Goal: Task Accomplishment & Management: Manage account settings

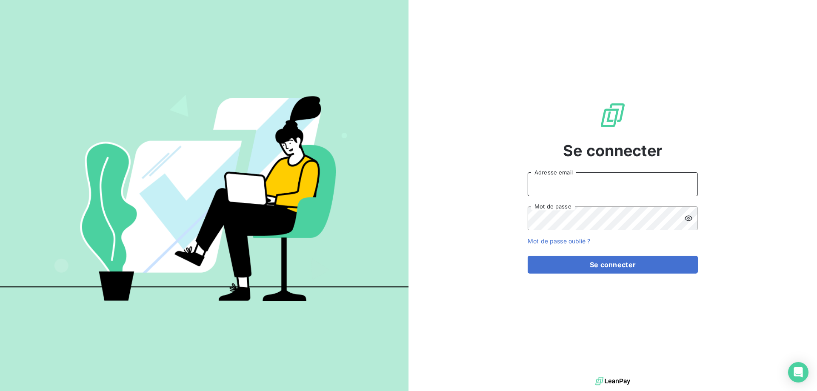
type input "[EMAIL_ADDRESS][DOMAIN_NAME]"
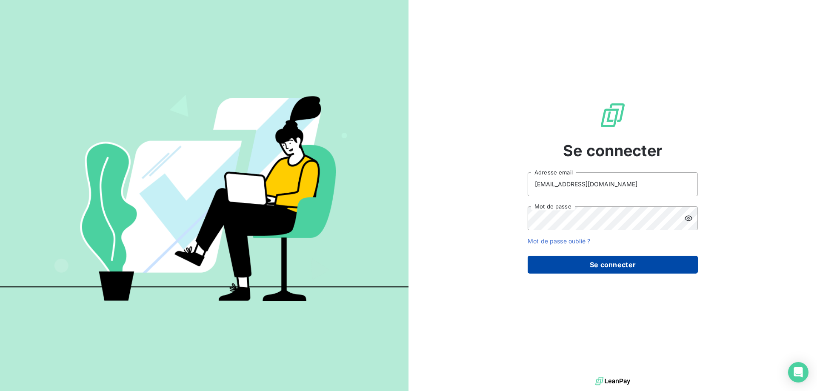
click at [582, 272] on button "Se connecter" at bounding box center [613, 265] width 170 height 18
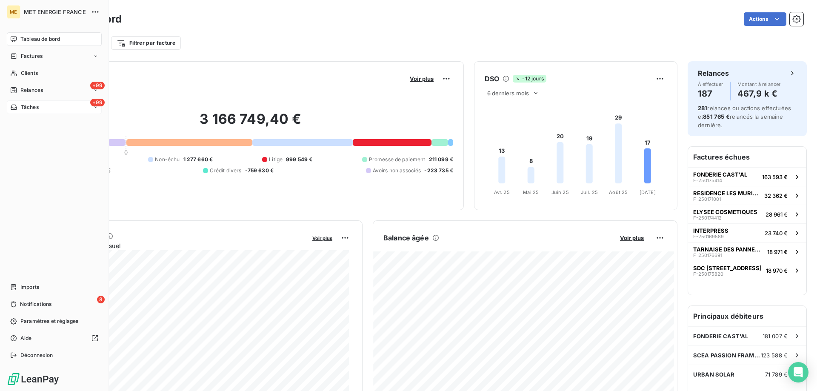
click at [21, 104] on span "Tâches" at bounding box center [30, 107] width 18 height 8
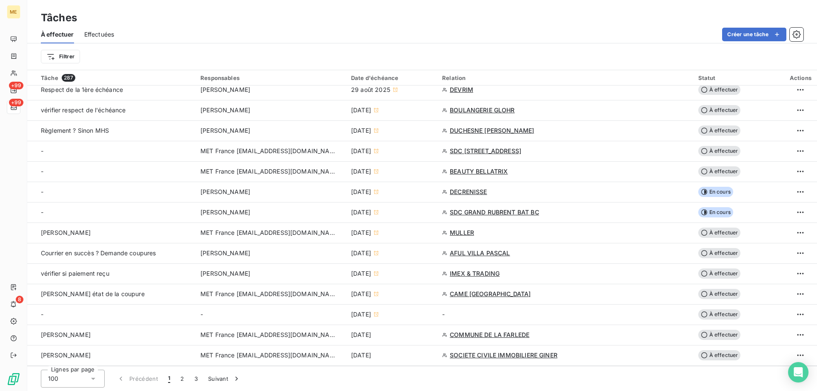
scroll to position [1745, 0]
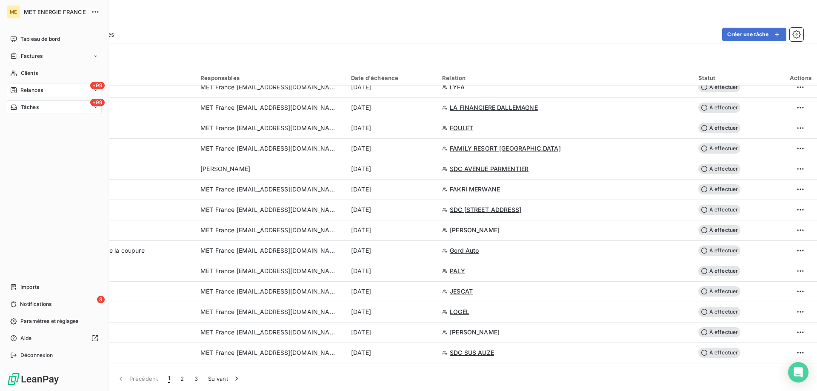
click at [41, 90] on span "Relances" at bounding box center [31, 90] width 23 height 8
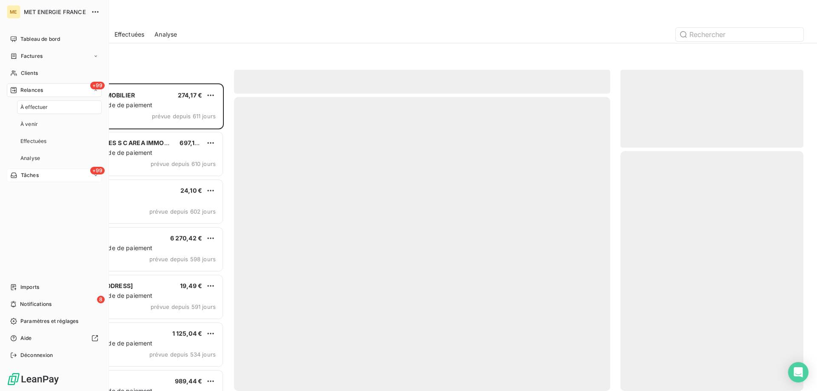
scroll to position [301, 177]
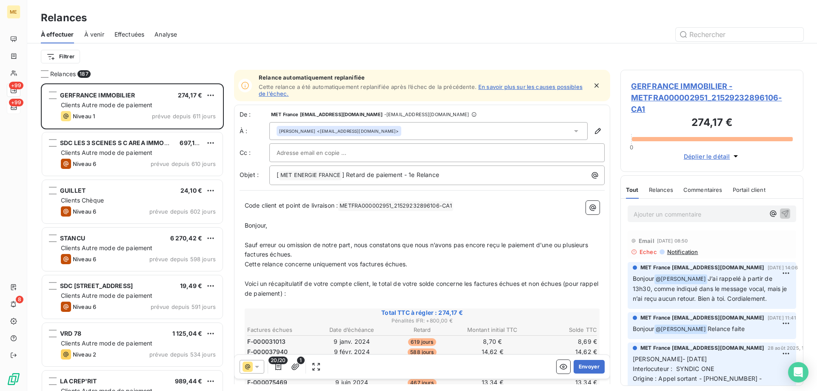
click at [64, 52] on html "ME +99 +99 8 Relances À effectuer À venir Effectuées Analyse Filtrer Relances 1…" at bounding box center [408, 238] width 817 height 476
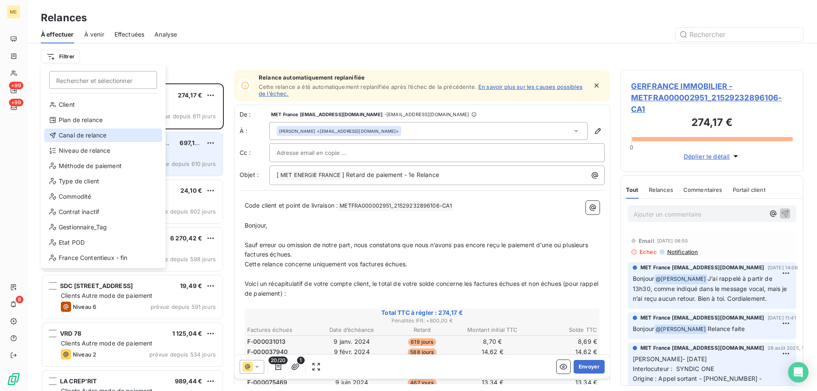
click at [71, 141] on div "Canal de relance" at bounding box center [103, 136] width 118 height 14
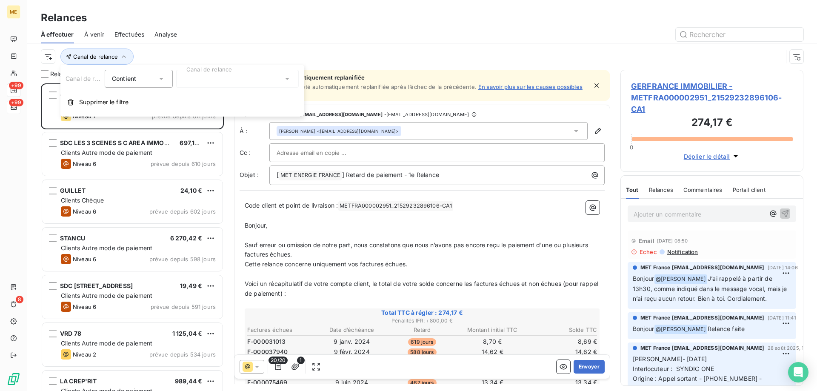
click at [220, 81] on div at bounding box center [237, 79] width 123 height 18
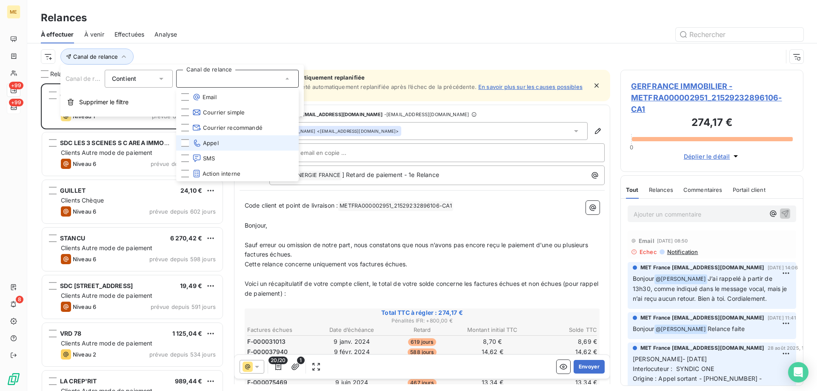
click at [205, 140] on span "Appel" at bounding box center [205, 143] width 26 height 9
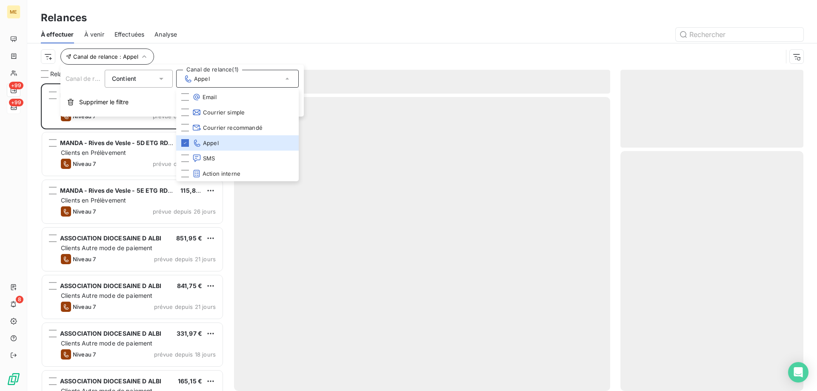
scroll to position [301, 177]
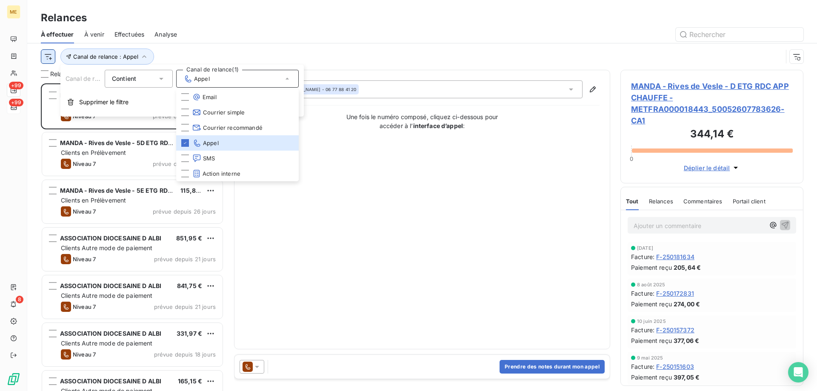
click at [51, 58] on html "ME +99 +99 8 Relances À effectuer À venir Effectuées Analyse Canal de relance :…" at bounding box center [408, 238] width 817 height 476
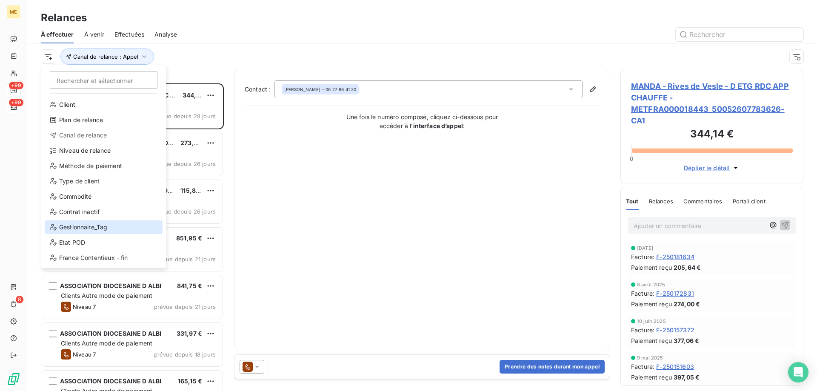
click at [95, 229] on div "Gestionnaire_Tag" at bounding box center [104, 227] width 118 height 14
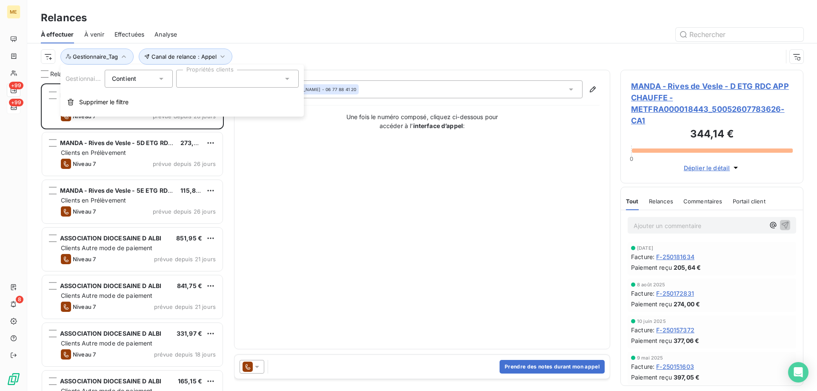
click at [206, 79] on div at bounding box center [237, 79] width 123 height 18
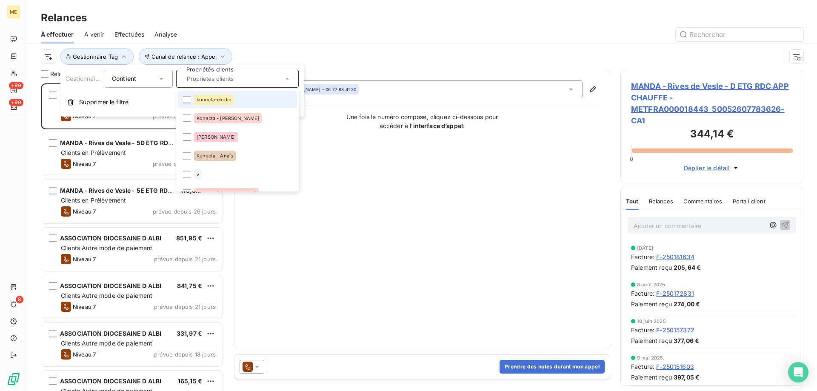
click at [232, 101] on div "konecta-elodie" at bounding box center [214, 99] width 40 height 10
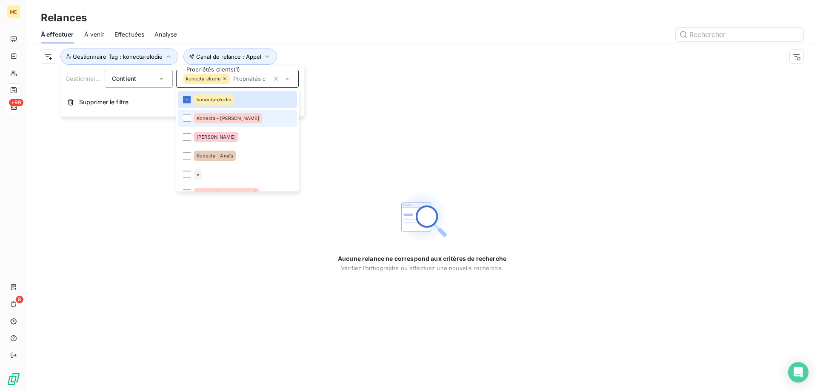
click at [237, 120] on li "Konecta - [PERSON_NAME]" at bounding box center [237, 118] width 119 height 17
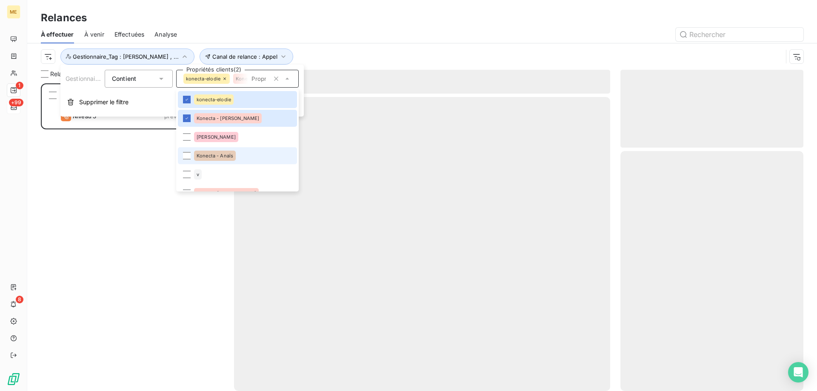
scroll to position [301, 177]
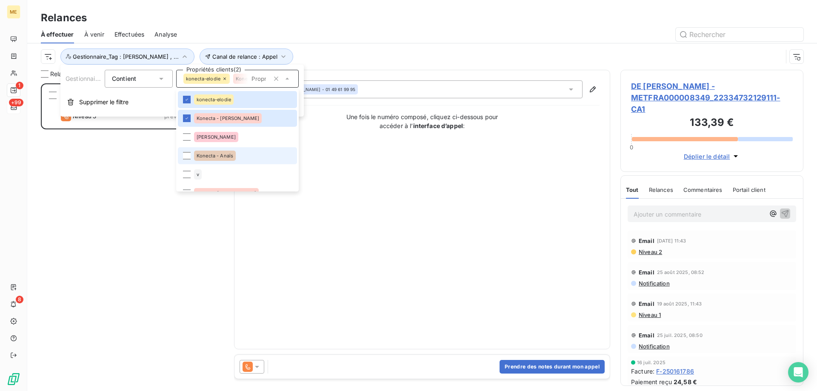
click at [235, 155] on li "Konecta - Anaïs" at bounding box center [237, 155] width 119 height 17
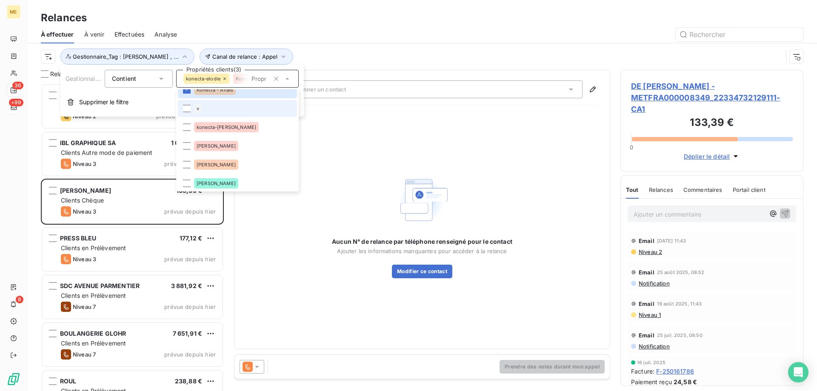
scroll to position [85, 0]
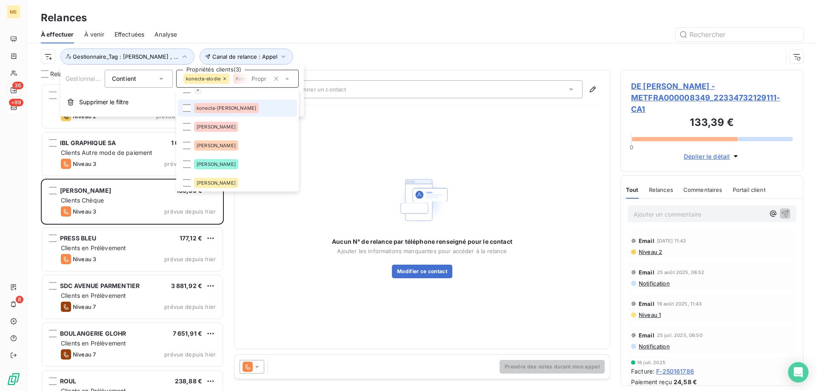
click at [232, 110] on span "konecta-[PERSON_NAME]" at bounding box center [227, 108] width 60 height 5
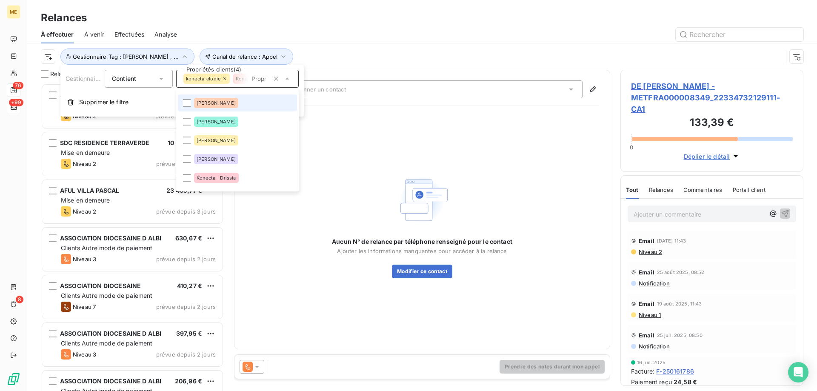
scroll to position [301, 177]
click at [246, 178] on li "Konecta - Drissia" at bounding box center [237, 177] width 119 height 17
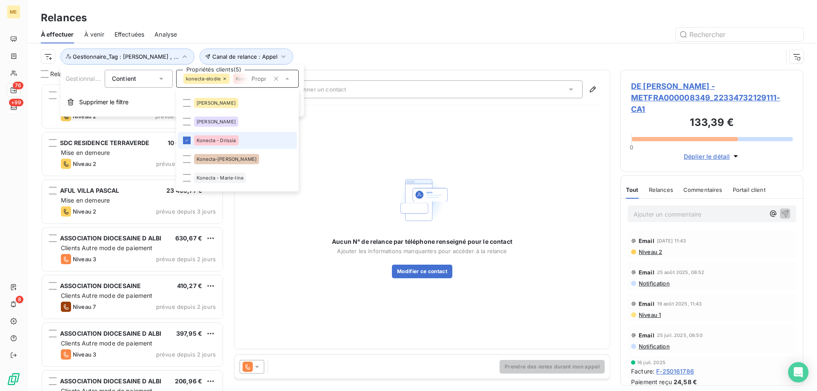
scroll to position [213, 0]
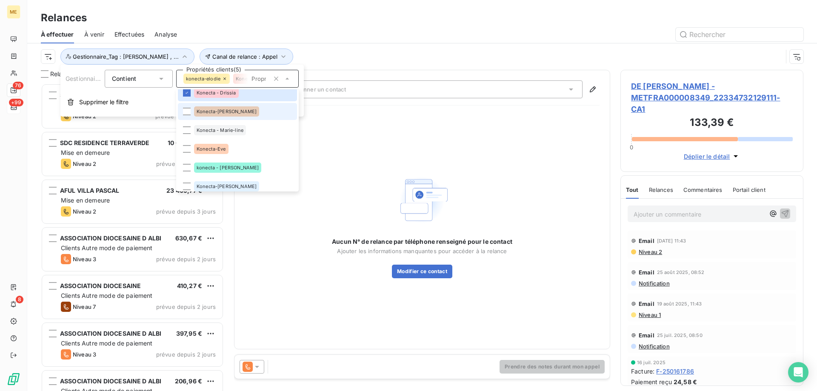
drag, startPoint x: 238, startPoint y: 112, endPoint x: 239, endPoint y: 117, distance: 5.2
click at [238, 112] on li "Konecta-[PERSON_NAME]" at bounding box center [237, 111] width 119 height 17
click at [243, 129] on span "Konecta - Marie-line" at bounding box center [220, 130] width 47 height 5
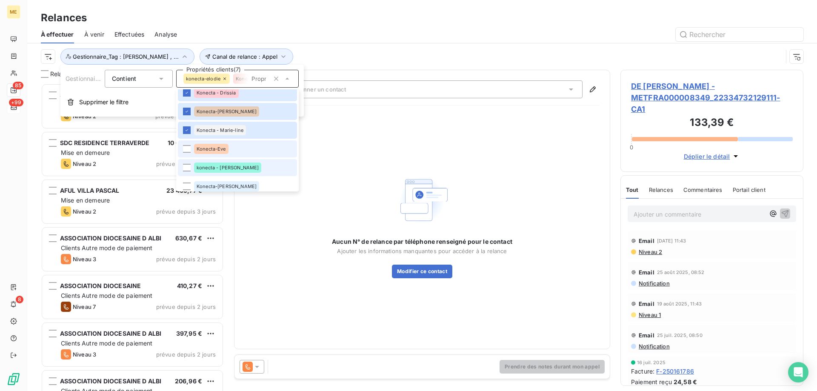
drag, startPoint x: 242, startPoint y: 155, endPoint x: 239, endPoint y: 167, distance: 12.6
click at [241, 156] on li "Konecta-Eve" at bounding box center [237, 148] width 119 height 17
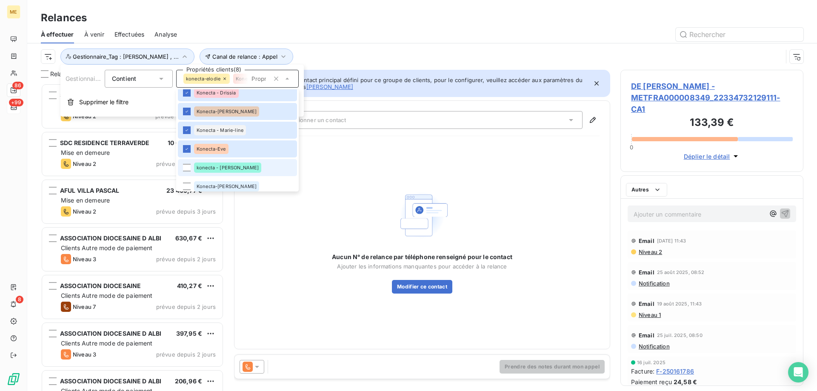
click at [235, 175] on li "konecta - [PERSON_NAME]" at bounding box center [237, 167] width 119 height 17
click at [235, 187] on div "Konecta-[PERSON_NAME]" at bounding box center [226, 186] width 65 height 10
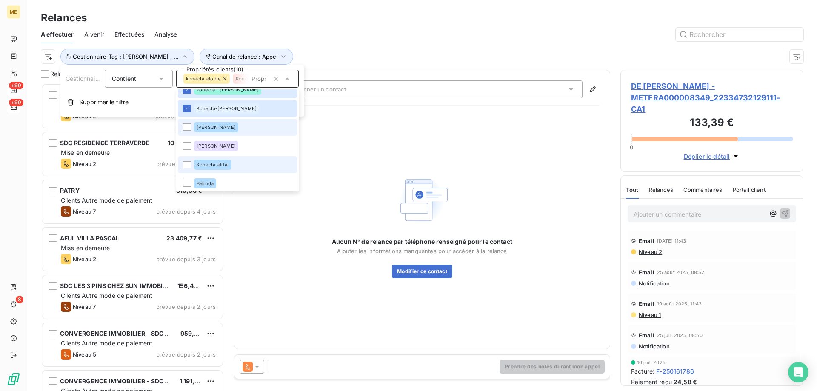
scroll to position [312, 0]
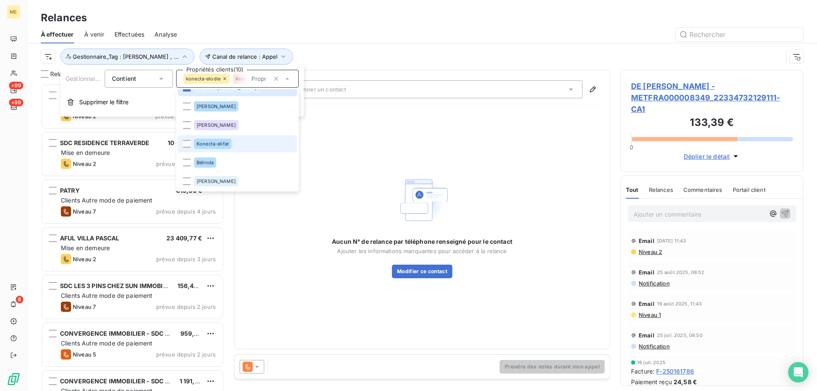
click at [232, 146] on li "Konecta-elifat" at bounding box center [237, 143] width 119 height 17
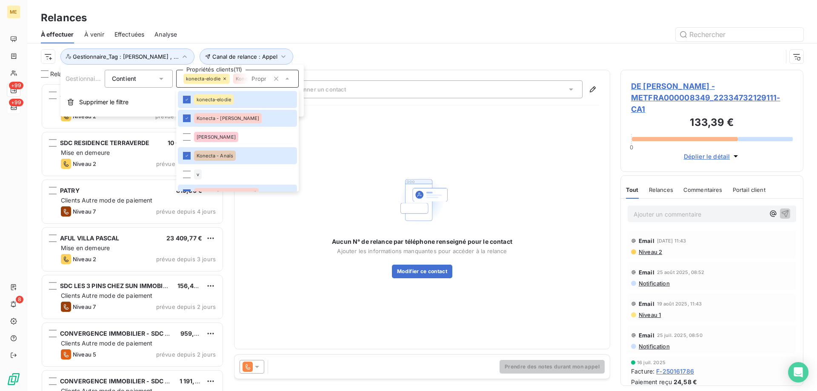
click at [421, 57] on div "Canal de relance : Appel Gestionnaire_Tag : konecta-[PERSON_NAME] , ..." at bounding box center [412, 57] width 742 height 16
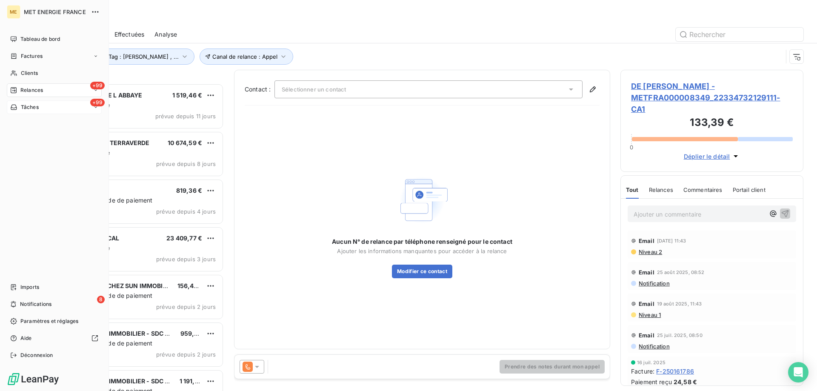
click at [19, 92] on div "Relances" at bounding box center [26, 90] width 33 height 8
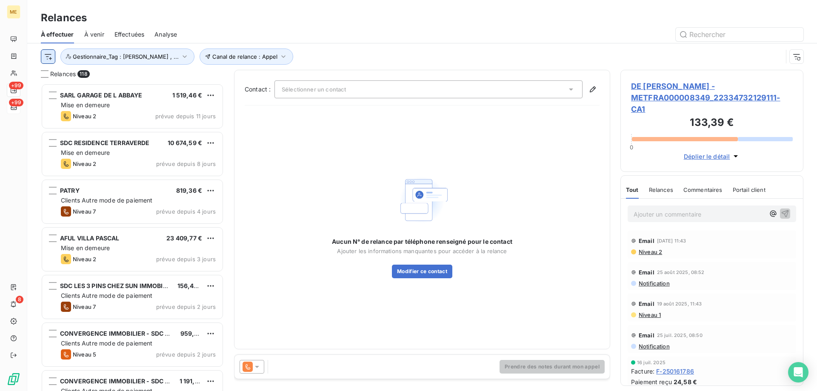
click at [46, 56] on html "ME +99 +99 8 Relances À effectuer À venir Effectuées Analyse Canal de relance :…" at bounding box center [408, 238] width 817 height 476
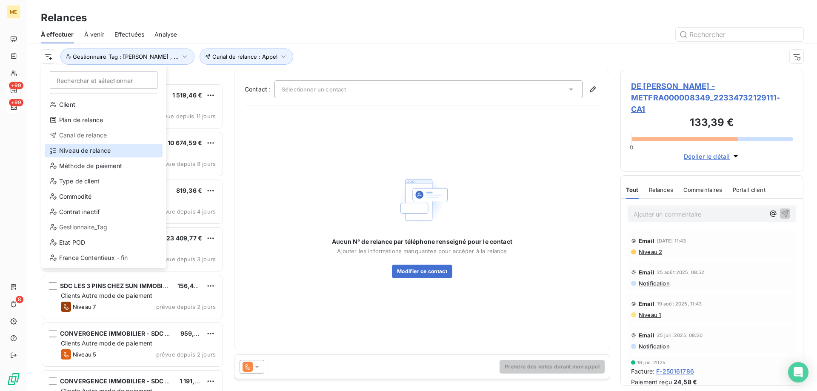
click at [113, 151] on div "Niveau de relance" at bounding box center [104, 151] width 118 height 14
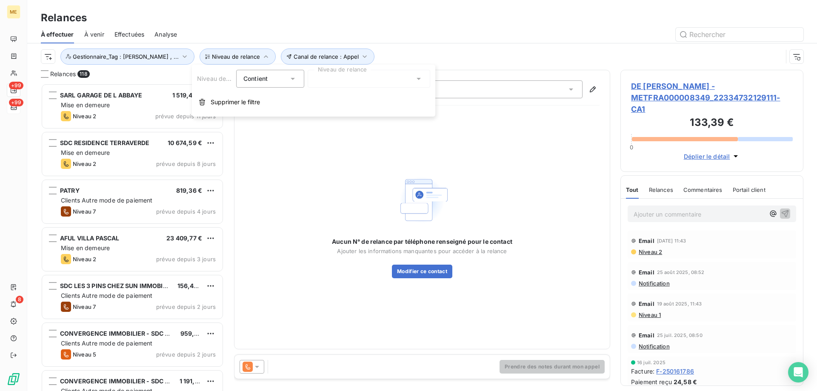
click at [321, 83] on div at bounding box center [369, 79] width 123 height 18
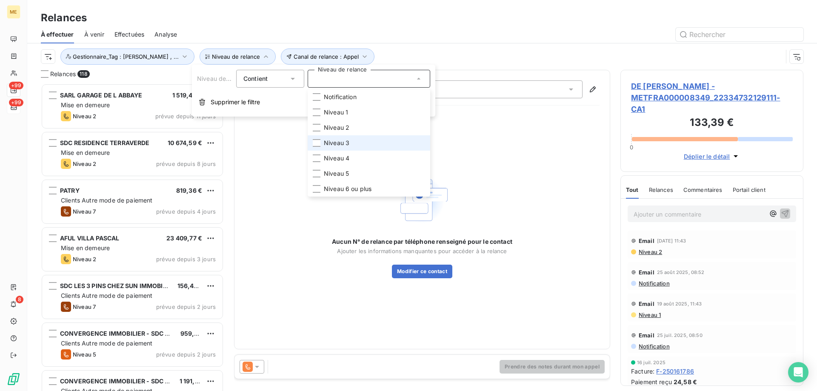
click at [359, 144] on li "Niveau 3" at bounding box center [369, 142] width 123 height 15
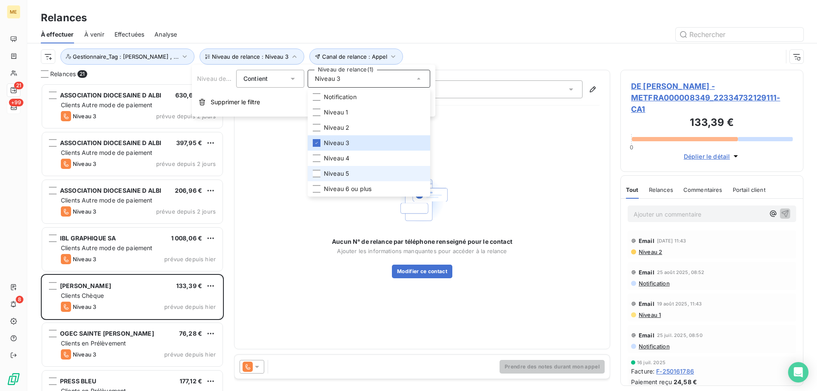
drag, startPoint x: 357, startPoint y: 171, endPoint x: 356, endPoint y: 178, distance: 6.4
click at [357, 173] on li "Niveau 5" at bounding box center [369, 173] width 123 height 15
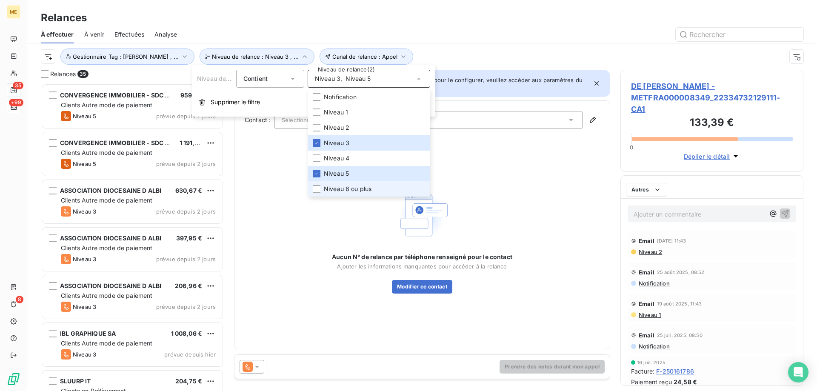
click at [354, 190] on span "Niveau 6 ou plus" at bounding box center [348, 189] width 48 height 9
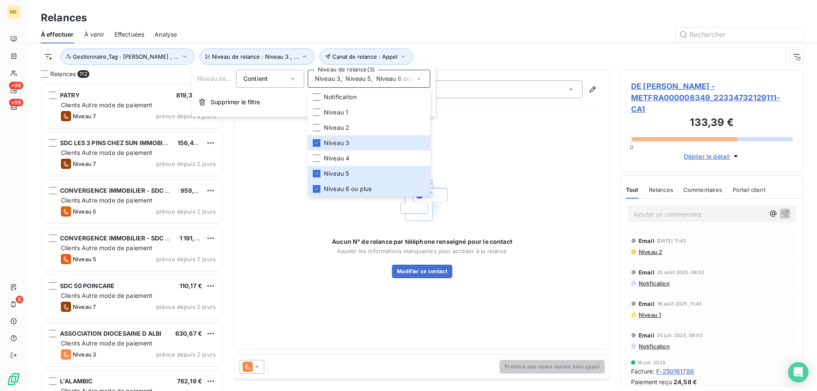
click at [466, 56] on div "Canal de relance : Appel Niveau de relance : Niveau 3 , ... Gestionnaire_Tag : …" at bounding box center [412, 57] width 742 height 16
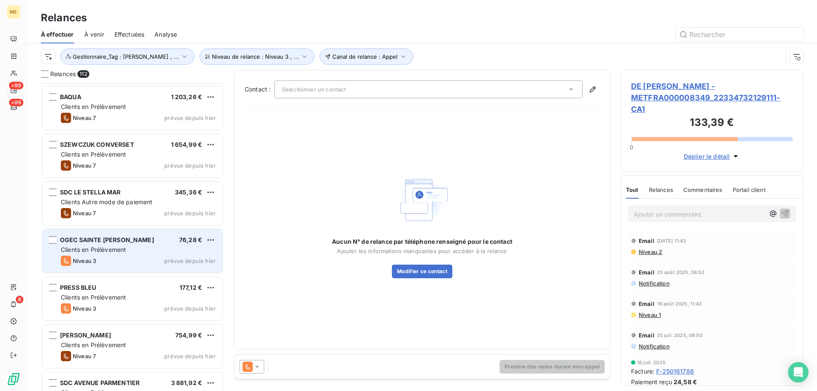
click at [168, 252] on div "Clients en Prélèvement" at bounding box center [138, 250] width 155 height 9
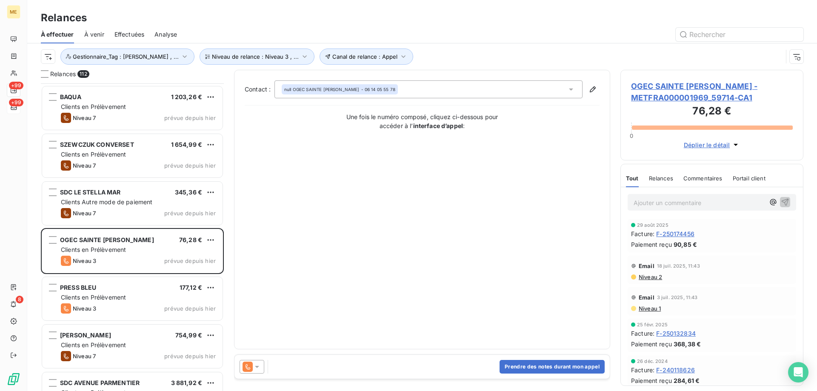
click at [259, 366] on icon at bounding box center [257, 367] width 4 height 2
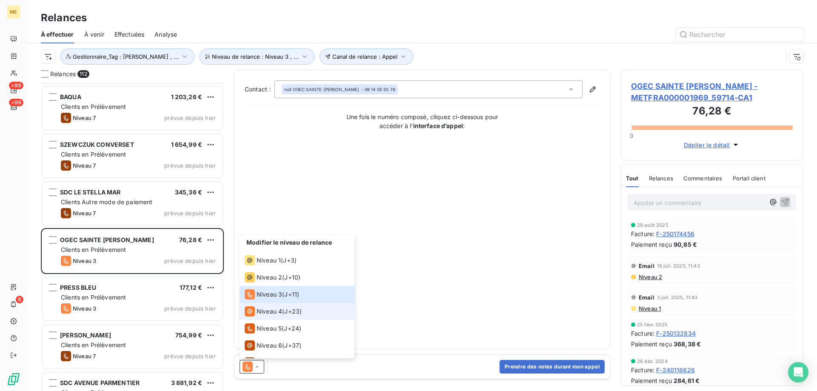
click at [270, 314] on span "Niveau 4" at bounding box center [270, 311] width 26 height 9
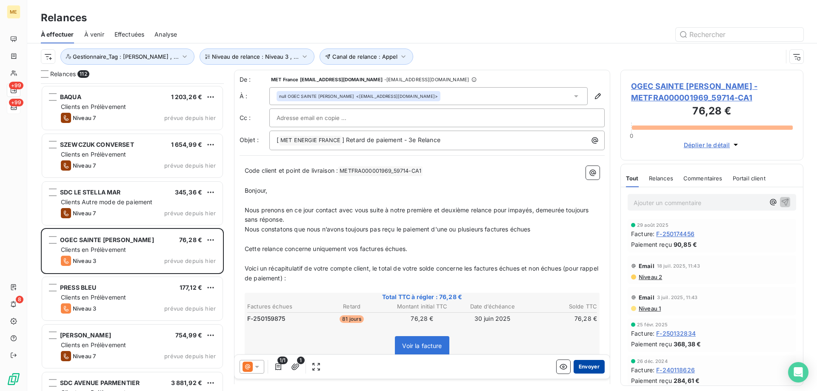
click at [581, 366] on button "Envoyer" at bounding box center [589, 367] width 31 height 14
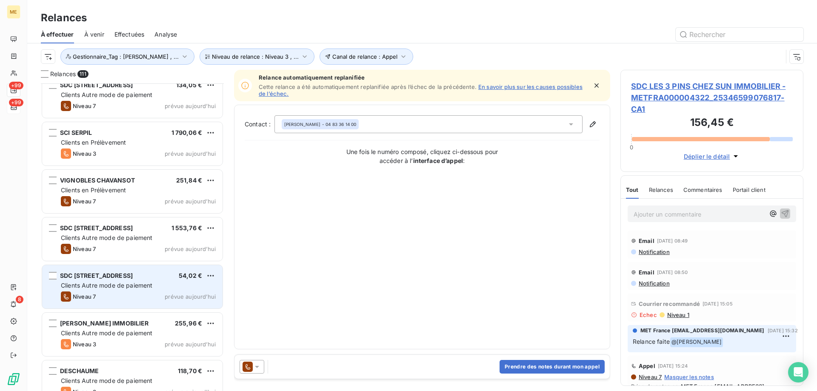
click at [195, 281] on div "SDC [GEOGRAPHIC_DATA] 54,02 € Clients Autre mode de paiement Niveau 7 prévue [D…" at bounding box center [132, 286] width 180 height 43
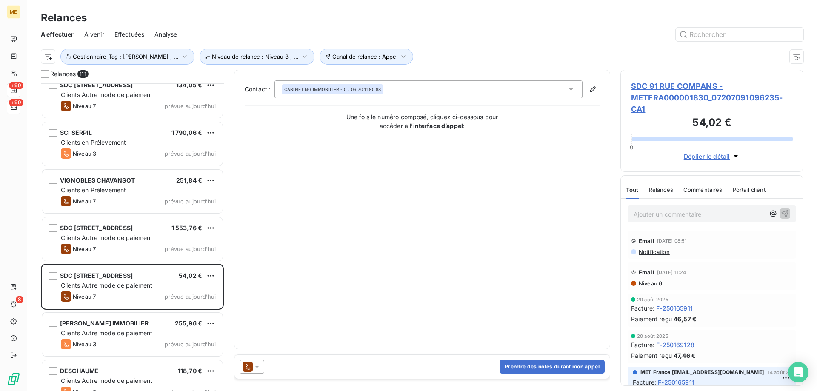
click at [262, 365] on div at bounding box center [252, 367] width 25 height 14
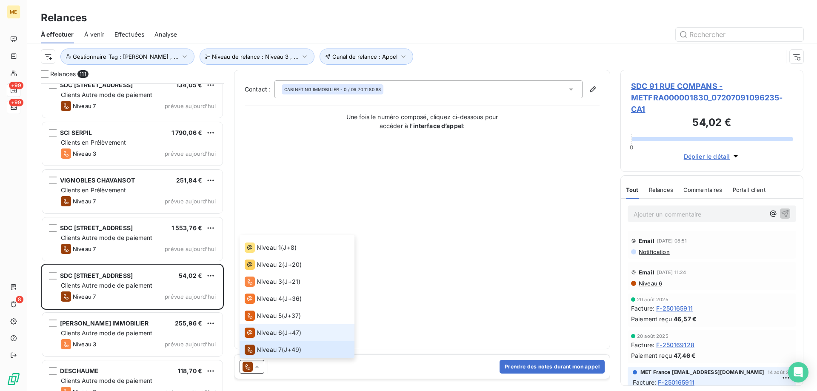
click at [260, 330] on span "Niveau 6" at bounding box center [270, 333] width 26 height 9
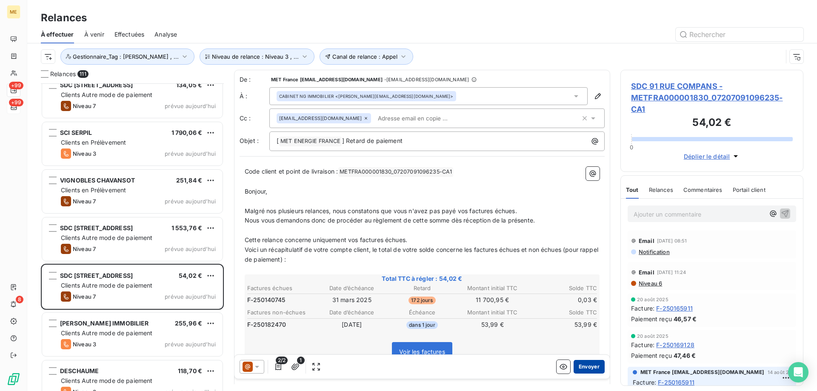
click at [579, 369] on button "Envoyer" at bounding box center [589, 367] width 31 height 14
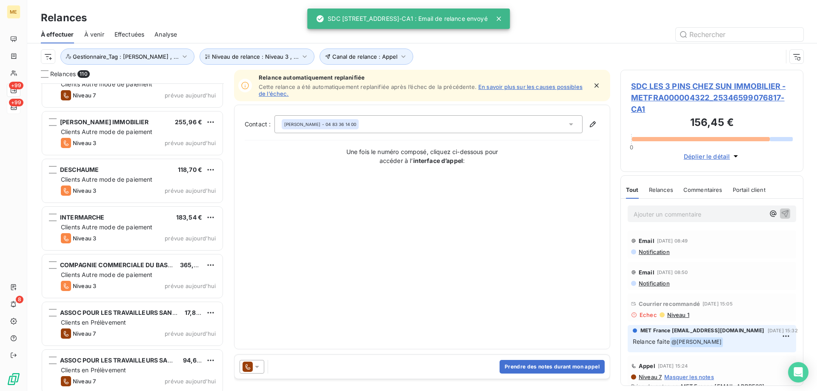
scroll to position [3661, 0]
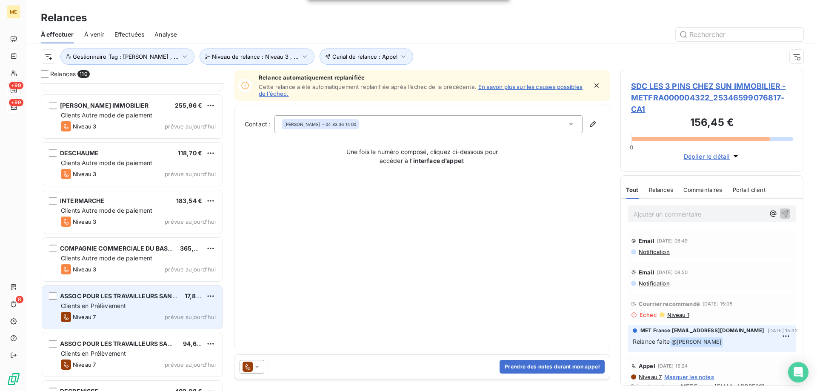
click at [169, 308] on div "Clients en Prélèvement" at bounding box center [138, 306] width 155 height 9
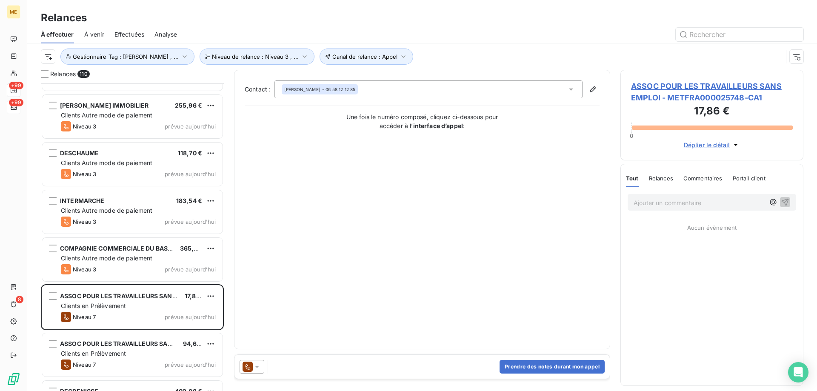
click at [258, 369] on icon at bounding box center [257, 367] width 9 height 9
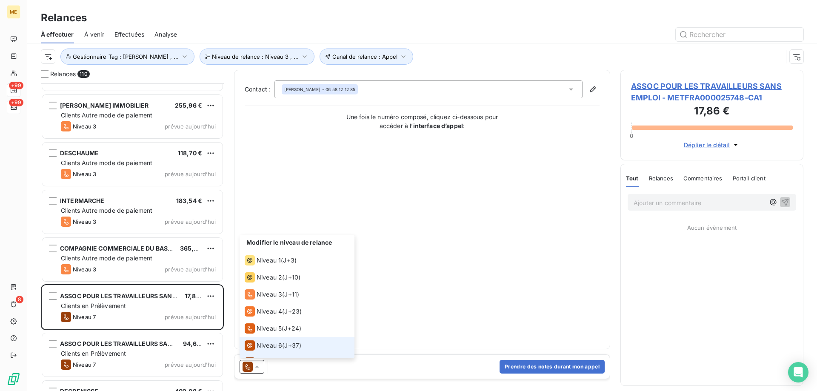
scroll to position [13, 0]
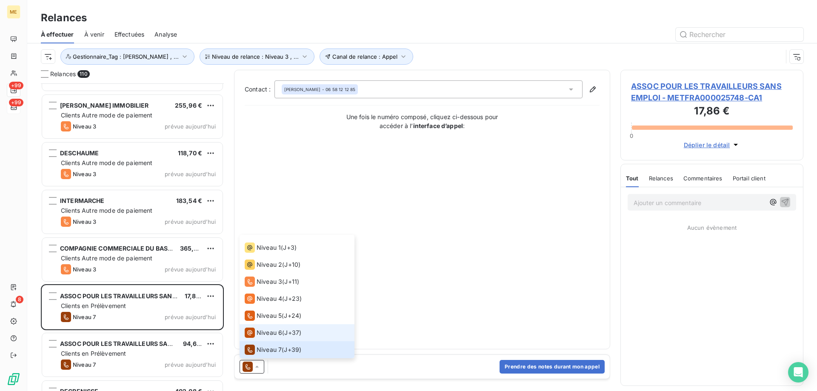
click at [267, 331] on span "Niveau 6" at bounding box center [270, 333] width 26 height 9
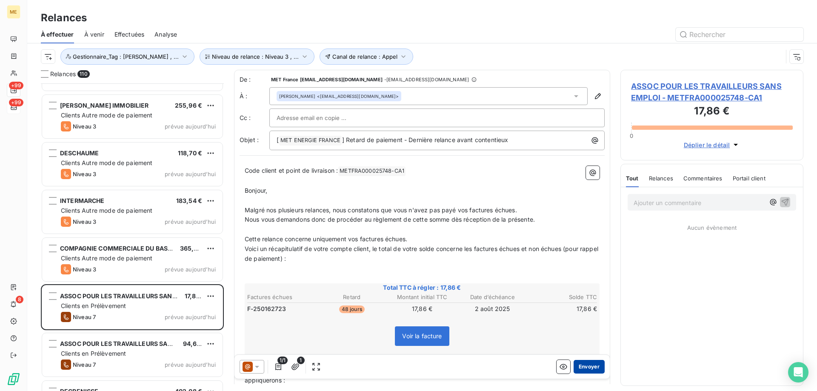
click at [583, 370] on button "Envoyer" at bounding box center [589, 367] width 31 height 14
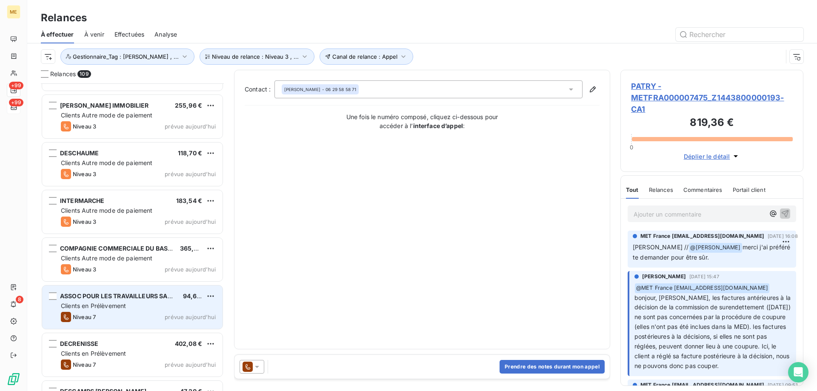
click at [175, 310] on div "Clients en Prélèvement" at bounding box center [138, 306] width 155 height 9
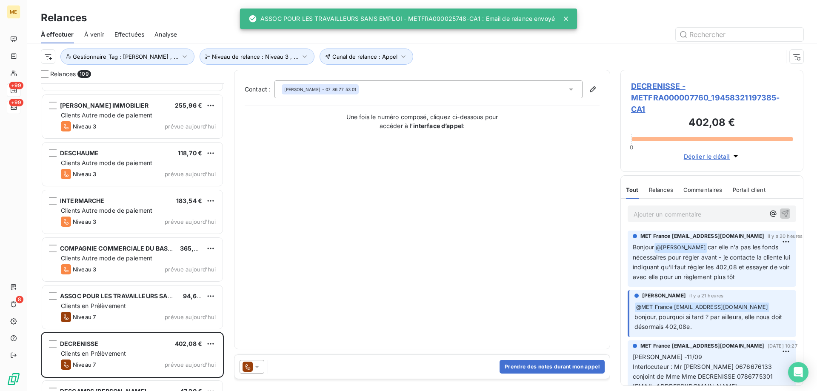
click at [260, 371] on icon at bounding box center [257, 367] width 9 height 9
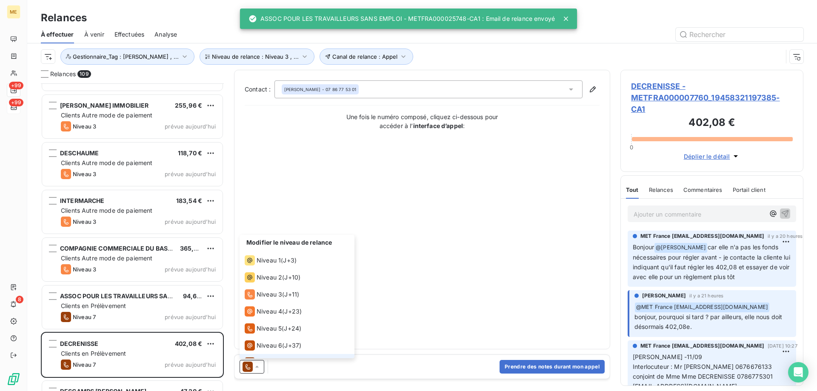
scroll to position [13, 0]
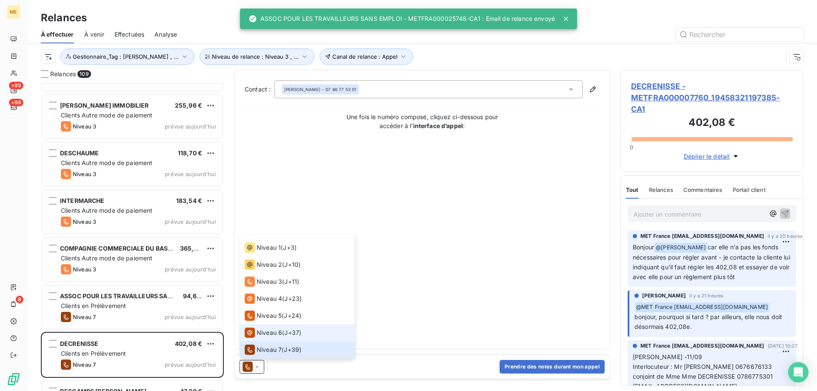
click at [268, 332] on span "Niveau 6" at bounding box center [270, 333] width 26 height 9
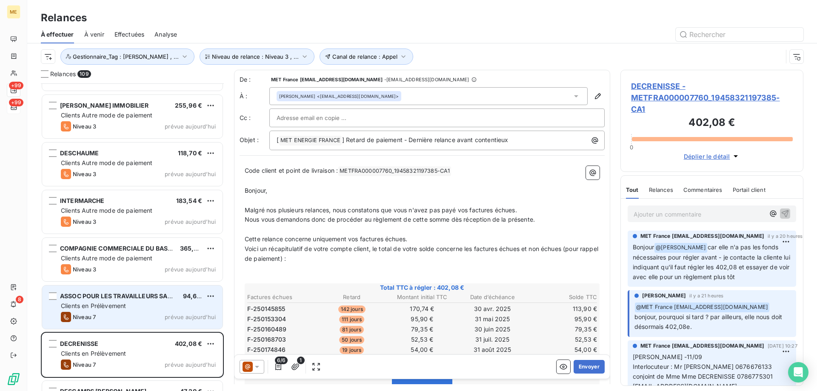
click at [182, 303] on div "Clients en Prélèvement" at bounding box center [138, 306] width 155 height 9
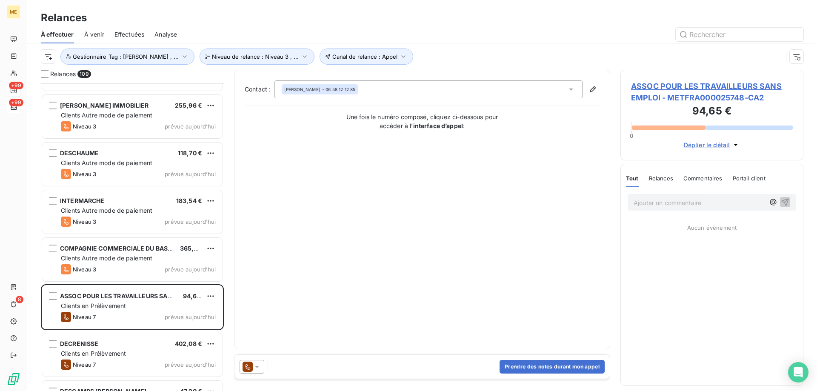
click at [256, 367] on icon at bounding box center [257, 367] width 4 height 2
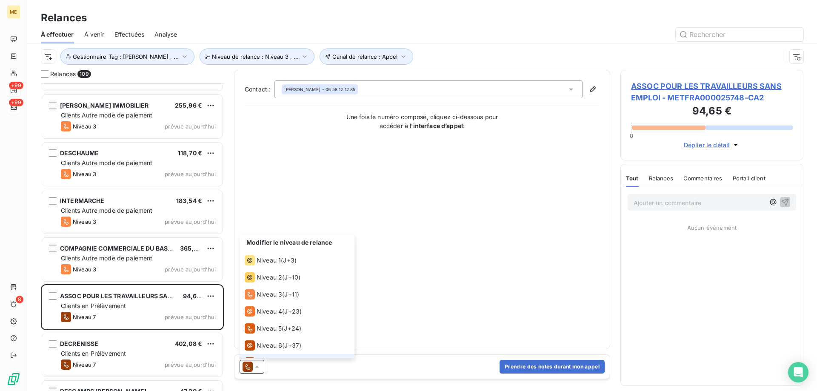
scroll to position [13, 0]
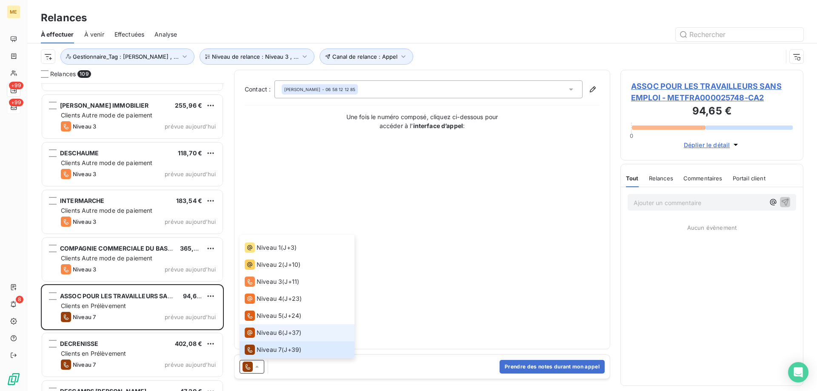
click at [268, 338] on div "Niveau 6" at bounding box center [263, 333] width 37 height 10
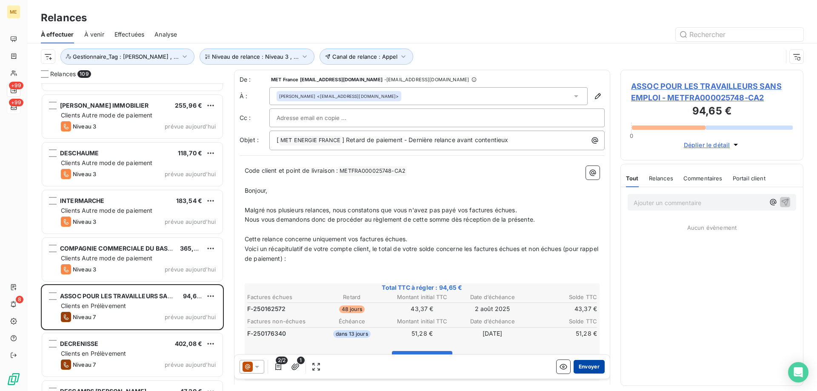
click at [584, 366] on button "Envoyer" at bounding box center [589, 367] width 31 height 14
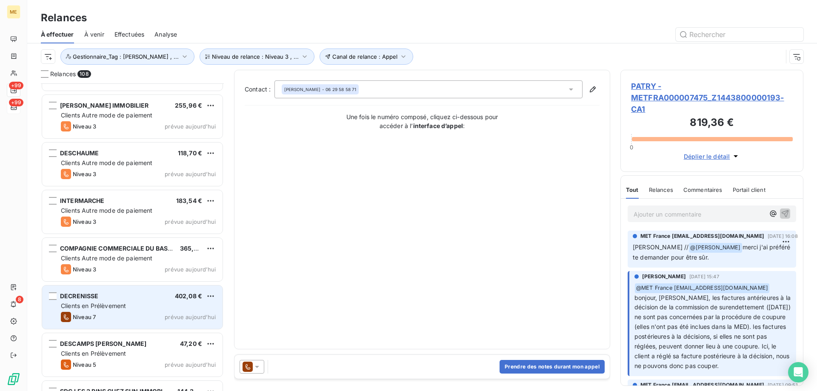
scroll to position [3746, 0]
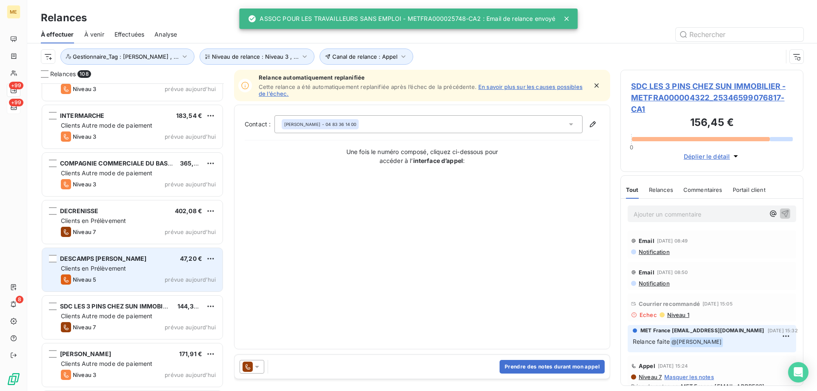
click at [168, 275] on div "Niveau 5 prévue aujourd’hui" at bounding box center [138, 280] width 155 height 10
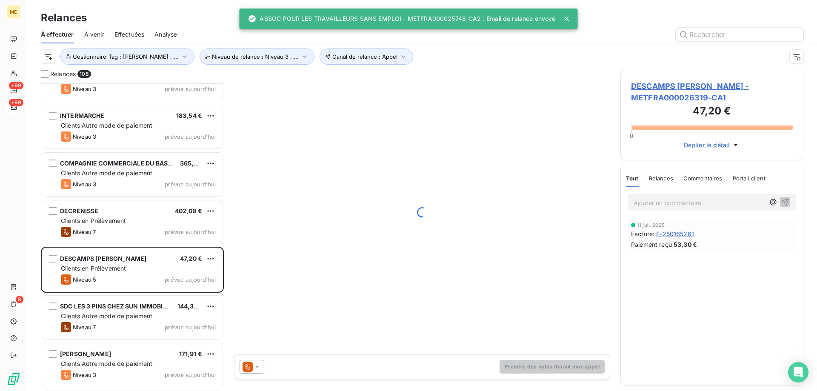
click at [258, 366] on icon at bounding box center [257, 367] width 9 height 9
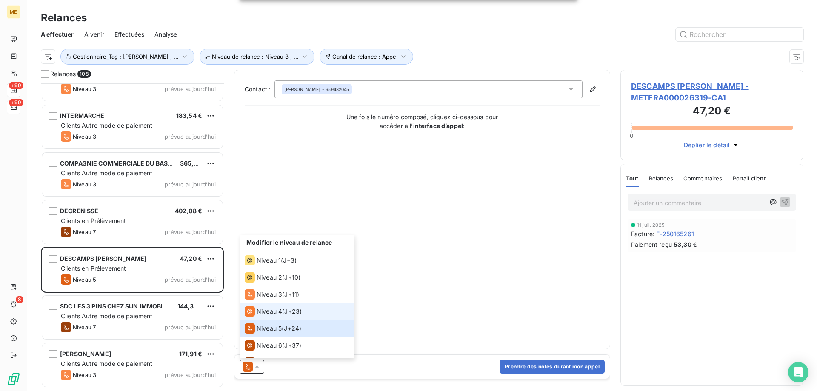
click at [269, 317] on li "Niveau 4 ( J+23 )" at bounding box center [297, 311] width 115 height 17
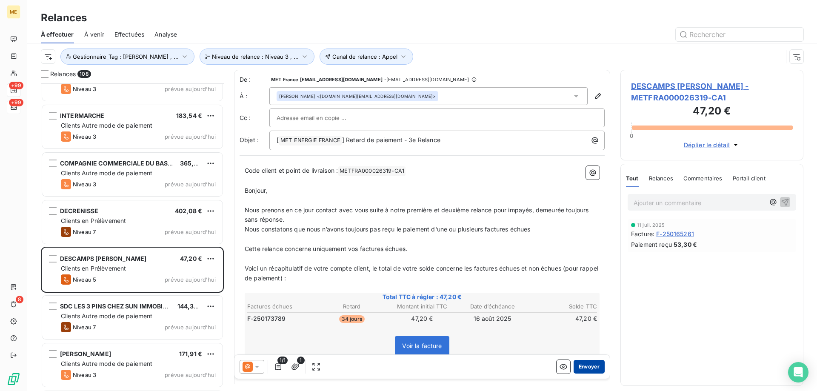
click at [583, 365] on button "Envoyer" at bounding box center [589, 367] width 31 height 14
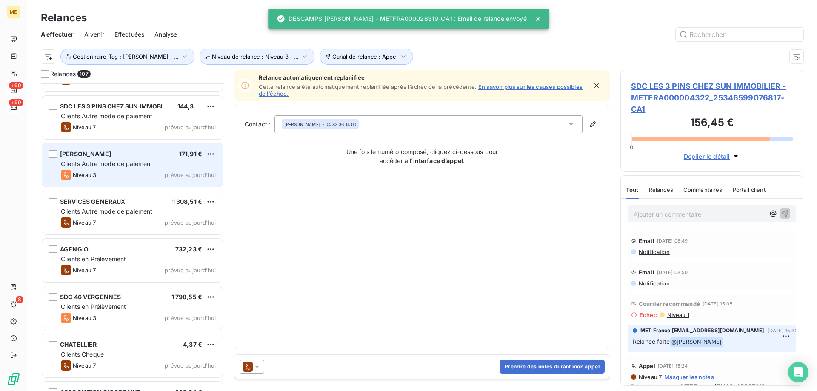
scroll to position [3917, 0]
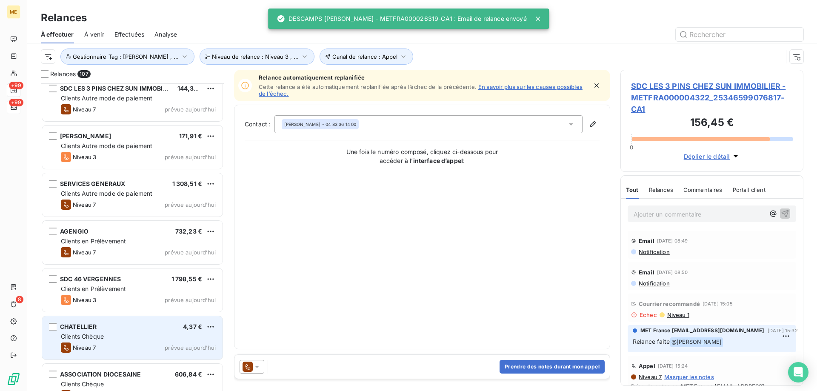
click at [155, 335] on div "Clients Chèque" at bounding box center [138, 336] width 155 height 9
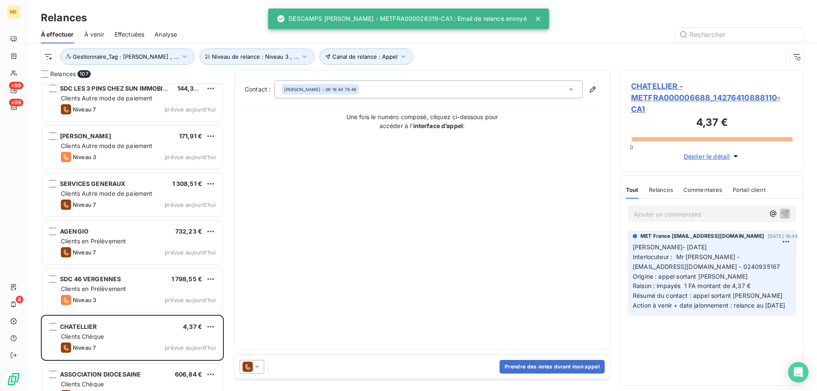
click at [257, 369] on icon at bounding box center [257, 367] width 9 height 9
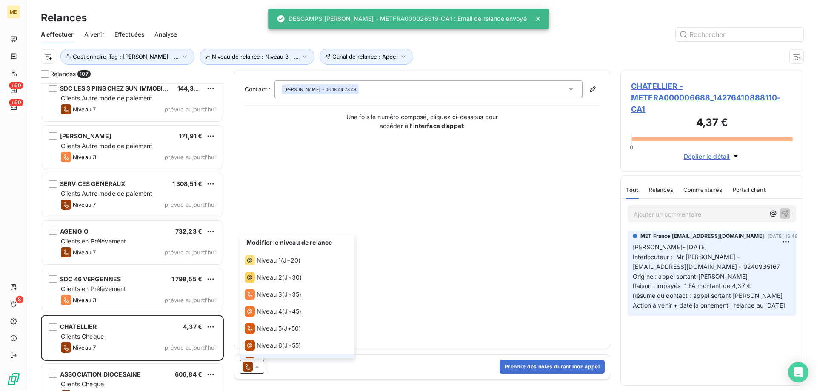
scroll to position [13, 0]
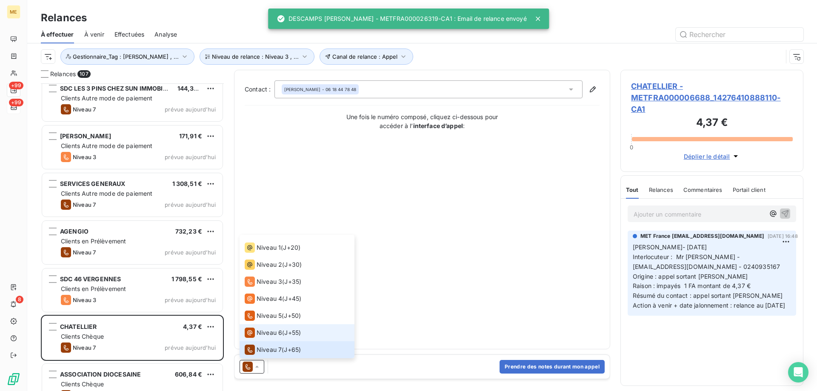
click at [268, 337] on div "Niveau 6" at bounding box center [263, 333] width 37 height 10
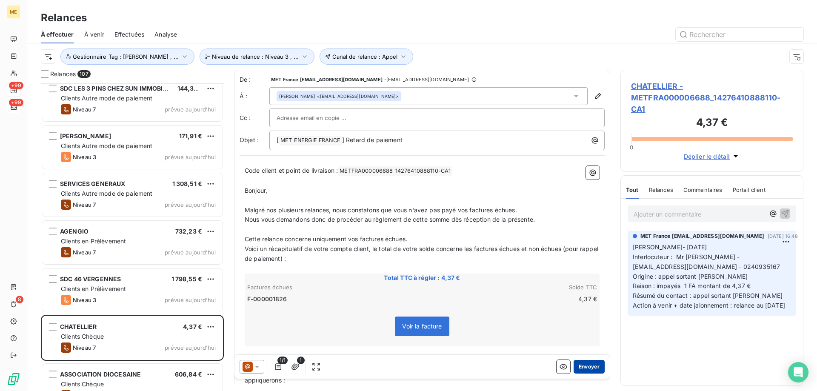
click at [579, 368] on button "Envoyer" at bounding box center [589, 367] width 31 height 14
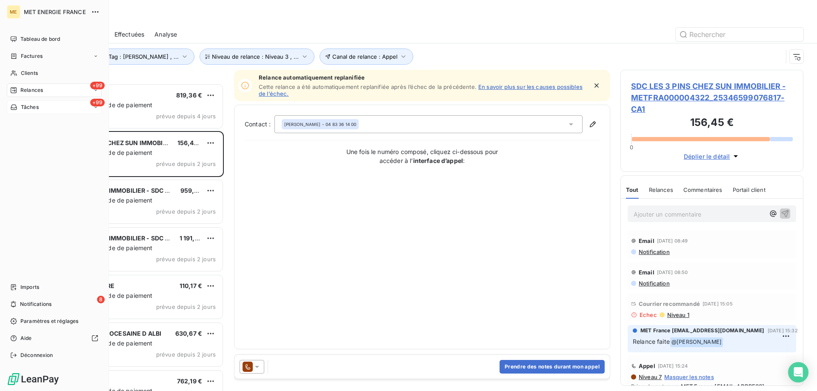
click at [28, 107] on span "Tâches" at bounding box center [30, 107] width 18 height 8
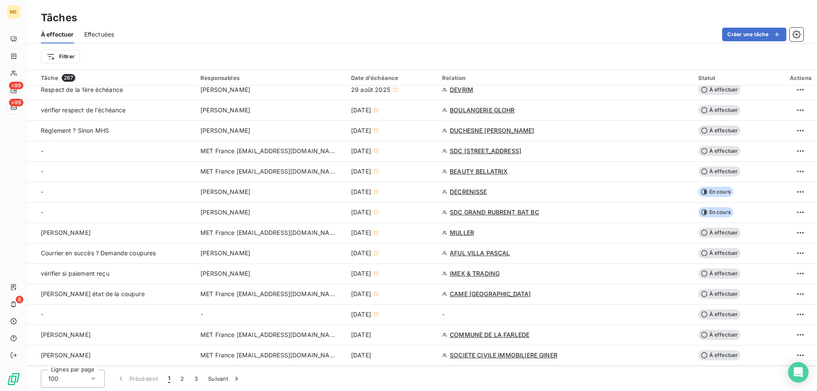
scroll to position [851, 0]
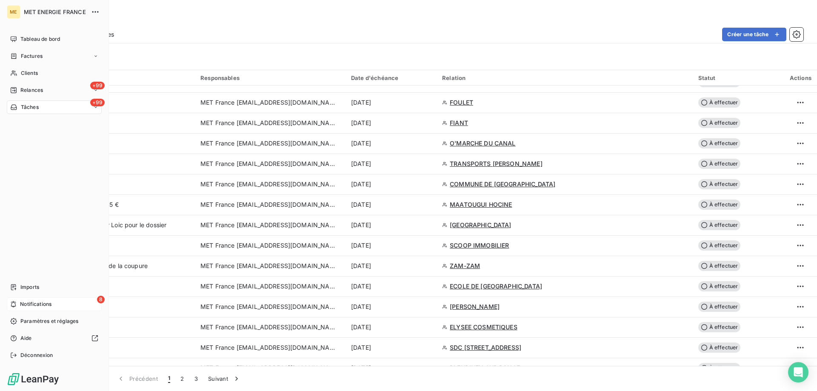
click at [22, 305] on span "Notifications" at bounding box center [35, 305] width 31 height 8
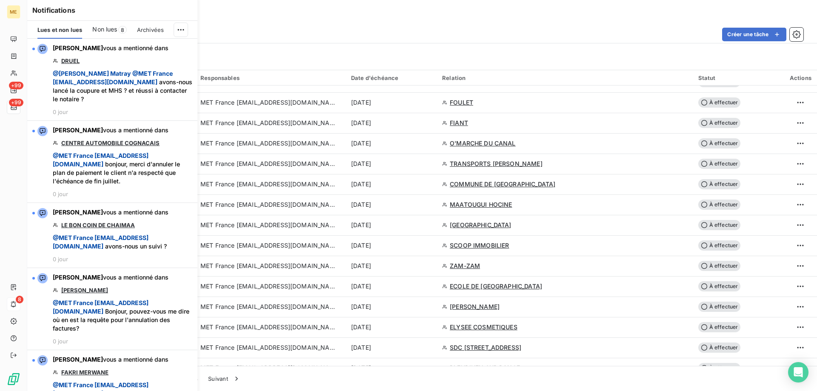
click at [279, 40] on div "Créer une tâche" at bounding box center [463, 35] width 679 height 14
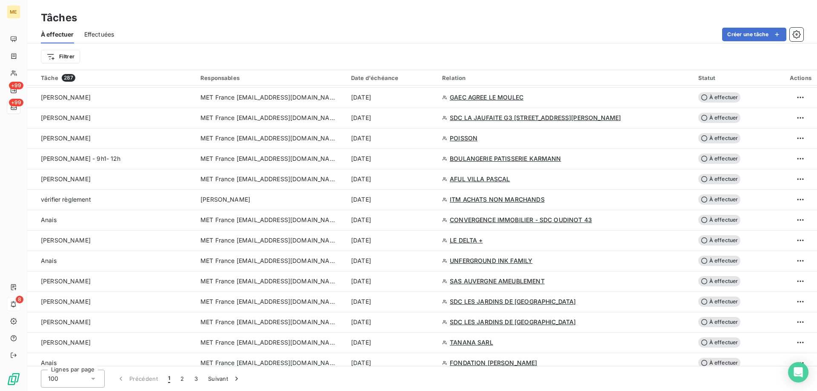
scroll to position [468, 0]
click at [477, 54] on div "Filtrer" at bounding box center [419, 57] width 756 height 16
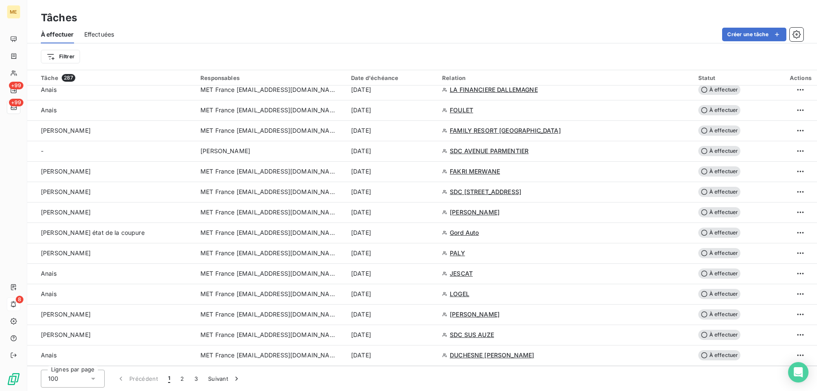
scroll to position [1763, 0]
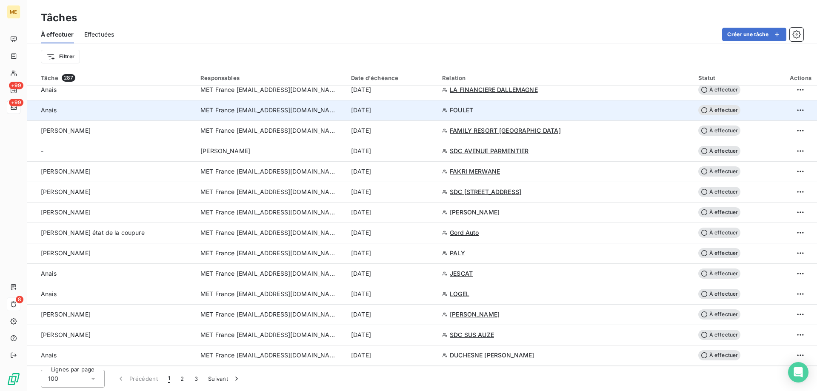
click at [432, 114] on div "[DATE]" at bounding box center [391, 110] width 81 height 9
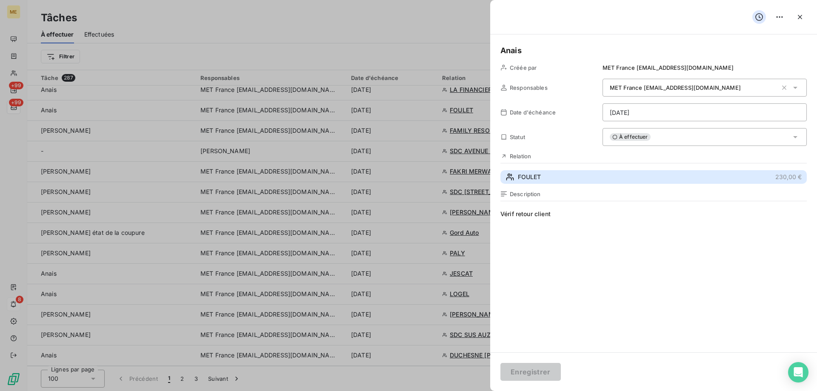
click at [549, 179] on button "FOULET 230,00 €" at bounding box center [654, 177] width 306 height 14
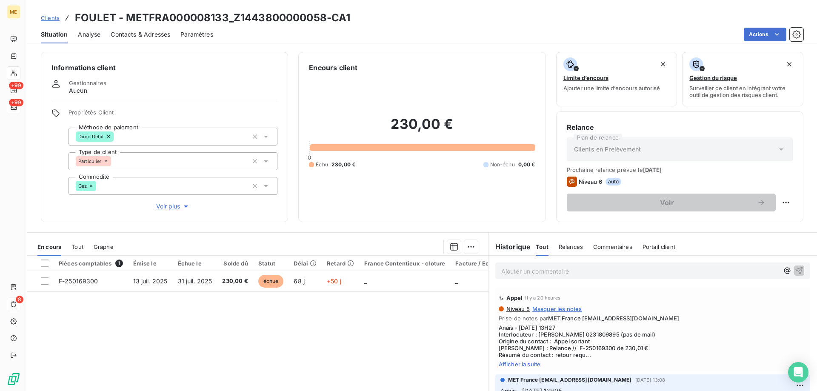
scroll to position [43, 0]
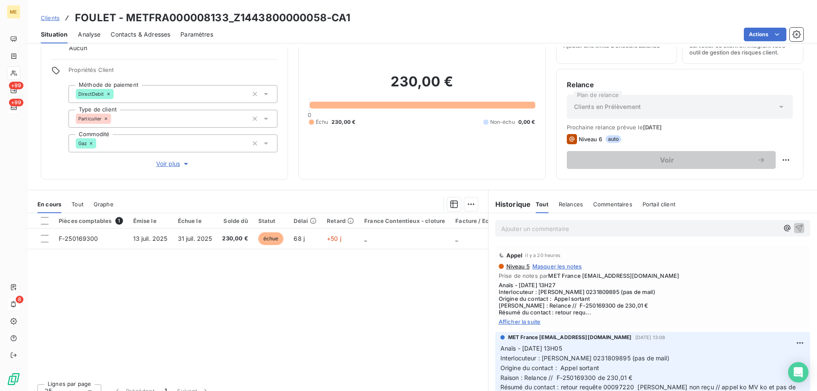
click at [522, 320] on span "Afficher la suite" at bounding box center [653, 321] width 308 height 7
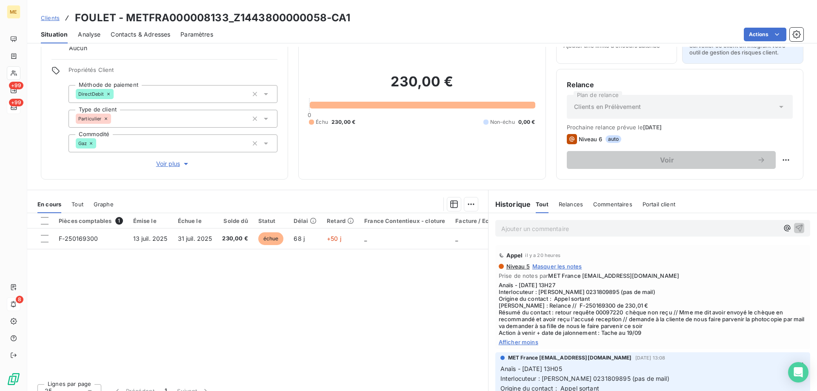
click at [401, 146] on div "230,00 € 0 Échu 230,00 € Non-échu 0,00 €" at bounding box center [422, 99] width 226 height 139
click at [628, 340] on span "Afficher moins" at bounding box center [653, 342] width 308 height 7
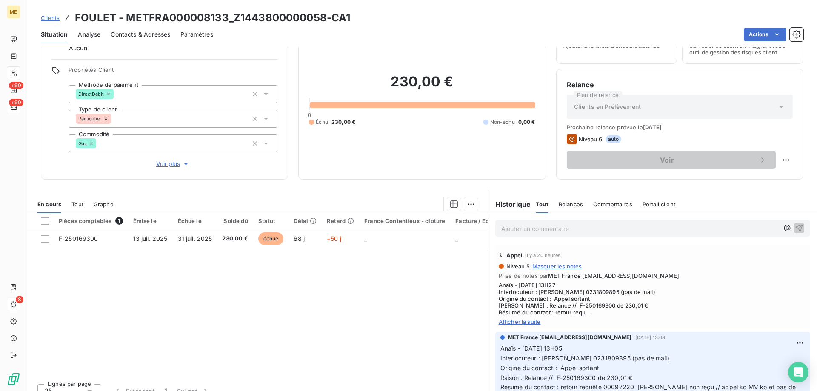
drag, startPoint x: 508, startPoint y: 323, endPoint x: 514, endPoint y: 322, distance: 6.4
click at [508, 323] on span "Afficher la suite" at bounding box center [653, 321] width 308 height 7
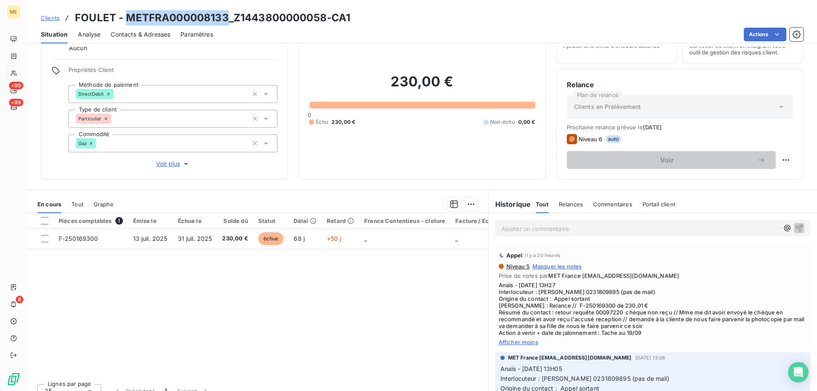
drag, startPoint x: 229, startPoint y: 20, endPoint x: 127, endPoint y: 23, distance: 101.8
click at [126, 23] on h3 "FOULET - METFRA000008133_Z1443800000058-CA1" at bounding box center [212, 17] width 275 height 15
copy h3 "METFRA000008133"
drag, startPoint x: 384, startPoint y: 88, endPoint x: 461, endPoint y: 84, distance: 78.0
click at [461, 84] on h2 "230,00 €" at bounding box center [422, 86] width 226 height 26
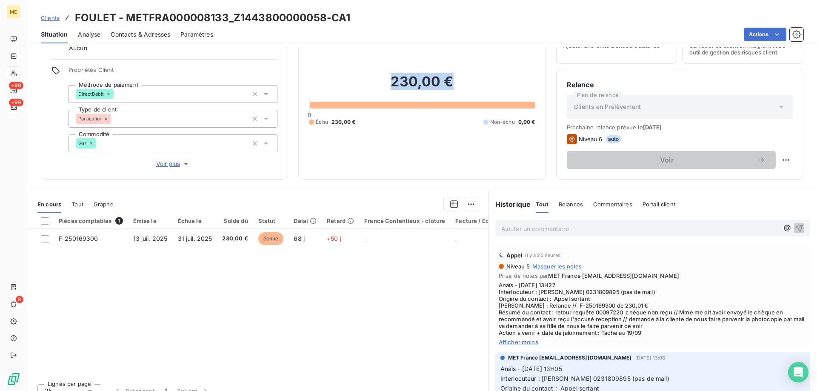
click at [461, 84] on h2 "230,00 €" at bounding box center [422, 86] width 226 height 26
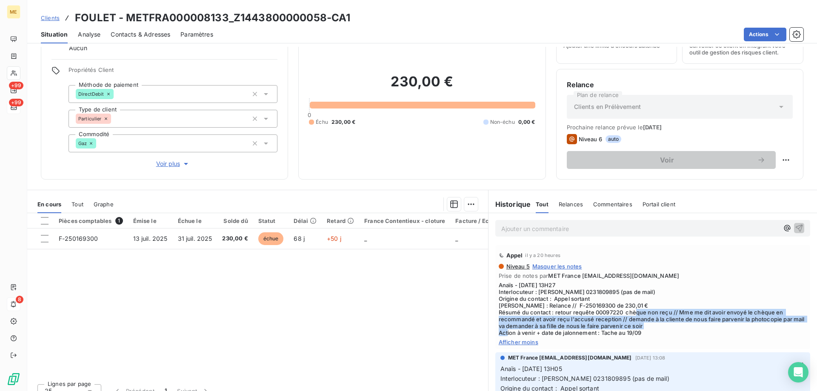
drag, startPoint x: 657, startPoint y: 326, endPoint x: 621, endPoint y: 315, distance: 37.0
click at [621, 315] on span "Anaïs - [DATE] 13H27 Interlocuteur : [PERSON_NAME] 0231809895 (pas de mail) Ori…" at bounding box center [653, 309] width 308 height 54
click at [661, 328] on span "Anaïs - [DATE] 13H27 Interlocuteur : [PERSON_NAME] 0231809895 (pas de mail) Ori…" at bounding box center [653, 309] width 308 height 54
drag, startPoint x: 654, startPoint y: 327, endPoint x: 677, endPoint y: 313, distance: 27.1
click at [677, 313] on span "Anaïs - [DATE] 13H27 Interlocuteur : [PERSON_NAME] 0231809895 (pas de mail) Ori…" at bounding box center [653, 309] width 308 height 54
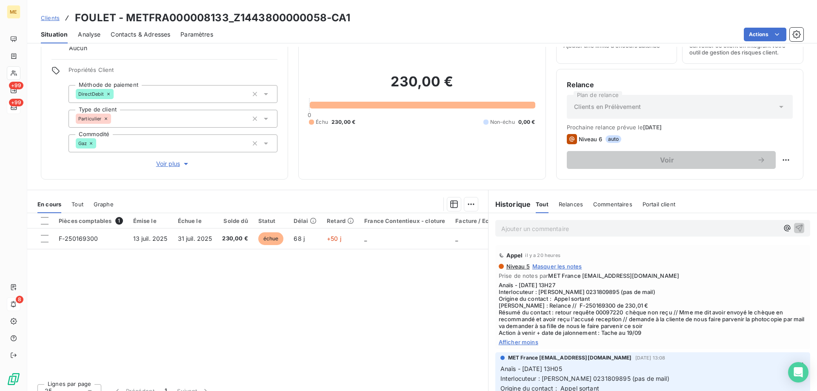
click at [668, 292] on span "Anaïs - [DATE] 13H27 Interlocuteur : [PERSON_NAME] 0231809895 (pas de mail) Ori…" at bounding box center [653, 309] width 308 height 54
drag, startPoint x: 389, startPoint y: 88, endPoint x: 464, endPoint y: 86, distance: 74.5
click at [464, 86] on h2 "230,00 €" at bounding box center [422, 86] width 226 height 26
click at [463, 86] on h2 "230,00 €" at bounding box center [422, 86] width 226 height 26
click at [449, 92] on h2 "230,00 €" at bounding box center [422, 86] width 226 height 26
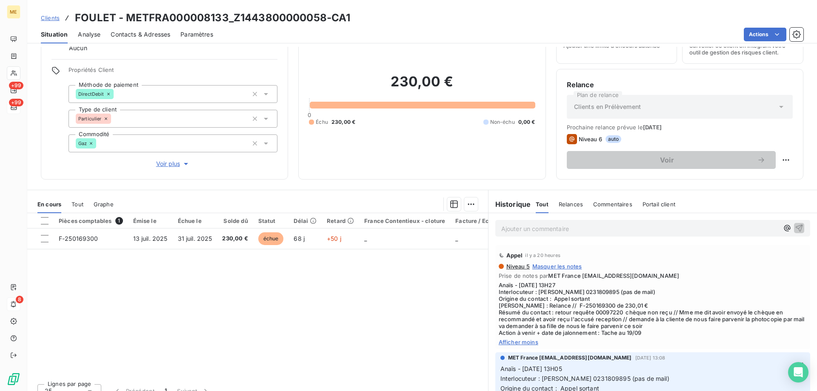
click at [450, 85] on h2 "230,00 €" at bounding box center [422, 86] width 226 height 26
click at [452, 85] on h2 "230,00 €" at bounding box center [422, 86] width 226 height 26
drag, startPoint x: 453, startPoint y: 84, endPoint x: 392, endPoint y: 86, distance: 60.5
click at [392, 86] on h2 "230,00 €" at bounding box center [422, 86] width 226 height 26
drag, startPoint x: 455, startPoint y: 83, endPoint x: 441, endPoint y: 94, distance: 17.9
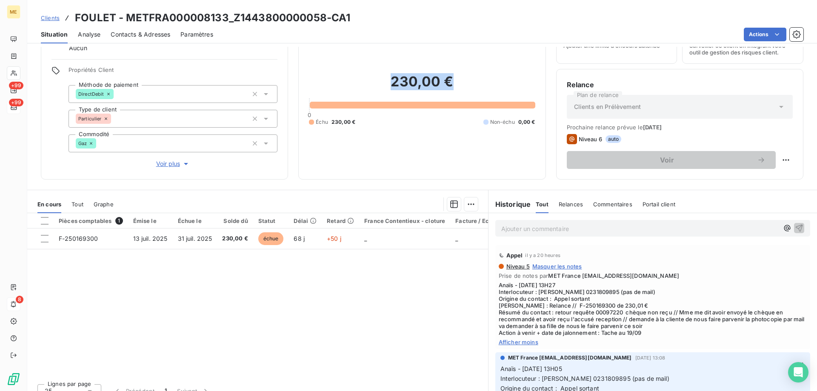
click at [455, 84] on h2 "230,00 €" at bounding box center [422, 86] width 226 height 26
click at [313, 173] on div "Encours client 230,00 € 0 Échu 230,00 € Non-échu 0,00 €" at bounding box center [421, 94] width 247 height 170
drag, startPoint x: 548, startPoint y: 307, endPoint x: 627, endPoint y: 306, distance: 79.6
click at [627, 306] on span "Anaïs - [DATE] 13H27 Interlocuteur : [PERSON_NAME] 0231809895 (pas de mail) Ori…" at bounding box center [653, 309] width 308 height 54
click at [401, 140] on div "230,00 € 0 Échu 230,00 € Non-échu 0,00 €" at bounding box center [422, 99] width 226 height 139
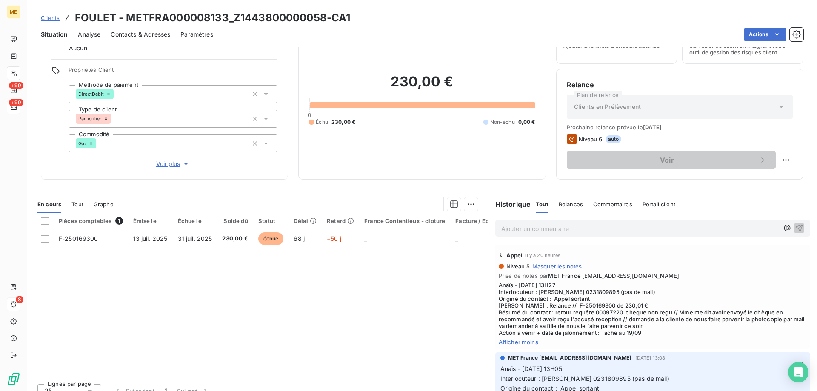
click at [393, 118] on div "Échu 230,00 € Non-échu 0,00 €" at bounding box center [422, 122] width 226 height 8
click at [552, 231] on p "Ajouter un commentaire ﻿" at bounding box center [640, 228] width 278 height 11
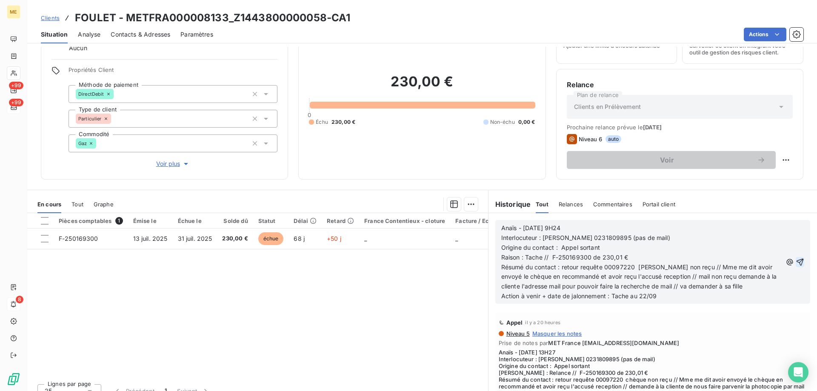
click at [797, 263] on icon "button" at bounding box center [800, 261] width 7 height 7
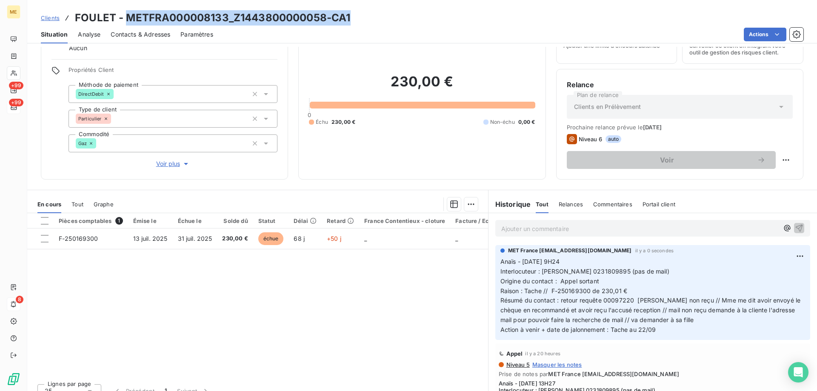
drag, startPoint x: 371, startPoint y: 16, endPoint x: 127, endPoint y: 20, distance: 243.9
click at [127, 20] on div "Clients FOULET - METFRA000008133_Z1443800000058-CA1" at bounding box center [422, 17] width 790 height 15
copy h3 "METFRA000008133_Z1443800000058-CA1"
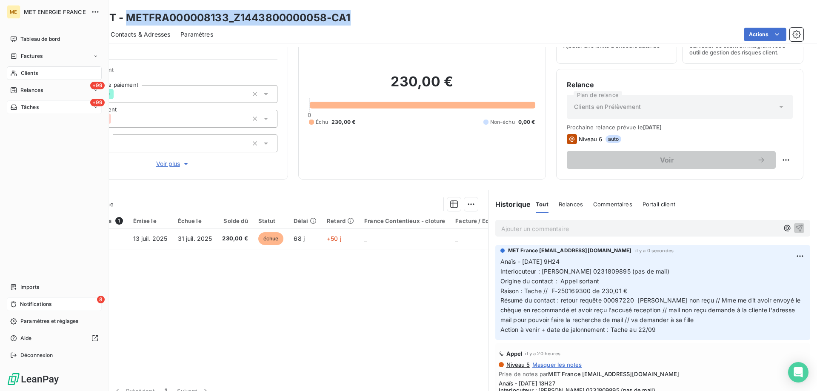
click at [25, 106] on span "Tâches" at bounding box center [30, 107] width 18 height 8
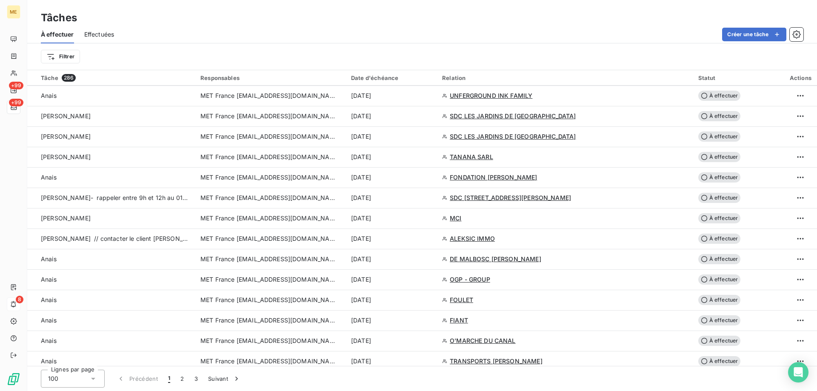
scroll to position [596, 0]
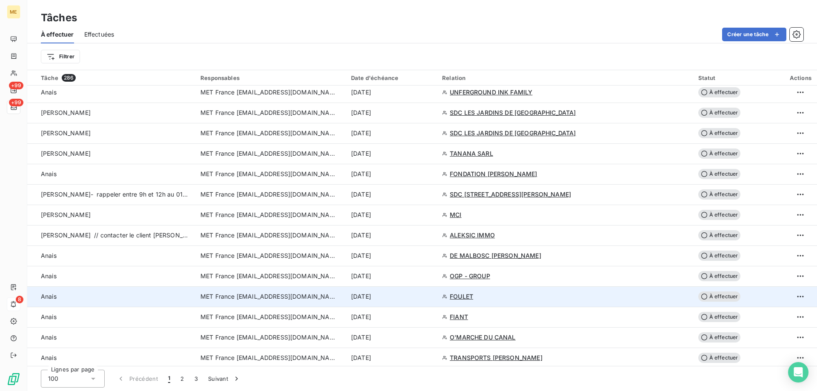
click at [437, 289] on td "[DATE]" at bounding box center [391, 296] width 91 height 20
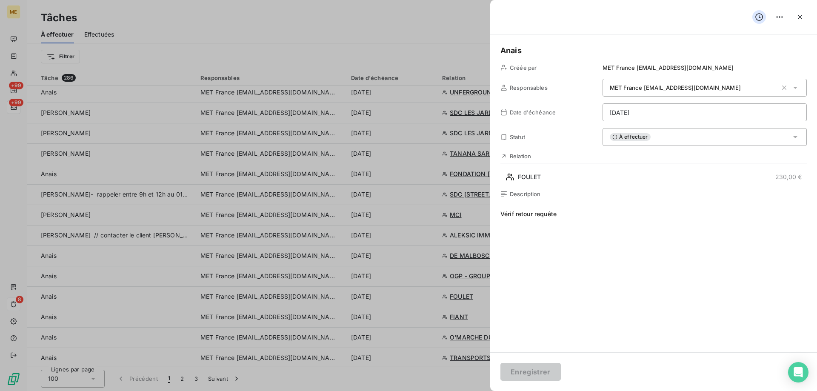
click at [636, 116] on html "ME +99 +99 8 Tâches À effectuer Effectuées Créer une tâche Filtrer Tâche 286 Re…" at bounding box center [408, 238] width 817 height 476
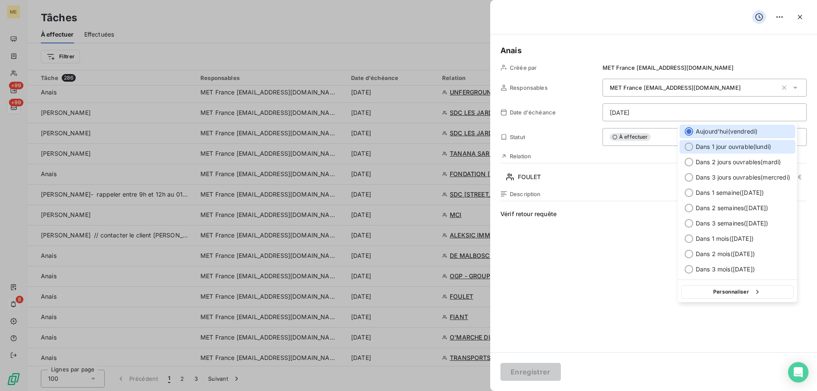
click at [713, 147] on span "Dans 1 jour ouvrable ( [DATE] )" at bounding box center [733, 147] width 75 height 9
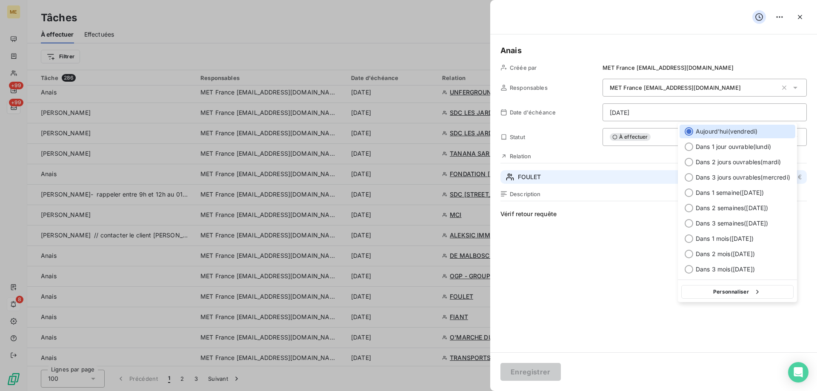
type input "[DATE]"
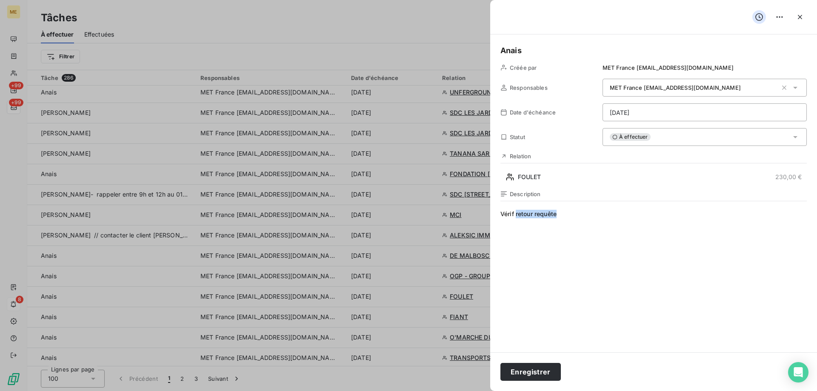
drag, startPoint x: 580, startPoint y: 219, endPoint x: 517, endPoint y: 214, distance: 62.8
click at [517, 214] on span "Vérif retour requête" at bounding box center [654, 291] width 306 height 163
click at [631, 211] on span "Vérif retour mail avec photocopie accusé reception du chèque pour transmettre a…" at bounding box center [654, 291] width 306 height 163
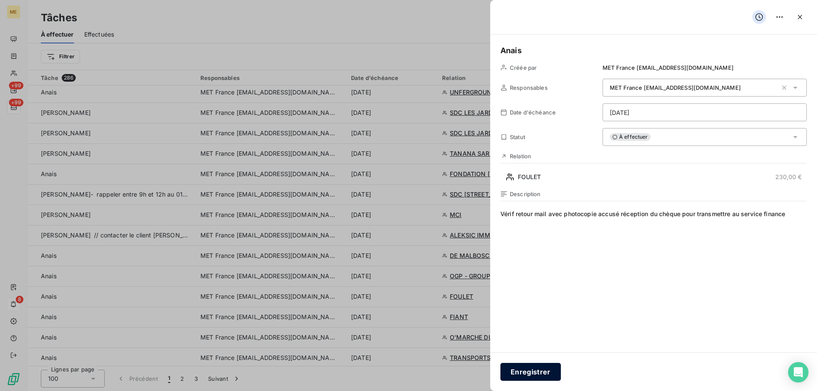
click at [541, 368] on button "Enregistrer" at bounding box center [531, 372] width 60 height 18
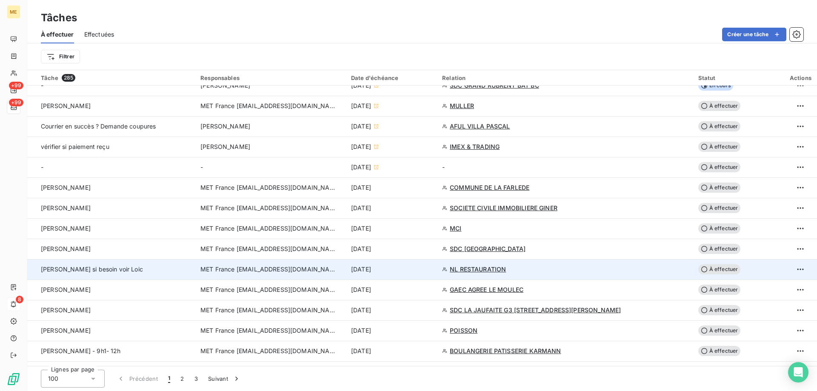
scroll to position [341, 0]
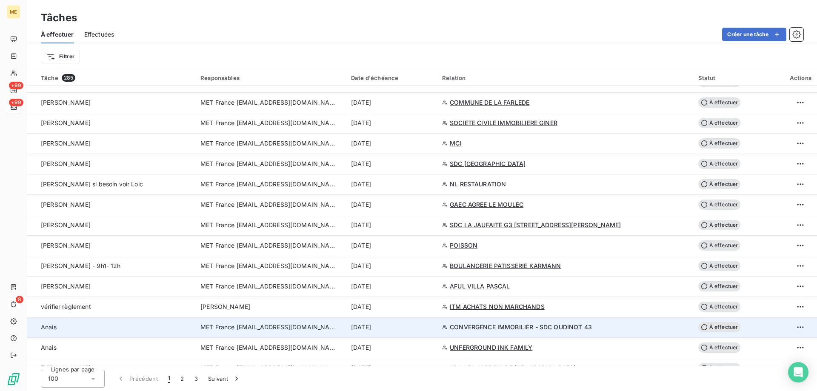
click at [432, 326] on div "[DATE]" at bounding box center [391, 327] width 81 height 9
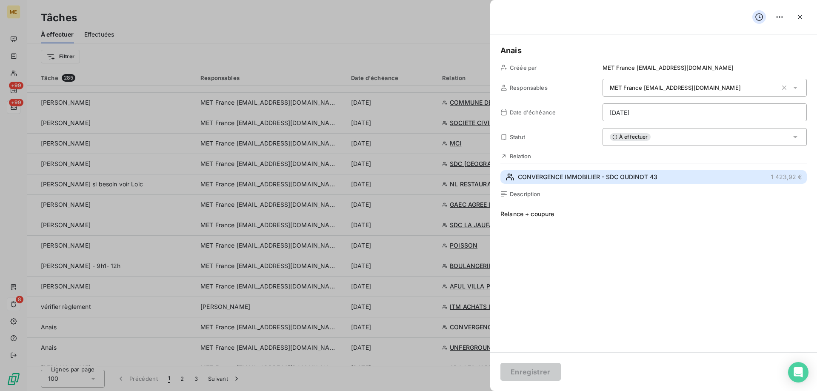
click at [644, 176] on span "CONVERGENCE IMMOBILIER - SDC OUDINOT 43" at bounding box center [588, 177] width 140 height 9
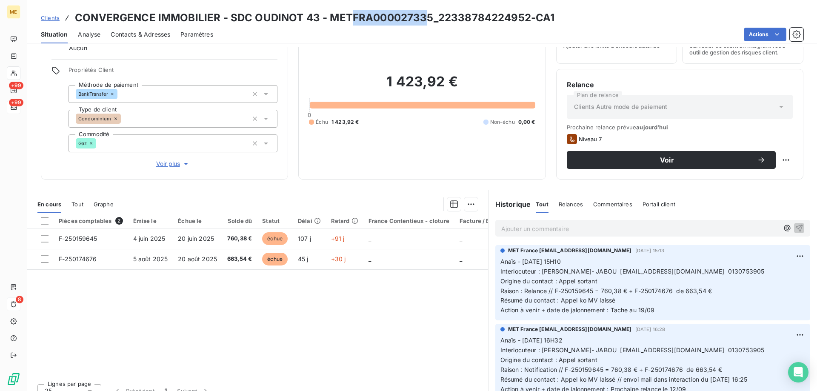
drag, startPoint x: 426, startPoint y: 17, endPoint x: 357, endPoint y: 19, distance: 69.0
click at [357, 19] on h3 "CONVERGENCE IMMOBILIER - SDC OUDINOT 43 - METFRA000027335_22338784224952-CA1" at bounding box center [315, 17] width 480 height 15
drag, startPoint x: 432, startPoint y: 17, endPoint x: 327, endPoint y: 22, distance: 105.2
click at [327, 22] on h3 "CONVERGENCE IMMOBILIER - SDC OUDINOT 43 - METFRA000027335_22338784224952-CA1" at bounding box center [315, 17] width 480 height 15
copy h3 "METFRA000027335"
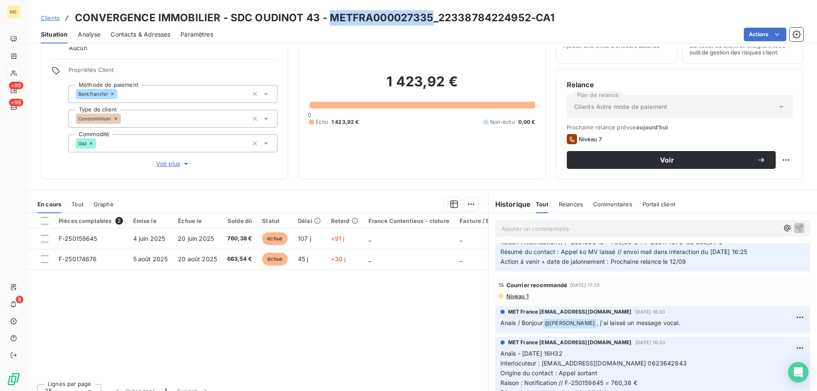
scroll to position [43, 0]
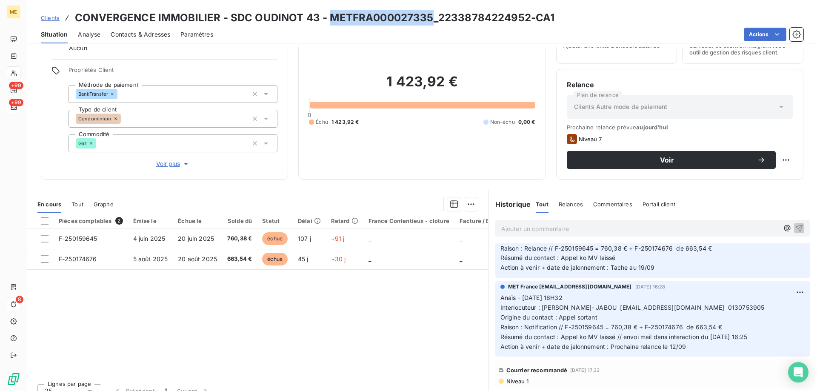
click at [141, 35] on span "Contacts & Adresses" at bounding box center [141, 34] width 60 height 9
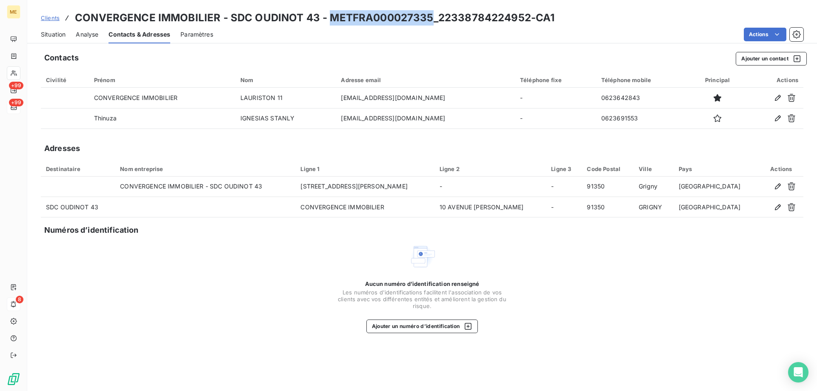
click at [50, 37] on span "Situation" at bounding box center [53, 34] width 25 height 9
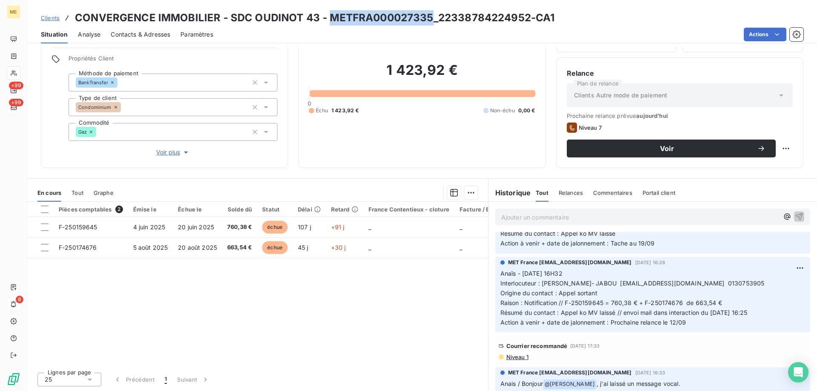
scroll to position [0, 0]
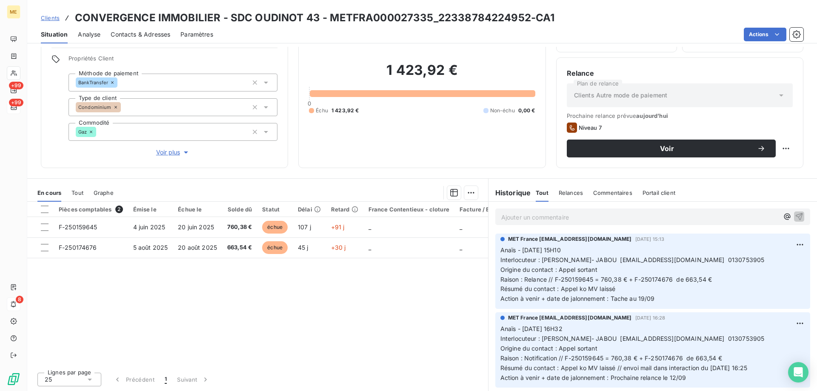
click at [404, 137] on div "1 423,92 € 0 Échu 1 423,92 € Non-échu 0,00 €" at bounding box center [422, 88] width 226 height 139
click at [427, 133] on div "1 423,92 € 0 Échu 1 423,92 € Non-échu 0,00 €" at bounding box center [422, 88] width 226 height 139
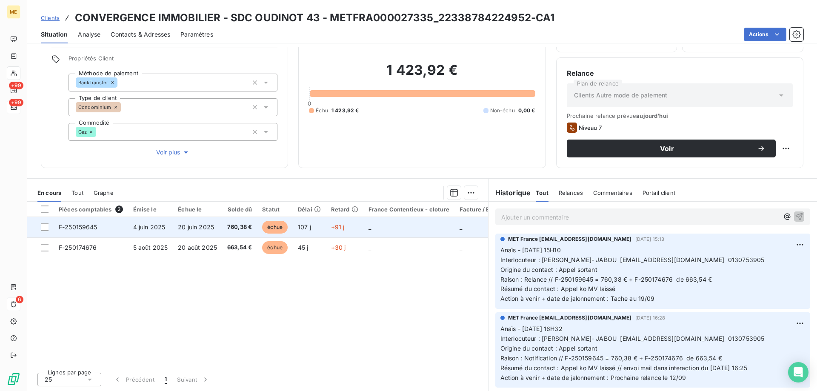
click at [423, 232] on td "_" at bounding box center [409, 227] width 91 height 20
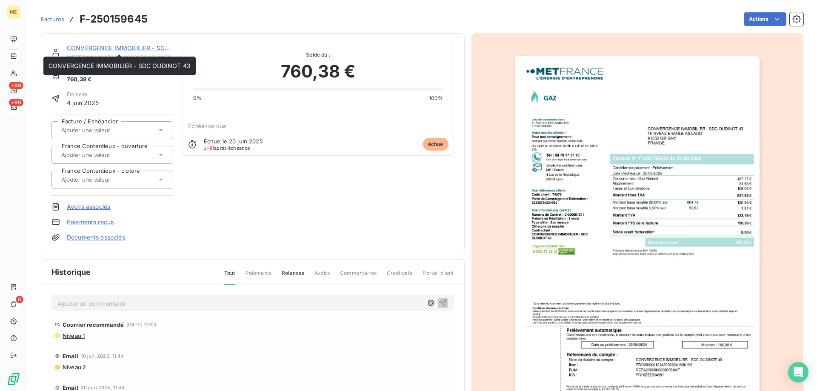
click at [145, 52] on div "CONVERGENCE IMMOBILIER - SDC OUDINOT 43" at bounding box center [120, 48] width 106 height 9
click at [146, 46] on link "CONVERGENCE IMMOBILIER - SDC OUDINOT 43" at bounding box center [138, 47] width 142 height 7
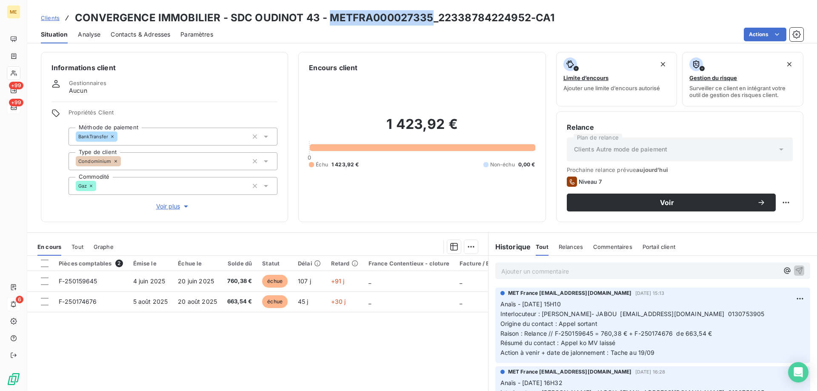
drag, startPoint x: 427, startPoint y: 20, endPoint x: 329, endPoint y: 19, distance: 98.3
click at [329, 19] on h3 "CONVERGENCE IMMOBILIER - SDC OUDINOT 43 - METFRA000027335_22338784224952-CA1" at bounding box center [315, 17] width 480 height 15
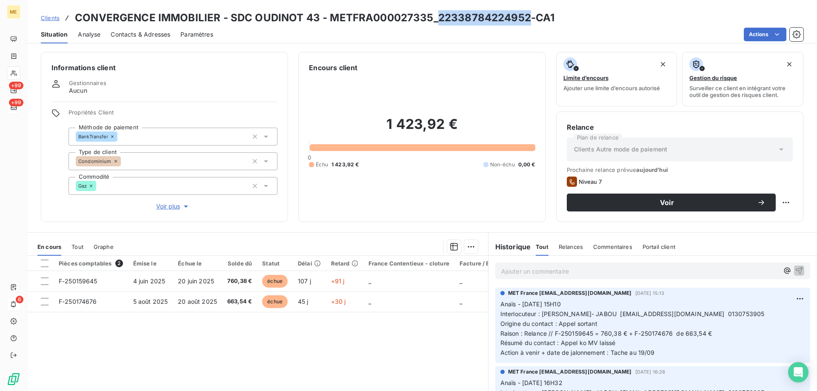
drag, startPoint x: 526, startPoint y: 20, endPoint x: 437, endPoint y: 20, distance: 89.4
click at [437, 20] on h3 "CONVERGENCE IMMOBILIER - SDC OUDINOT 43 - METFRA000027335_22338784224952-CA1" at bounding box center [315, 17] width 480 height 15
copy h3 "22338784224952"
drag, startPoint x: 457, startPoint y: 125, endPoint x: 381, endPoint y: 128, distance: 75.8
click at [381, 128] on h2 "1 423,92 €" at bounding box center [422, 129] width 226 height 26
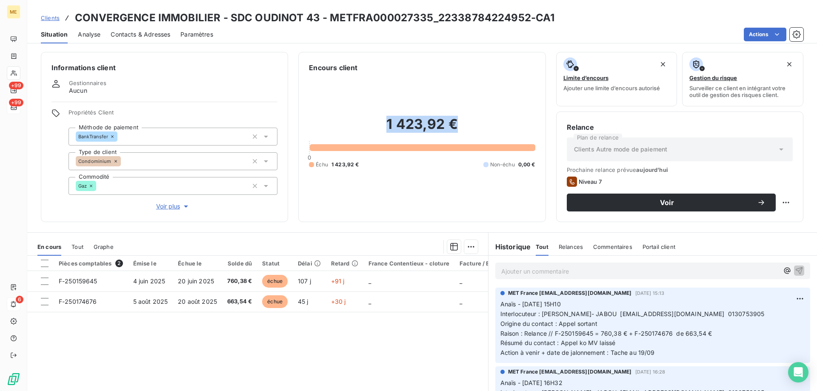
copy h2 "1 423,92 €"
copy h3 "22338784224952"
drag, startPoint x: 527, startPoint y: 18, endPoint x: 437, endPoint y: 18, distance: 90.7
click at [437, 18] on h3 "CONVERGENCE IMMOBILIER - SDC OUDINOT 43 - METFRA000027335_22338784224952-CA1" at bounding box center [315, 17] width 480 height 15
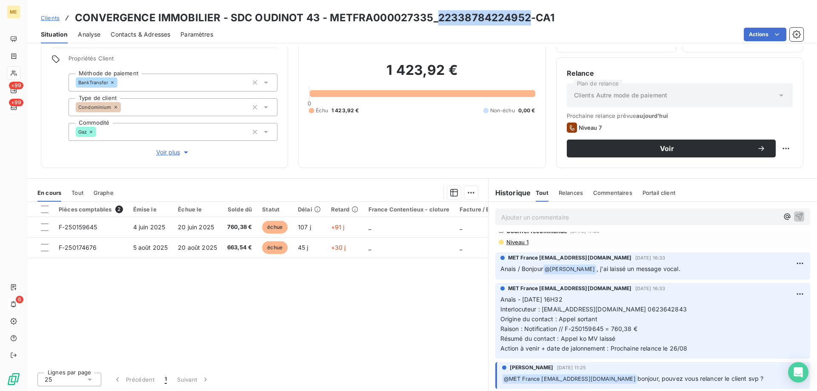
scroll to position [128, 0]
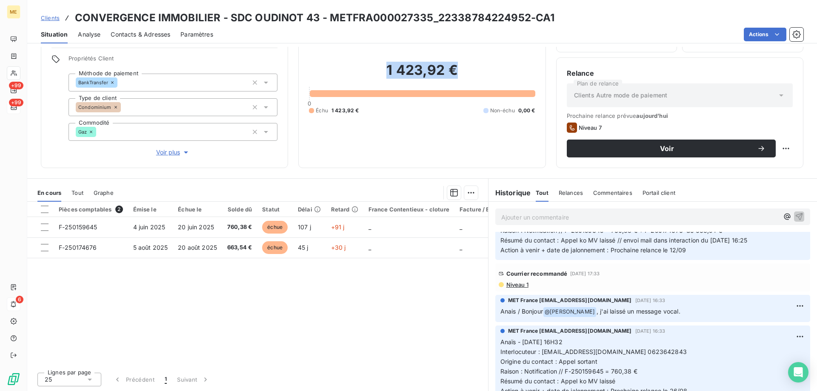
drag, startPoint x: 427, startPoint y: 73, endPoint x: 385, endPoint y: 73, distance: 41.7
click at [385, 73] on h2 "1 423,92 €" at bounding box center [422, 75] width 226 height 26
copy h2 "1 423,92 €"
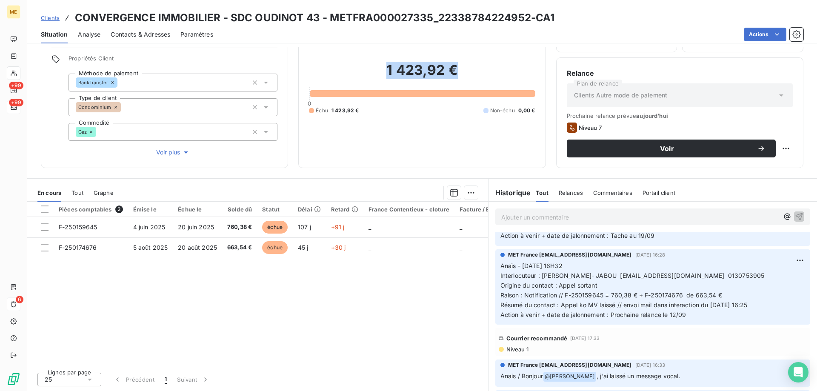
scroll to position [0, 0]
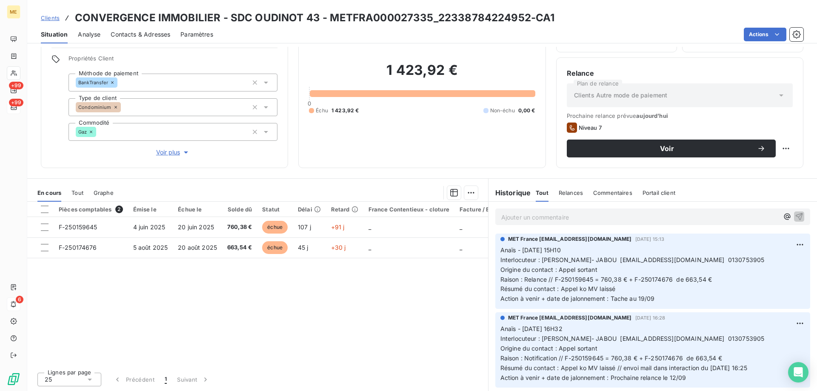
click at [590, 216] on p "Ajouter un commentaire ﻿" at bounding box center [640, 217] width 278 height 11
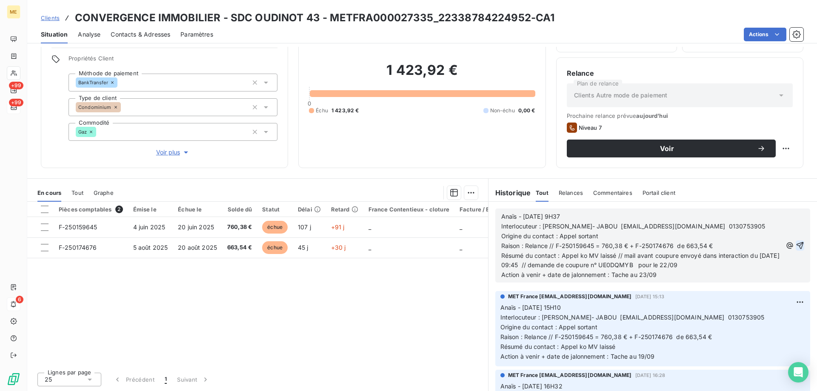
click at [796, 243] on icon "button" at bounding box center [800, 245] width 9 height 9
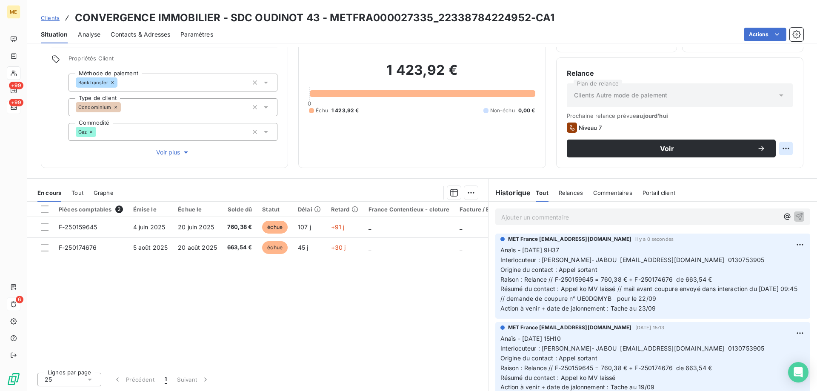
click at [779, 149] on html "ME +99 +99 6 Clients CONVERGENCE IMMOBILIER - SDC OUDINOT 43 - METFRA000027335_…" at bounding box center [408, 238] width 817 height 476
click at [768, 169] on div "Replanifier cette action" at bounding box center [745, 167] width 76 height 14
select select "8"
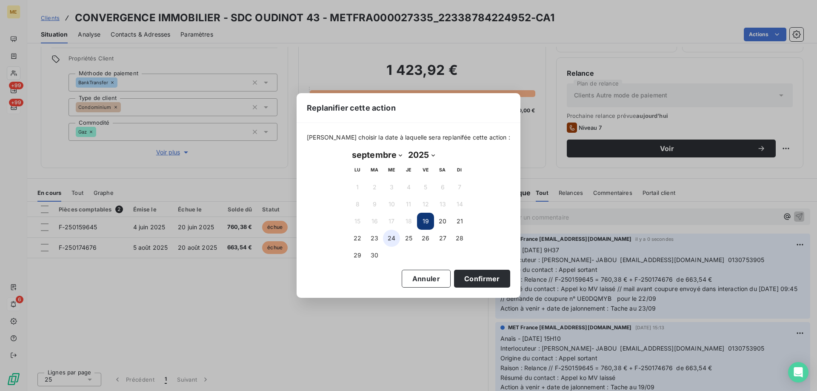
click at [387, 241] on button "24" at bounding box center [391, 238] width 17 height 17
click at [376, 241] on button "23" at bounding box center [374, 238] width 17 height 17
click at [474, 281] on button "Confirmer" at bounding box center [482, 279] width 56 height 18
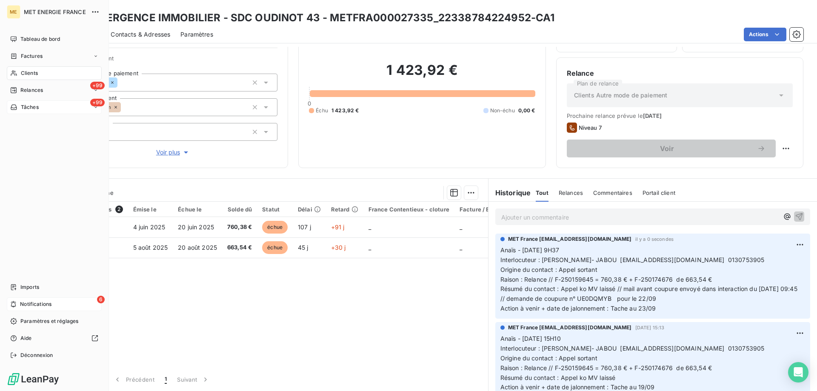
click at [20, 110] on div "Tâches" at bounding box center [24, 107] width 29 height 8
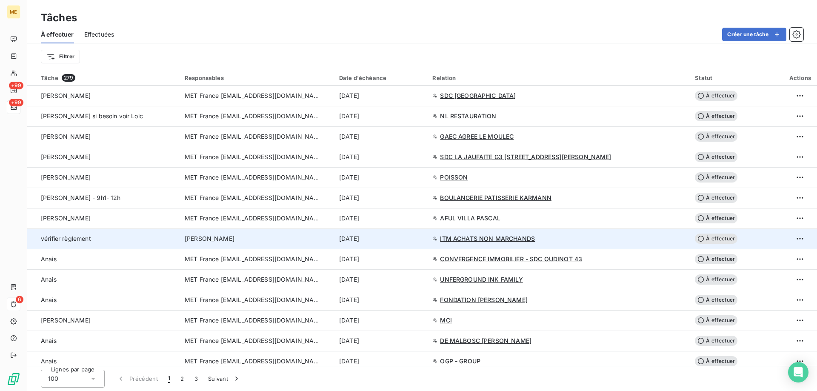
scroll to position [426, 0]
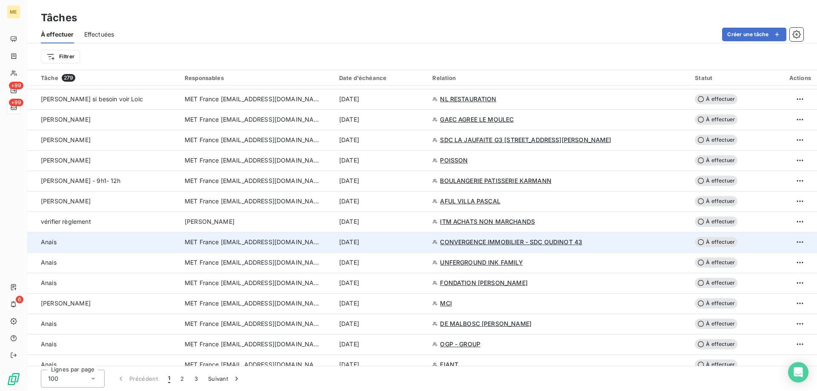
click at [422, 243] on div "[DATE]" at bounding box center [380, 242] width 83 height 9
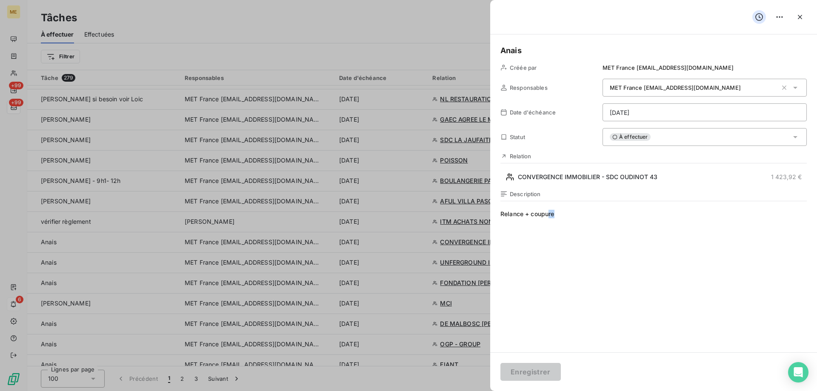
drag, startPoint x: 563, startPoint y: 215, endPoint x: 549, endPoint y: 217, distance: 14.6
click at [549, 217] on span "Relance + coupure" at bounding box center [654, 291] width 306 height 163
click at [569, 215] on span "Relance + coupure" at bounding box center [654, 291] width 306 height 163
drag, startPoint x: 534, startPoint y: 215, endPoint x: 497, endPoint y: 216, distance: 37.1
click at [497, 216] on div "[PERSON_NAME] par MET France [EMAIL_ADDRESS][DOMAIN_NAME] Responsables MET Fran…" at bounding box center [653, 193] width 327 height 318
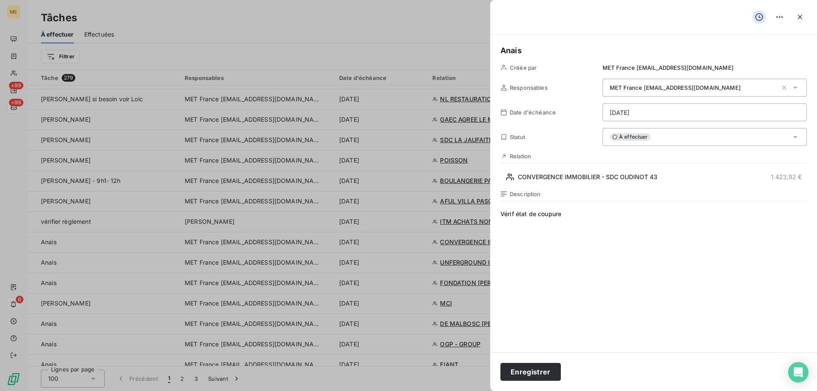
click at [574, 212] on span "Vérif état de coupure" at bounding box center [654, 291] width 306 height 163
click at [608, 218] on span "Vérif état de coupure" at bounding box center [654, 291] width 306 height 163
click at [675, 109] on html "ME +99 +99 6 Tâches À effectuer Effectuées Créer une tâche Filtrer Tâche 279 Re…" at bounding box center [408, 238] width 817 height 476
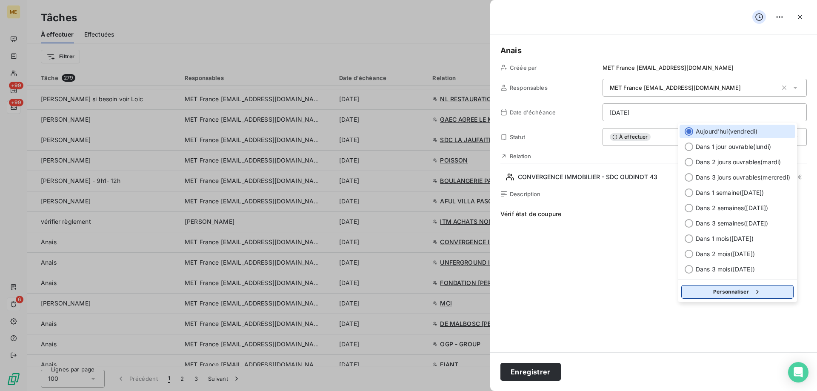
click at [737, 289] on button "Personnaliser" at bounding box center [737, 292] width 112 height 14
select select "8"
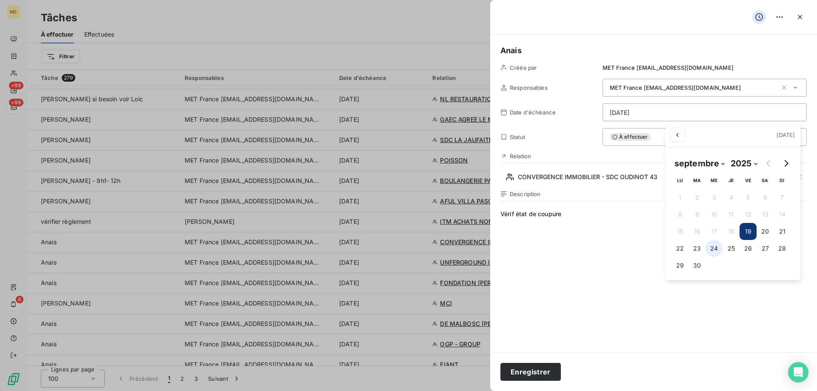
drag, startPoint x: 707, startPoint y: 249, endPoint x: 698, endPoint y: 250, distance: 9.0
click at [706, 249] on button "24" at bounding box center [714, 248] width 17 height 17
click at [696, 250] on button "23" at bounding box center [697, 248] width 17 height 17
type input "[DATE]"
click at [628, 261] on html "ME +99 +99 6 Tâches À effectuer Effectuées Créer une tâche Filtrer Tâche 279 Re…" at bounding box center [408, 238] width 817 height 476
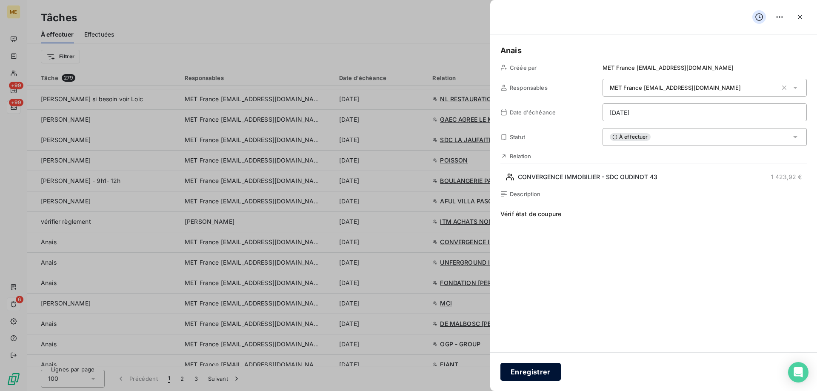
click at [527, 372] on button "Enregistrer" at bounding box center [531, 372] width 60 height 18
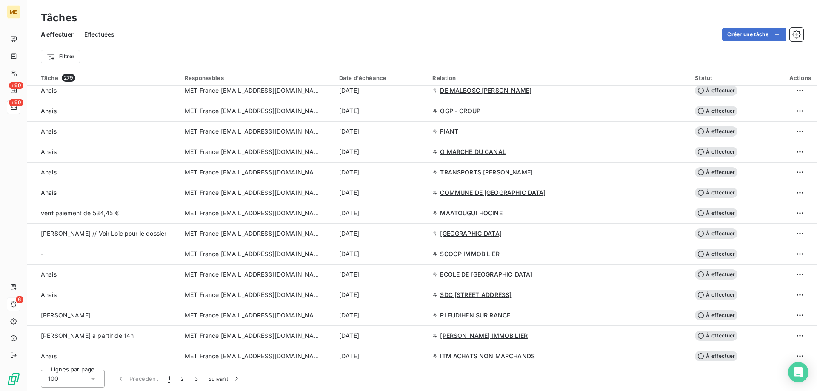
scroll to position [724, 0]
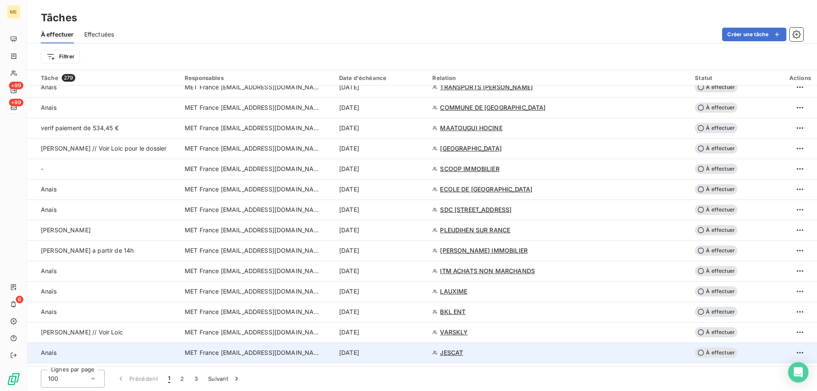
click at [425, 357] on td "[DATE]" at bounding box center [380, 353] width 93 height 20
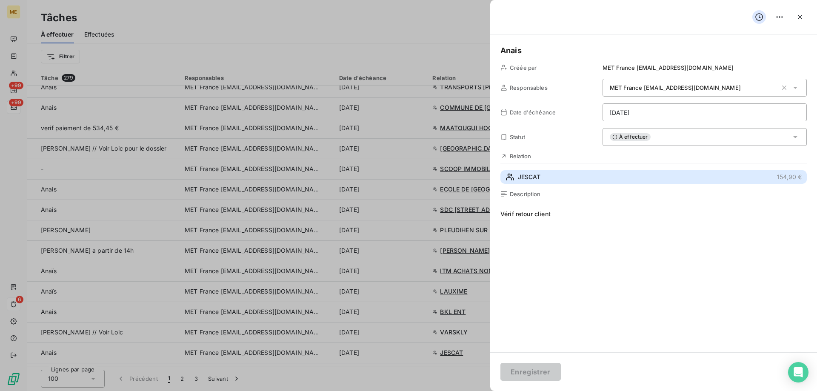
click at [565, 181] on button "JESCAT 154,90 €" at bounding box center [654, 177] width 306 height 14
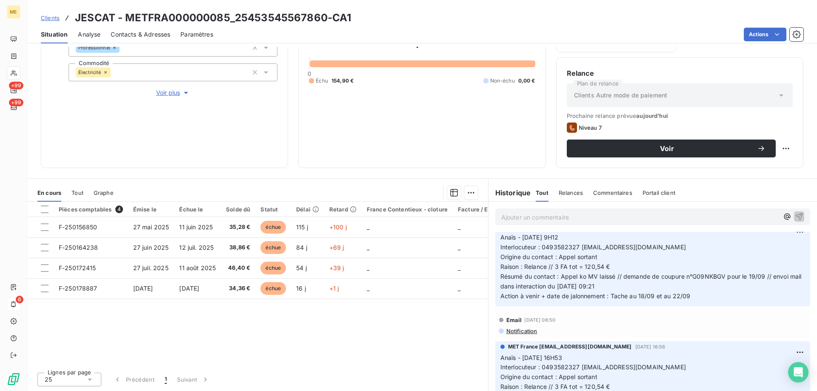
scroll to position [128, 0]
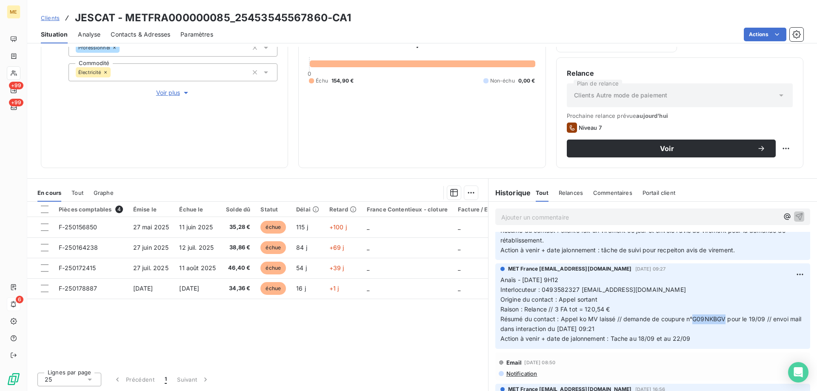
drag, startPoint x: 722, startPoint y: 320, endPoint x: 690, endPoint y: 319, distance: 32.8
click at [690, 319] on span "Résumé du contact : Appel ko MV laissé // demande de coupure n°G09NKBGV pour le…" at bounding box center [652, 323] width 303 height 17
copy span "G09NKBGV"
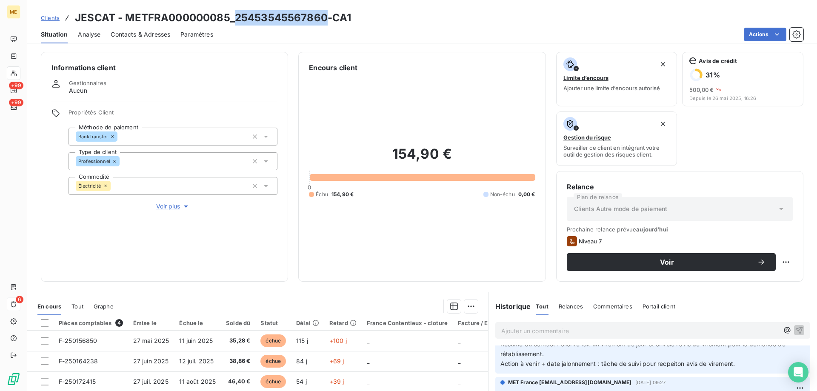
drag, startPoint x: 326, startPoint y: 17, endPoint x: 233, endPoint y: 21, distance: 93.3
click at [233, 21] on h3 "JESCAT - METFRA000000085_25453545567860-CA1" at bounding box center [213, 17] width 276 height 15
copy h3 "25453545567860"
click at [187, 18] on h3 "JESCAT - METFRA000000085_25453545567860-CA1" at bounding box center [213, 17] width 276 height 15
drag, startPoint x: 326, startPoint y: 17, endPoint x: 237, endPoint y: 20, distance: 89.0
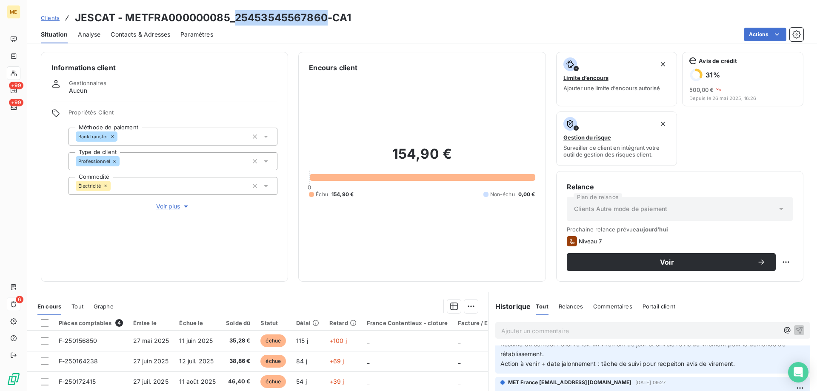
click at [237, 20] on h3 "JESCAT - METFRA000000085_25453545567860-CA1" at bounding box center [213, 17] width 276 height 15
copy h3 "25453545567860"
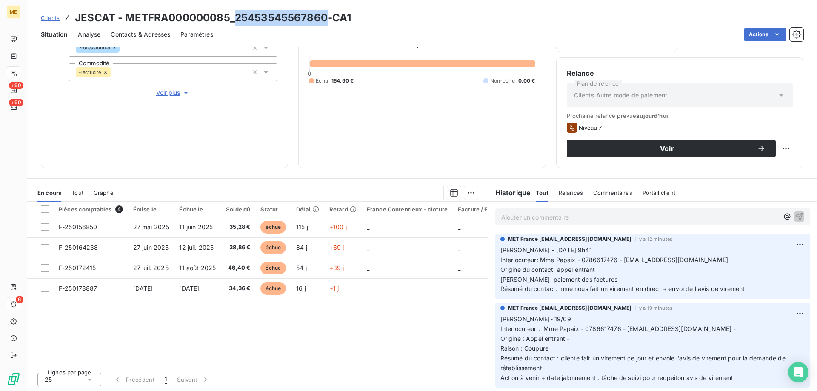
drag, startPoint x: 749, startPoint y: 288, endPoint x: 494, endPoint y: 252, distance: 257.5
click at [495, 252] on div "MET France [EMAIL_ADDRESS][DOMAIN_NAME] il y a 12 minutes [PERSON_NAME] - [DATE…" at bounding box center [652, 267] width 315 height 66
click at [787, 243] on html "ME +99 +99 6 Clients JESCAT - METFRA000000085_25453545567860-CA1 Situation Anal…" at bounding box center [408, 238] width 817 height 476
drag, startPoint x: 761, startPoint y: 278, endPoint x: 752, endPoint y: 237, distance: 42.6
click at [761, 279] on div "Supprimer" at bounding box center [767, 279] width 48 height 14
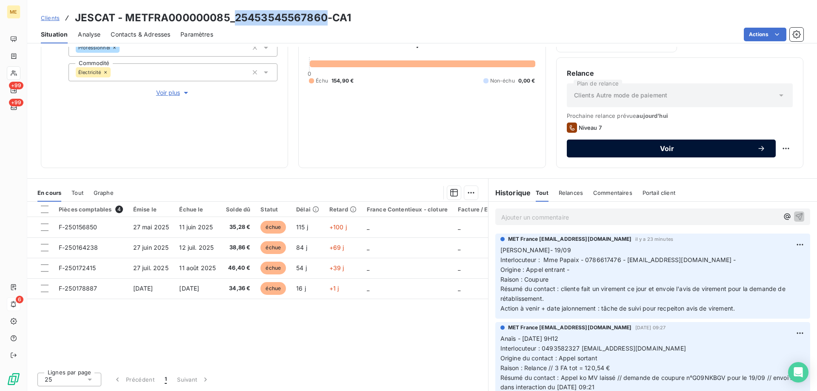
click at [693, 154] on button "Voir" at bounding box center [671, 149] width 209 height 18
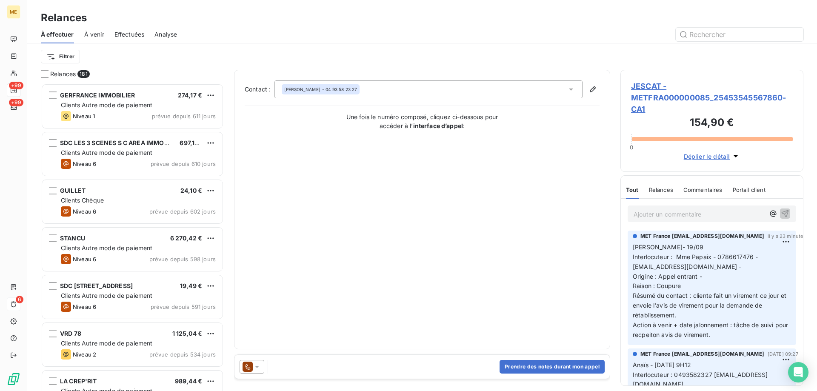
scroll to position [301, 177]
click at [521, 361] on button "Prendre des notes durant mon appel" at bounding box center [552, 367] width 105 height 14
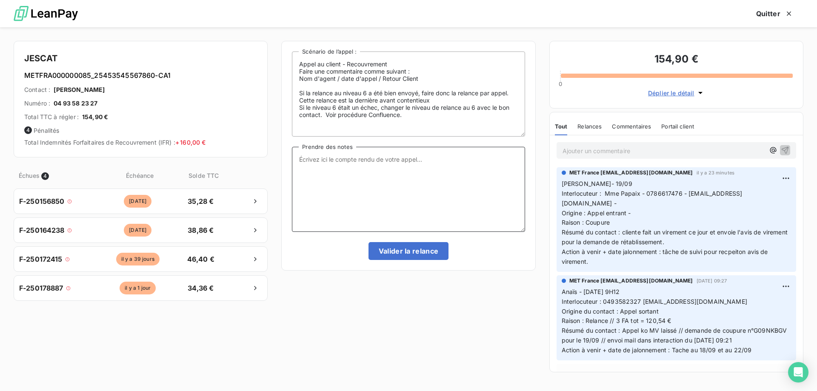
click at [422, 186] on textarea "Prendre des notes" at bounding box center [408, 189] width 233 height 85
paste textarea "[PERSON_NAME] - [DATE] 9h41 Interlocuteur: Mme Papaix - 0786617476 - [EMAIL_ADD…"
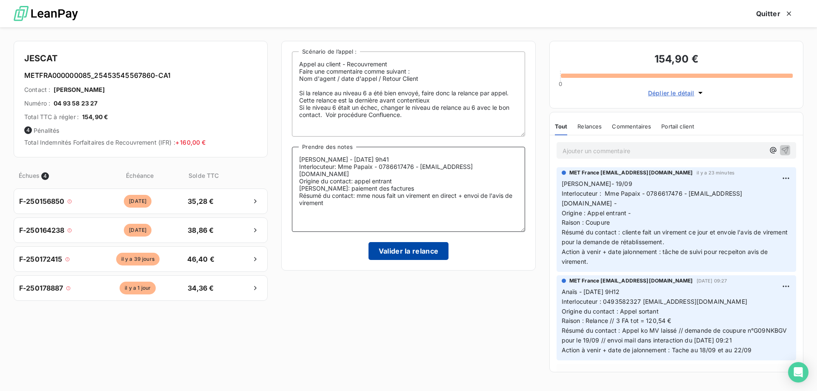
type textarea "[PERSON_NAME] - [DATE] 9h41 Interlocuteur: Mme Papaix - 0786617476 - [EMAIL_ADD…"
click at [411, 254] on button "Valider la relance" at bounding box center [409, 251] width 80 height 18
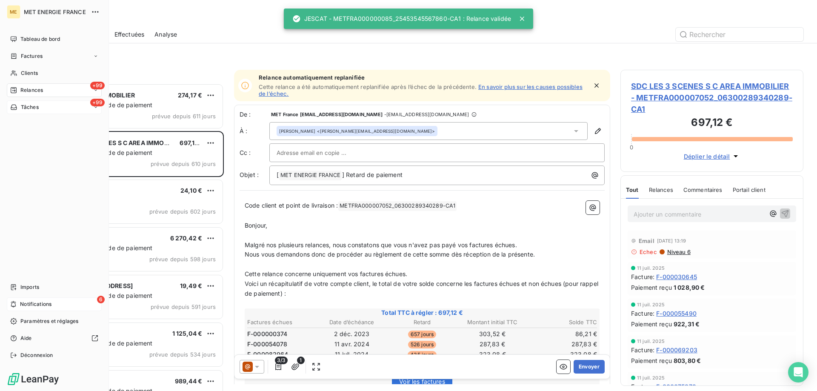
click at [43, 106] on div "+99 Tâches" at bounding box center [54, 107] width 95 height 14
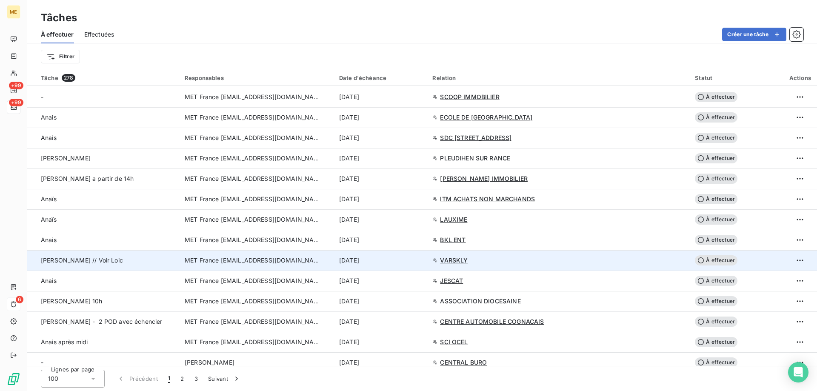
scroll to position [809, 0]
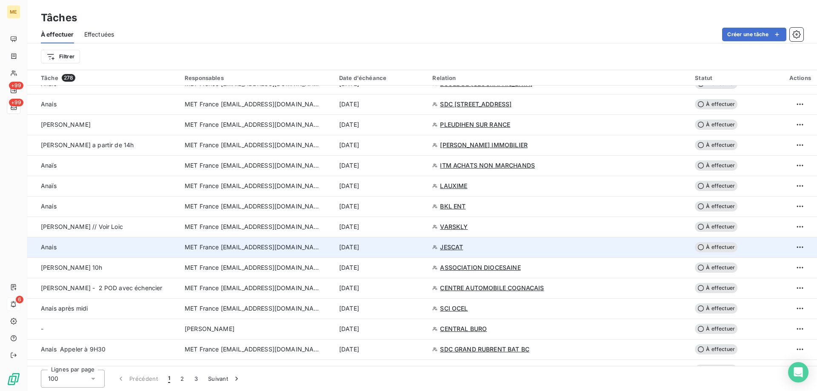
click at [463, 244] on span "JESCAT" at bounding box center [451, 247] width 23 height 9
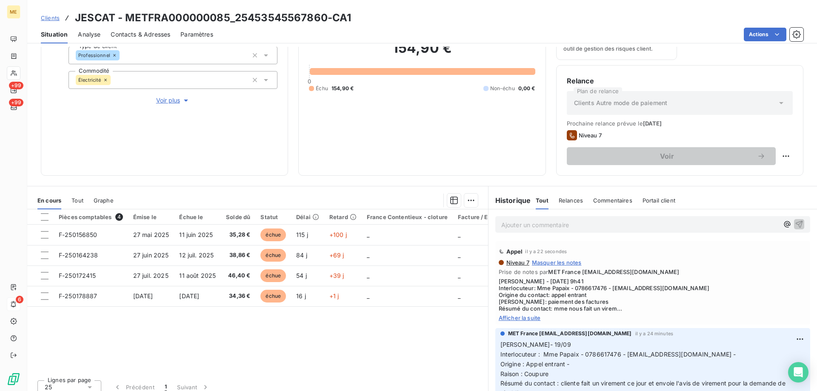
scroll to position [114, 0]
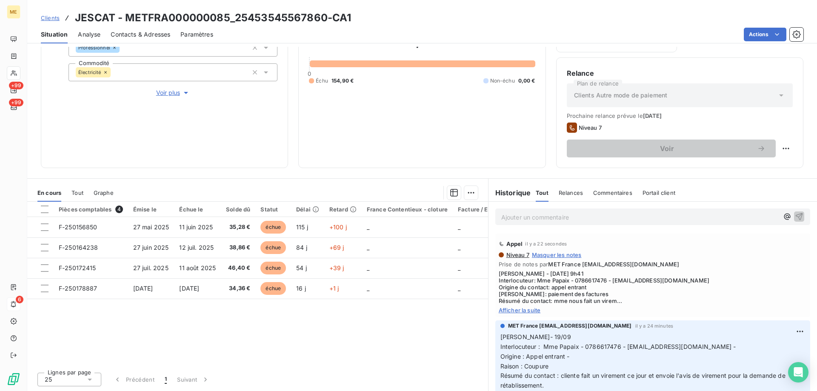
click at [535, 309] on span "Afficher la suite" at bounding box center [653, 310] width 308 height 7
drag, startPoint x: 610, startPoint y: 279, endPoint x: 697, endPoint y: 283, distance: 86.5
click at [697, 283] on span "[PERSON_NAME] - [DATE] 9h41 Interlocuteur: Mme Papaix - 0786617476 - [EMAIL_ADD…" at bounding box center [653, 287] width 308 height 34
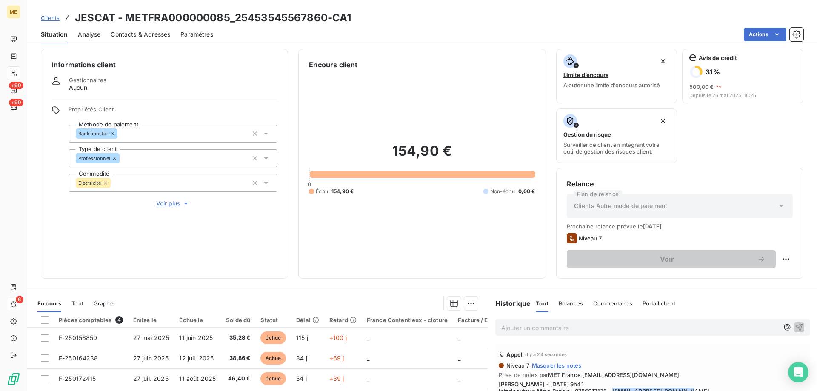
scroll to position [0, 0]
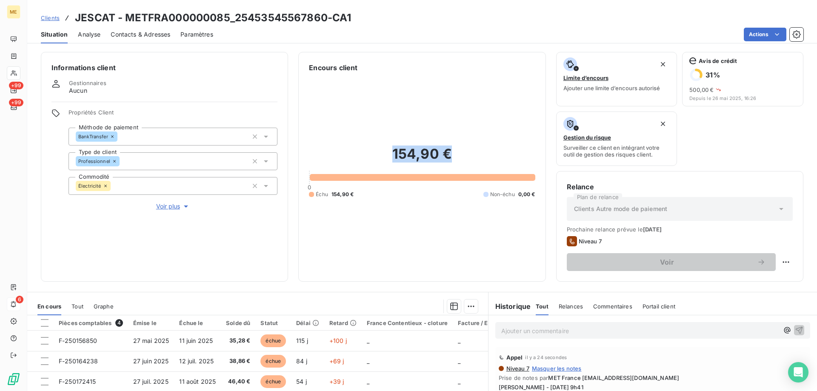
drag, startPoint x: 447, startPoint y: 156, endPoint x: 389, endPoint y: 159, distance: 58.0
click at [389, 160] on h2 "154,90 €" at bounding box center [422, 159] width 226 height 26
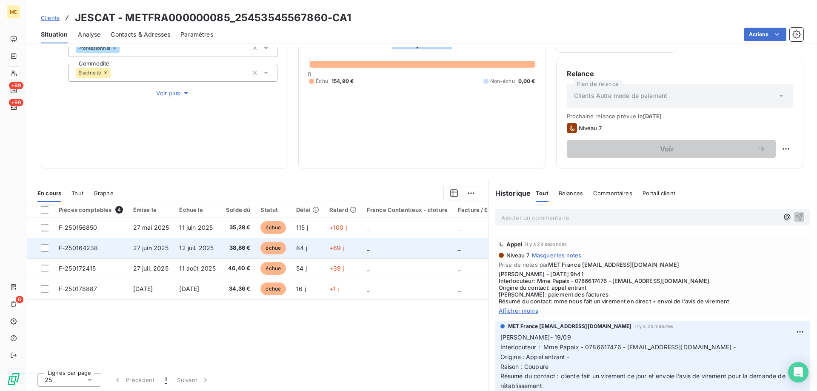
scroll to position [114, 0]
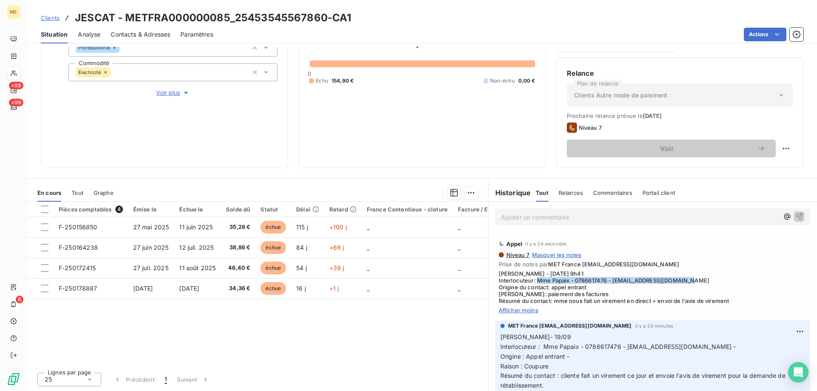
drag, startPoint x: 533, startPoint y: 280, endPoint x: 707, endPoint y: 281, distance: 174.5
click at [707, 281] on span "[PERSON_NAME] - [DATE] 9h41 Interlocuteur: Mme Papaix - 0786617476 - [EMAIL_ADD…" at bounding box center [653, 287] width 308 height 34
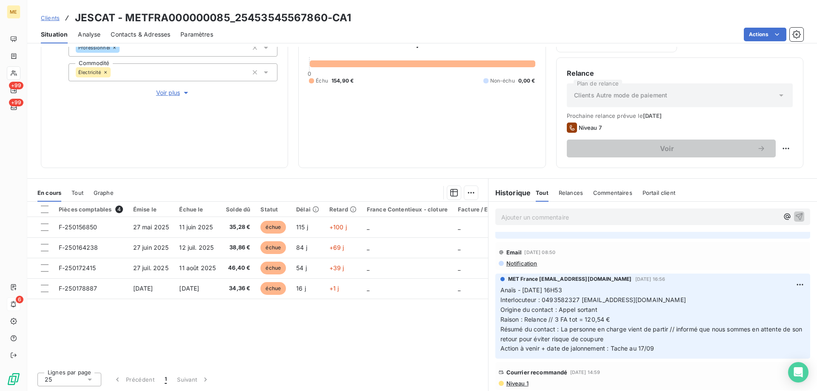
scroll to position [0, 0]
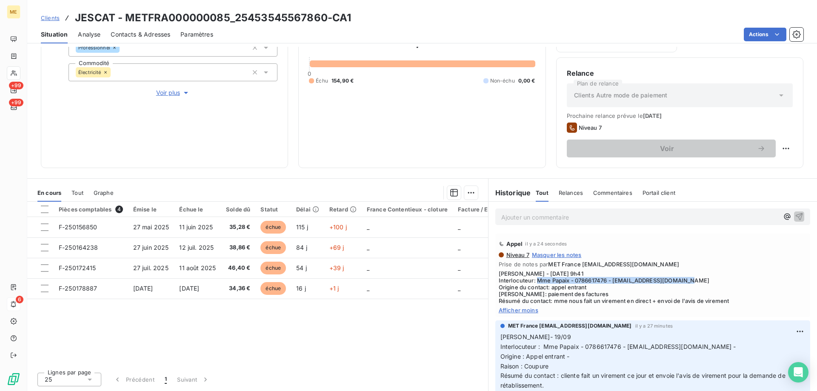
click at [149, 36] on span "Contacts & Adresses" at bounding box center [141, 34] width 60 height 9
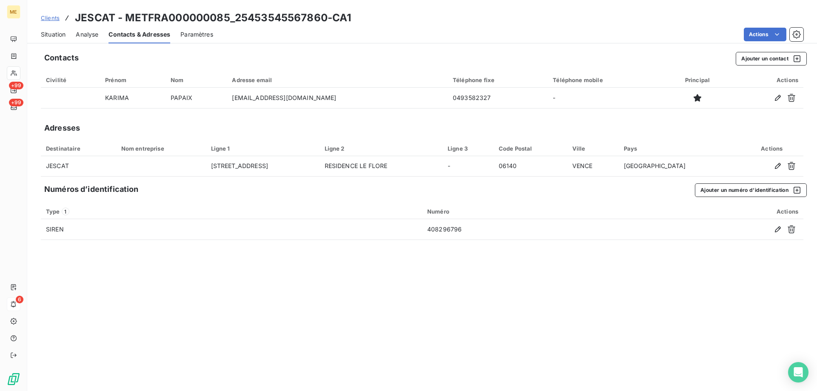
click at [48, 36] on span "Situation" at bounding box center [53, 34] width 25 height 9
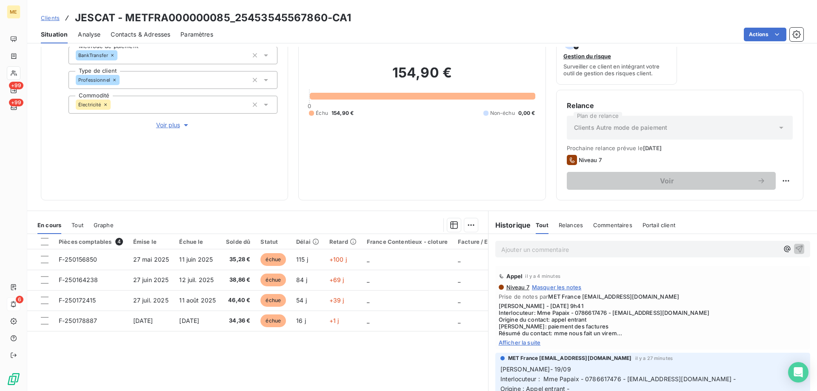
scroll to position [85, 0]
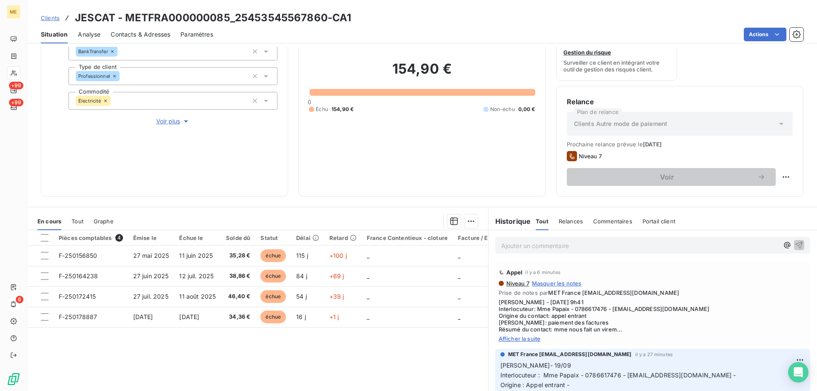
click at [658, 244] on p "Ajouter un commentaire ﻿" at bounding box center [640, 246] width 278 height 11
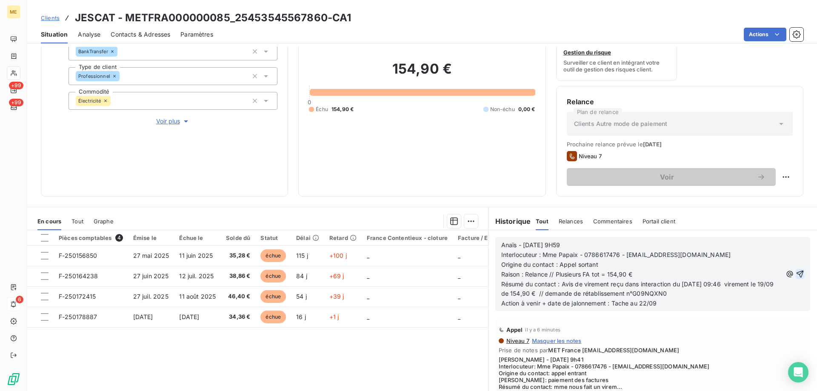
click at [796, 271] on icon "button" at bounding box center [800, 274] width 9 height 9
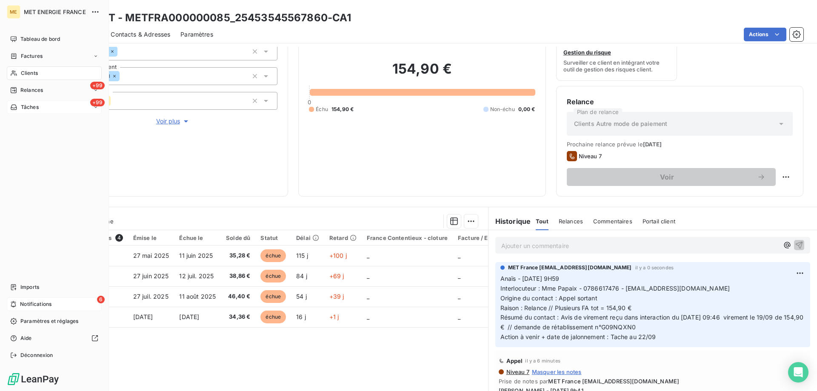
click at [31, 108] on span "Tâches" at bounding box center [30, 107] width 18 height 8
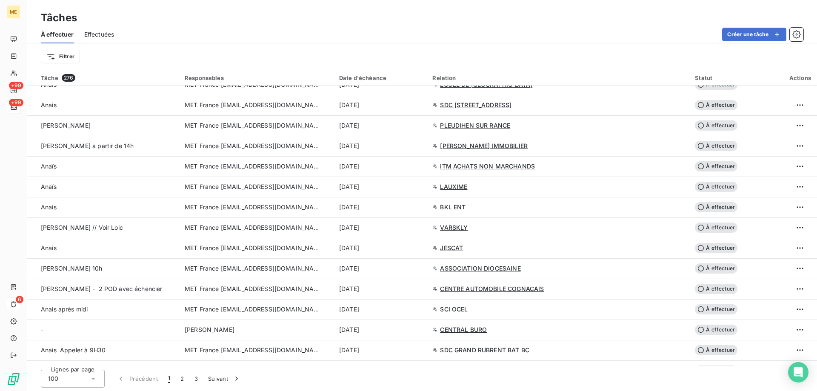
scroll to position [809, 0]
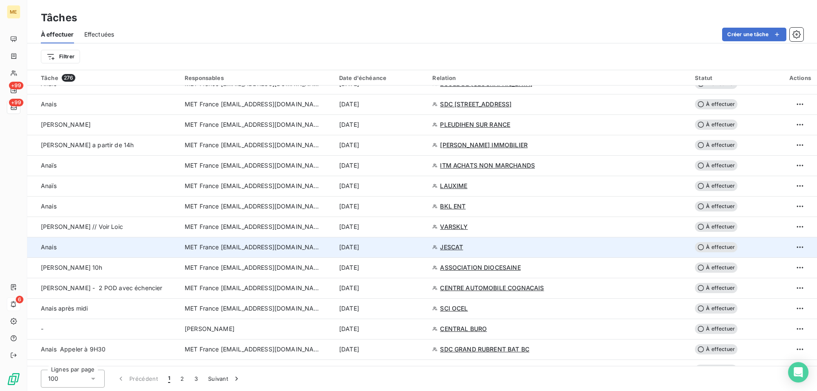
click at [422, 249] on div "[DATE]" at bounding box center [380, 247] width 83 height 9
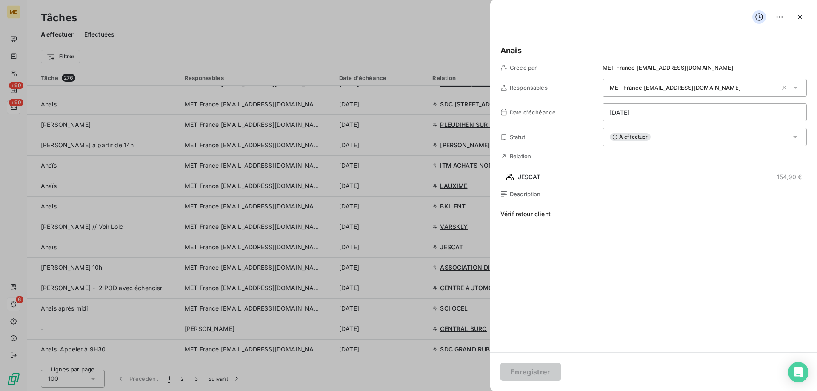
drag, startPoint x: 577, startPoint y: 217, endPoint x: 518, endPoint y: 216, distance: 59.2
click at [518, 216] on span "Vérif retour client" at bounding box center [654, 291] width 306 height 163
click at [705, 212] on span "Vérif état demande de rétablissement" at bounding box center [654, 291] width 306 height 163
click at [659, 113] on html "ME +99 +99 6 Tâches À effectuer Effectuées Créer une tâche Filtrer Tâche 276 Re…" at bounding box center [408, 238] width 817 height 476
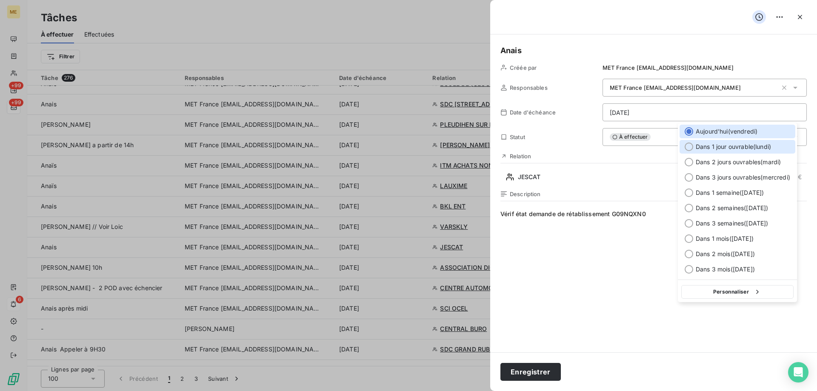
click at [750, 145] on span "Dans 1 jour ouvrable ( [DATE] )" at bounding box center [733, 147] width 75 height 9
type input "[DATE]"
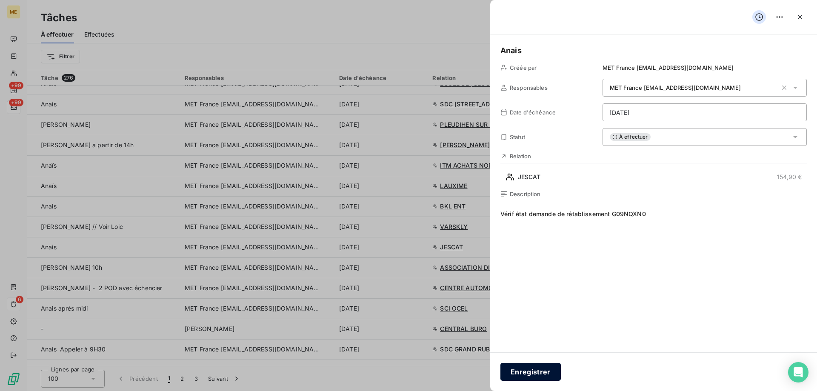
click at [526, 373] on button "Enregistrer" at bounding box center [531, 372] width 60 height 18
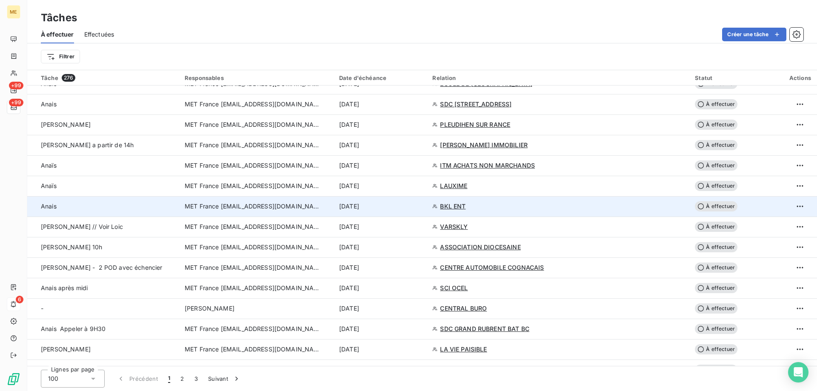
scroll to position [766, 0]
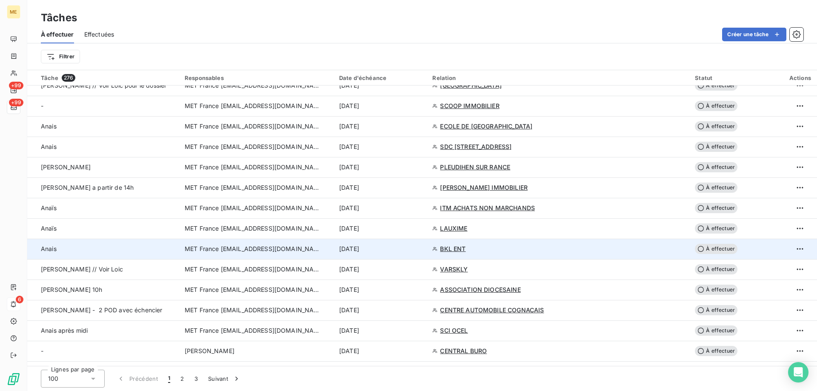
click at [418, 252] on div "[DATE]" at bounding box center [380, 249] width 83 height 9
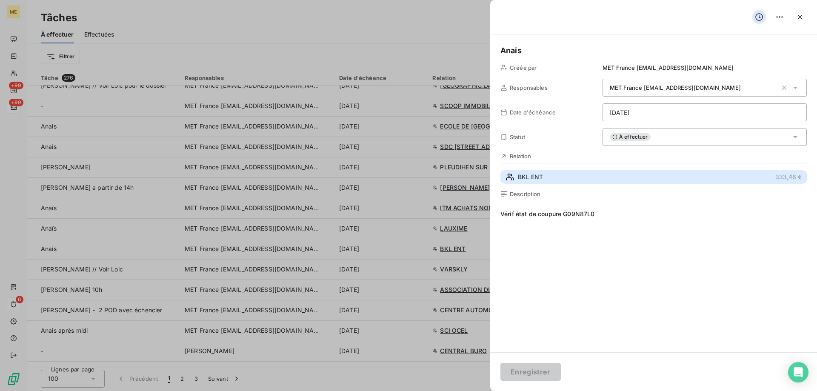
click at [553, 174] on button "BKL ENT 333,46 €" at bounding box center [654, 177] width 306 height 14
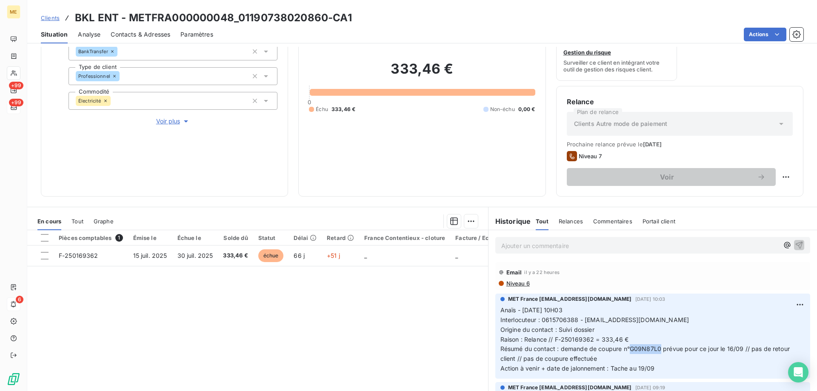
drag, startPoint x: 657, startPoint y: 350, endPoint x: 628, endPoint y: 349, distance: 29.0
click at [628, 349] on span "Résumé du contact : demande de coupure n°G09N87L0 prévue pour ce jour le 16/09 …" at bounding box center [646, 353] width 291 height 17
drag, startPoint x: 231, startPoint y: 18, endPoint x: 129, endPoint y: 21, distance: 101.8
click at [129, 21] on h3 "BKL ENT - METFRA000000048_01190738020860-CA1" at bounding box center [213, 17] width 277 height 15
click at [547, 246] on p "Ajouter un commentaire ﻿" at bounding box center [640, 246] width 278 height 11
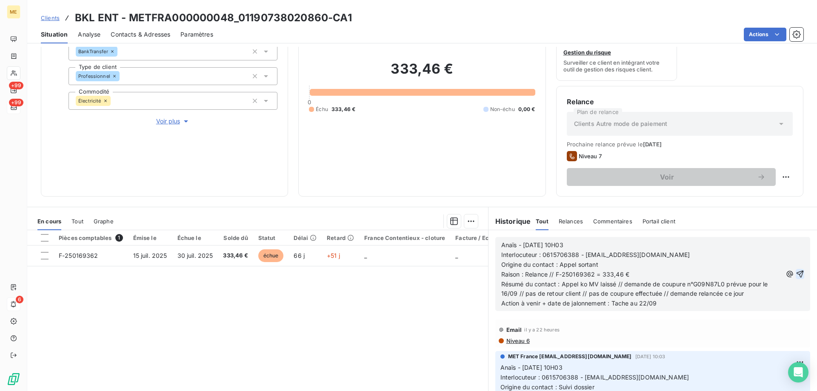
click at [797, 273] on icon "button" at bounding box center [800, 274] width 7 height 7
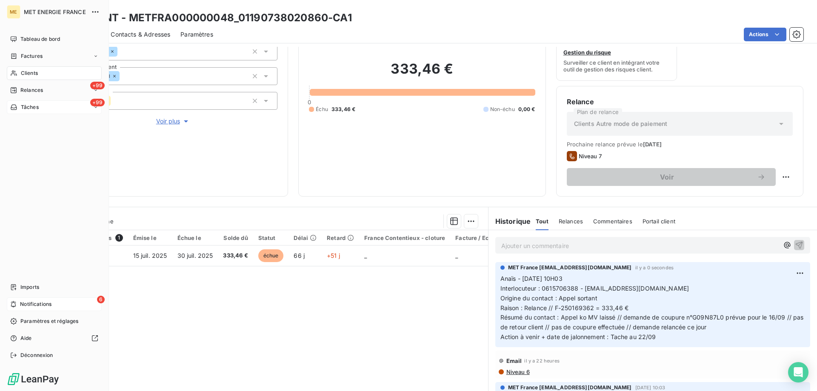
click at [24, 109] on span "Tâches" at bounding box center [30, 107] width 18 height 8
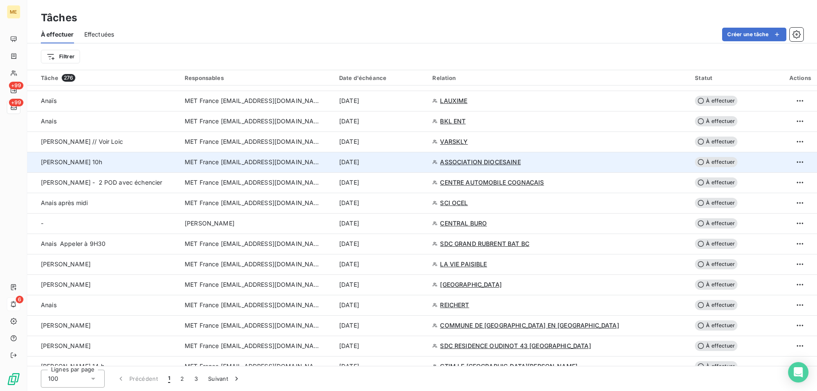
scroll to position [766, 0]
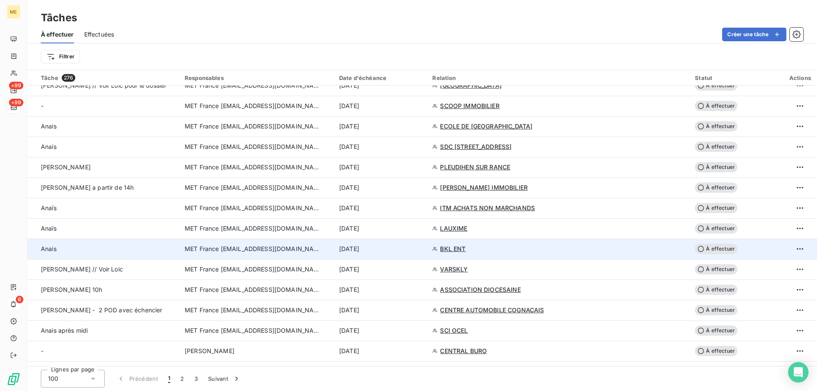
click at [422, 249] on div "[DATE]" at bounding box center [380, 249] width 83 height 9
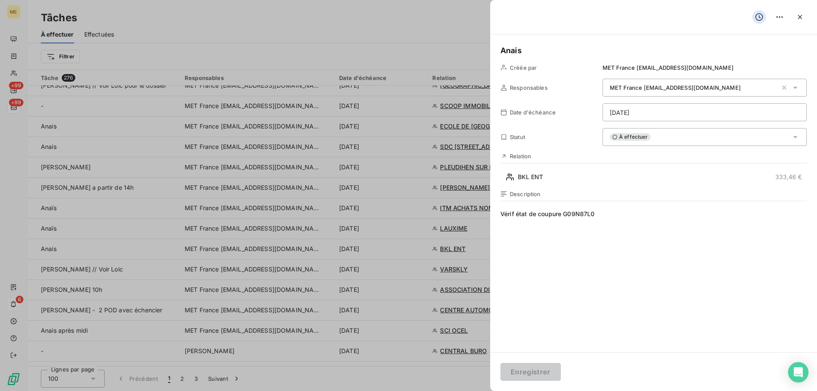
click at [662, 113] on html "ME +99 +99 6 Tâches À effectuer Effectuées Créer une tâche Filtrer Tâche 276 Re…" at bounding box center [408, 238] width 817 height 476
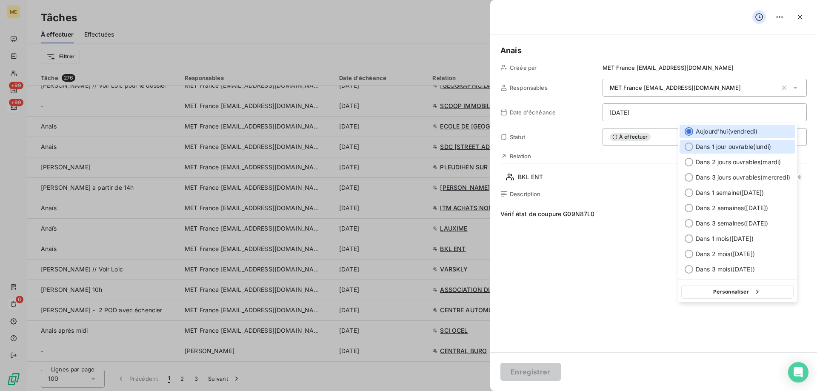
click at [744, 149] on span "Dans 1 jour ouvrable ( [DATE] )" at bounding box center [733, 147] width 75 height 9
type input "[DATE]"
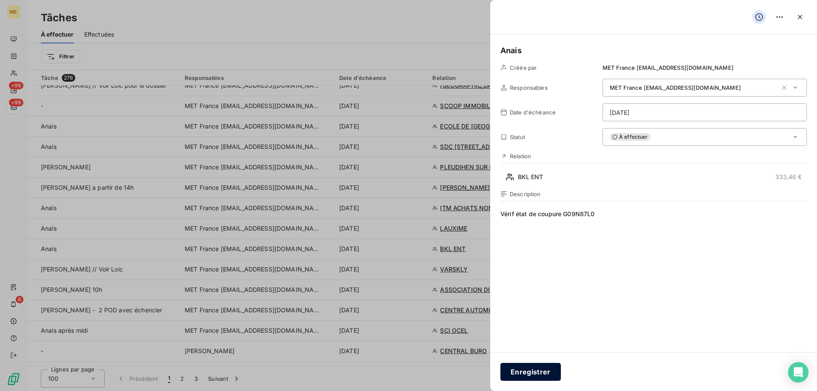
click at [533, 374] on button "Enregistrer" at bounding box center [531, 372] width 60 height 18
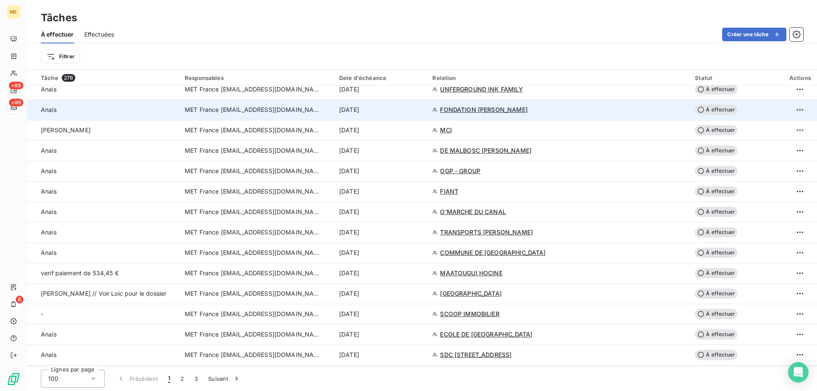
scroll to position [511, 0]
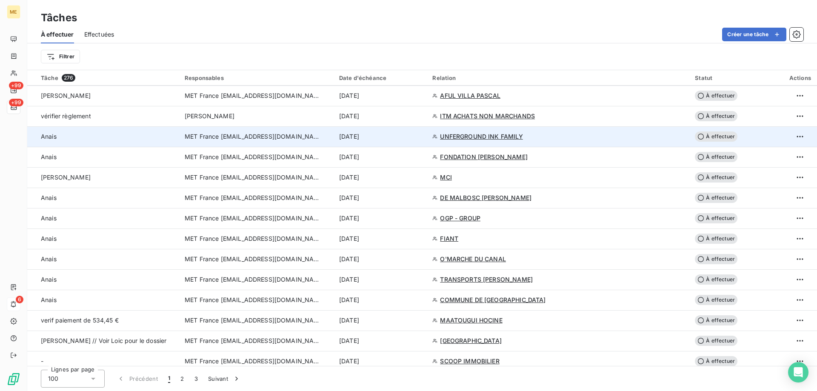
click at [427, 143] on td "[DATE]" at bounding box center [380, 136] width 93 height 20
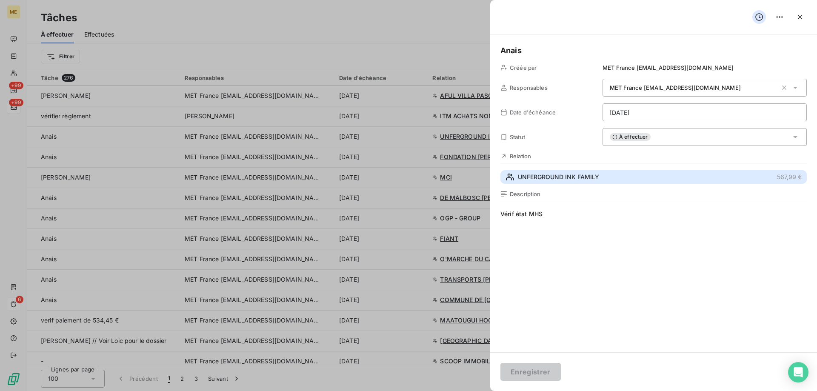
click at [553, 175] on span "UNFERGROUND INK FAMILY" at bounding box center [558, 177] width 81 height 9
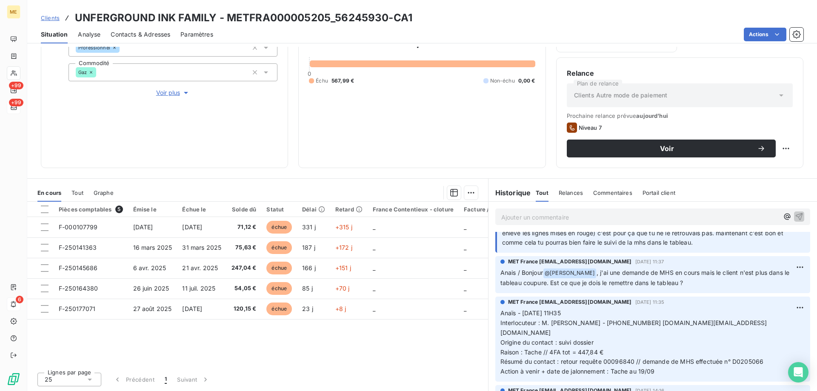
scroll to position [85, 0]
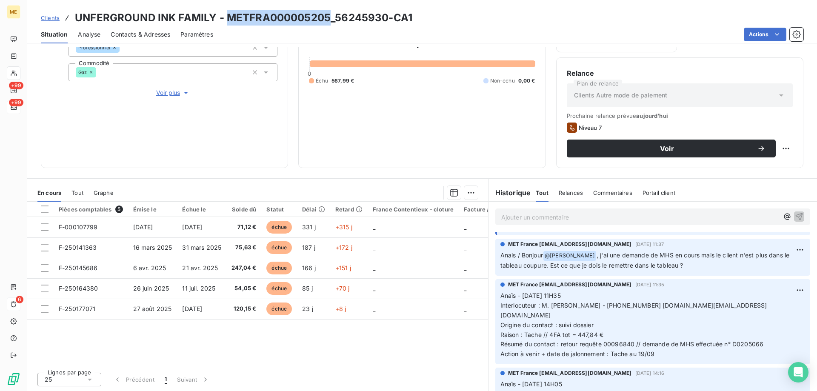
drag, startPoint x: 326, startPoint y: 16, endPoint x: 225, endPoint y: 25, distance: 102.1
click at [225, 25] on h3 "UNFERGROUND INK FAMILY - METFRA000005205_56245930-CA1" at bounding box center [244, 17] width 338 height 15
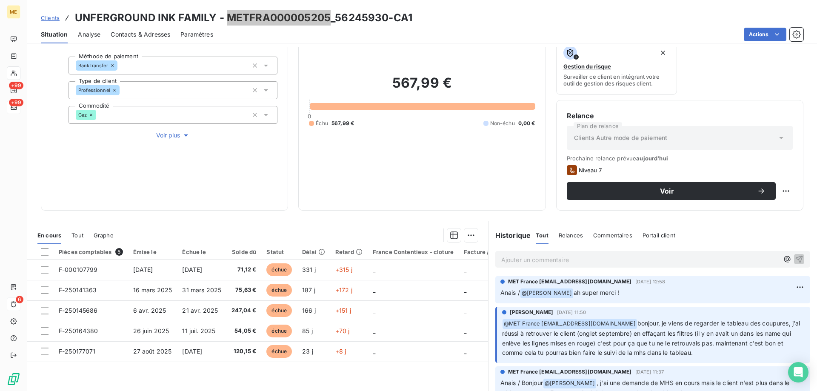
scroll to position [29, 0]
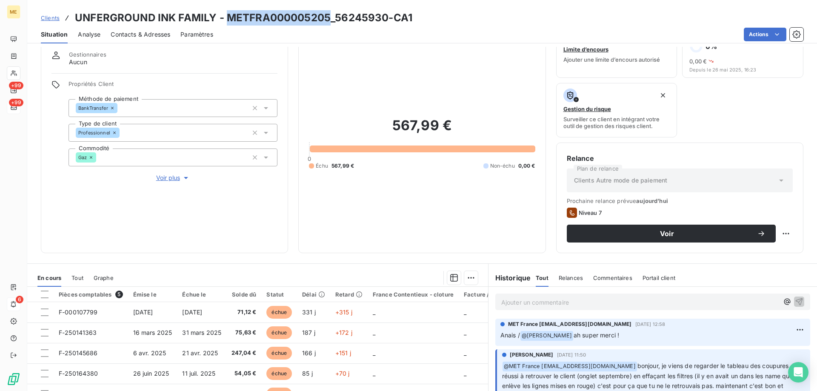
click at [133, 33] on span "Contacts & Adresses" at bounding box center [141, 34] width 60 height 9
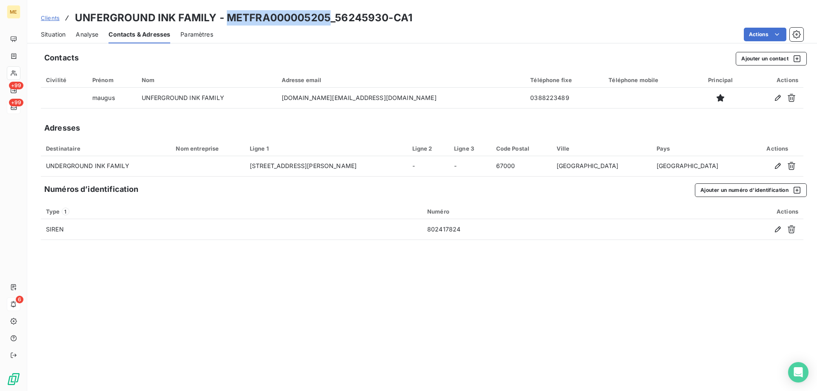
click at [51, 37] on span "Situation" at bounding box center [53, 34] width 25 height 9
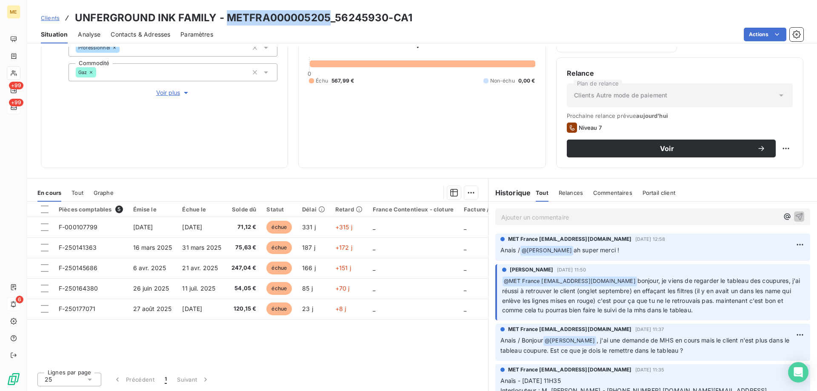
scroll to position [71, 0]
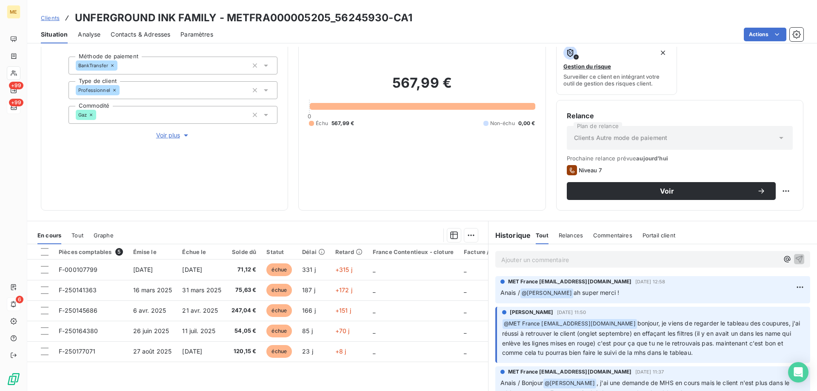
click at [606, 261] on p "Ajouter un commentaire ﻿" at bounding box center [640, 260] width 278 height 11
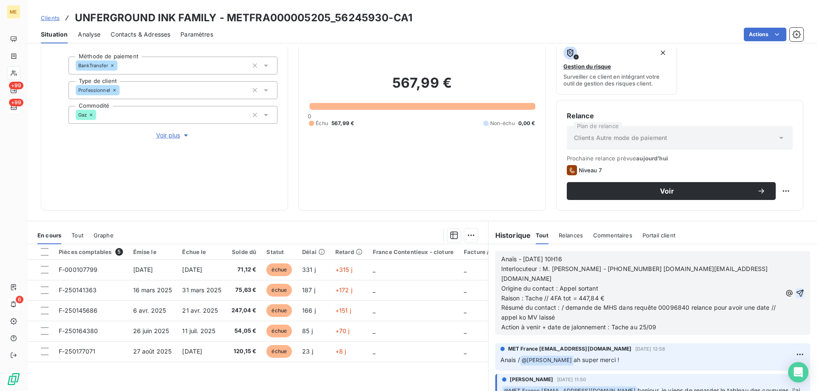
click at [796, 289] on icon "button" at bounding box center [800, 293] width 9 height 9
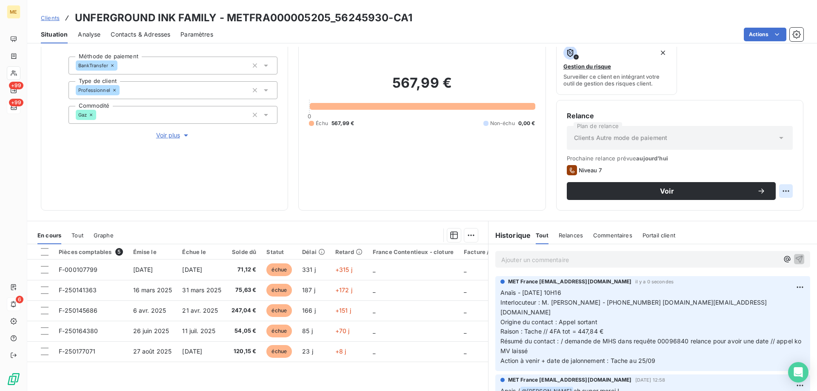
click at [786, 192] on html "ME +99 +99 6 Clients UNFERGROUND INK FAMILY - METFRA000005205_56245930-CA1 Situ…" at bounding box center [408, 238] width 817 height 476
drag, startPoint x: 773, startPoint y: 215, endPoint x: 770, endPoint y: 220, distance: 5.0
click at [773, 216] on div "Replanifier cette action" at bounding box center [745, 210] width 76 height 14
select select "8"
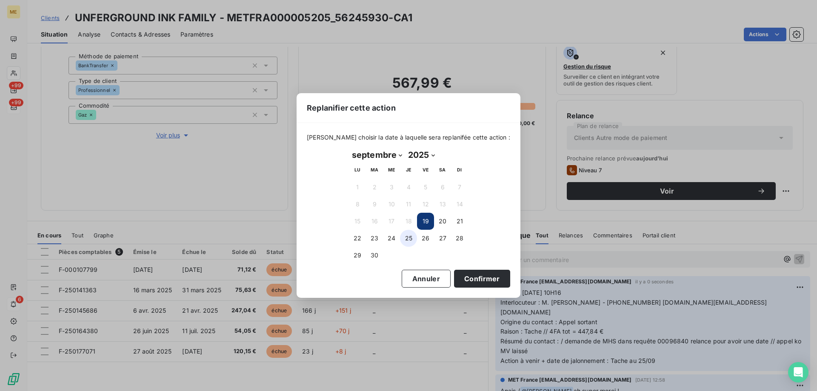
click at [407, 241] on button "25" at bounding box center [408, 238] width 17 height 17
click at [474, 283] on button "Confirmer" at bounding box center [482, 279] width 56 height 18
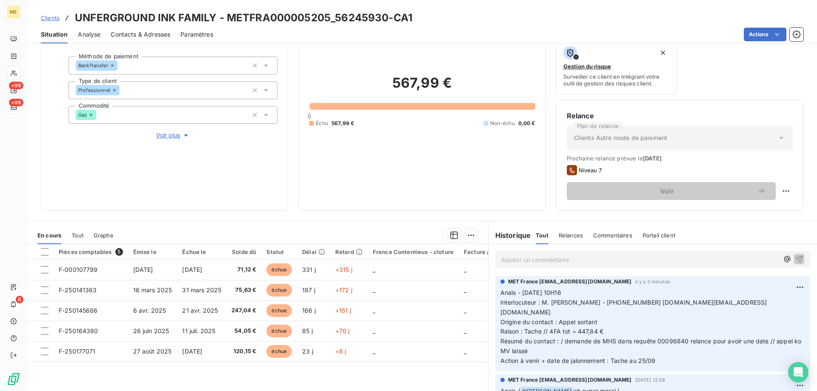
scroll to position [85, 0]
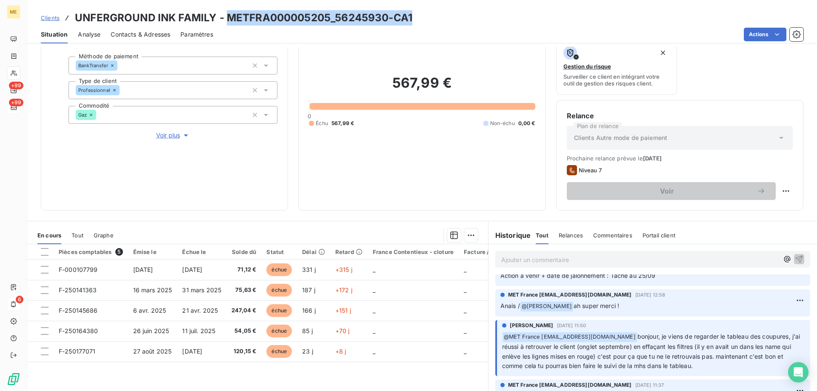
drag, startPoint x: 354, startPoint y: 13, endPoint x: 226, endPoint y: 17, distance: 128.2
click at [226, 17] on div "Clients UNFERGROUND INK FAMILY - METFRA000005205_56245930-CA1" at bounding box center [422, 17] width 790 height 15
click at [448, 24] on div "Clients UNFERGROUND INK FAMILY - METFRA000005205_56245930-CA1" at bounding box center [422, 17] width 790 height 15
click at [421, 20] on div "Clients UNFERGROUND INK FAMILY - METFRA000005205_56245930-CA1" at bounding box center [422, 17] width 790 height 15
drag, startPoint x: 412, startPoint y: 17, endPoint x: 226, endPoint y: 17, distance: 186.4
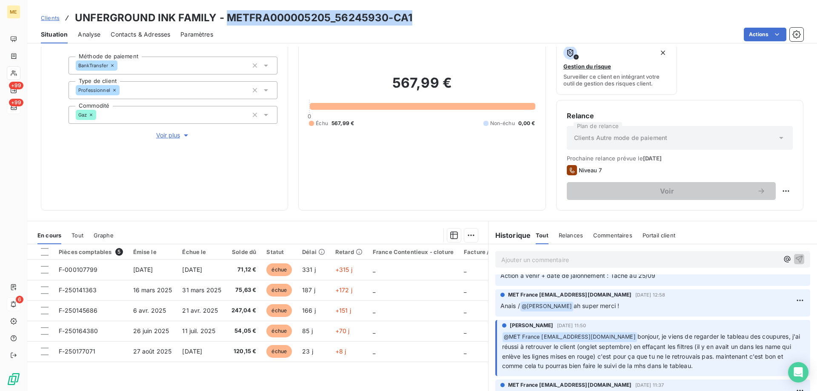
click at [226, 17] on div "Clients UNFERGROUND INK FAMILY - METFRA000005205_56245930-CA1" at bounding box center [422, 17] width 790 height 15
click at [458, 21] on div "Clients UNFERGROUND INK FAMILY - METFRA000005205_56245930-CA1" at bounding box center [422, 17] width 790 height 15
click at [410, 20] on h3 "UNFERGROUND INK FAMILY - METFRA000005205_56245930-CA1" at bounding box center [244, 17] width 338 height 15
drag, startPoint x: 417, startPoint y: 19, endPoint x: 227, endPoint y: 20, distance: 189.9
click at [227, 20] on div "Clients UNFERGROUND INK FAMILY - METFRA000005205_56245930-CA1" at bounding box center [422, 17] width 790 height 15
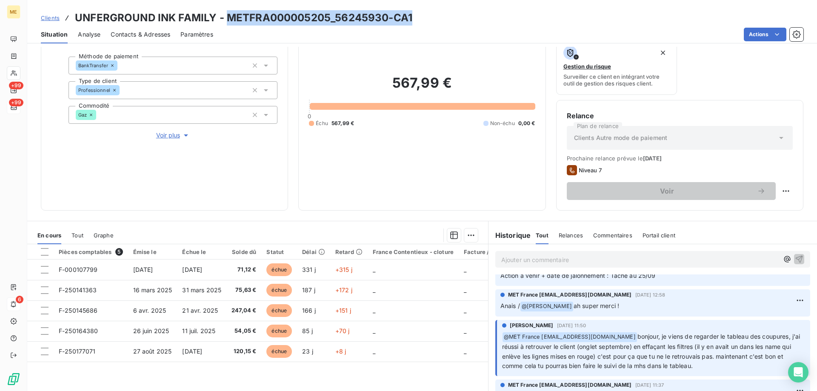
click at [520, 11] on div "Clients UNFERGROUND INK FAMILY - METFRA000005205_56245930-CA1" at bounding box center [422, 17] width 790 height 15
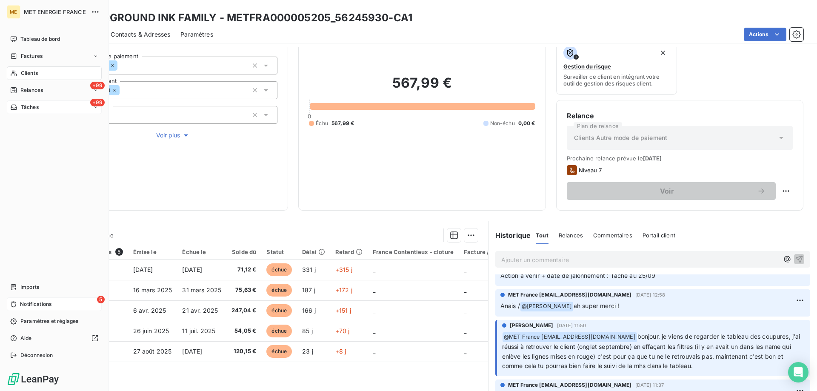
click at [20, 75] on div "Clients" at bounding box center [54, 73] width 95 height 14
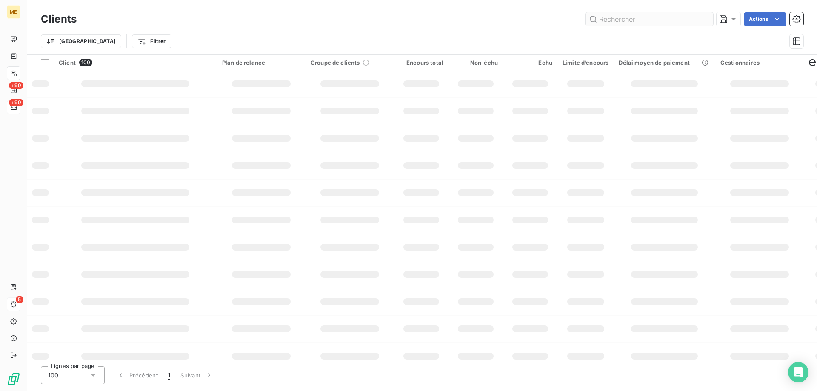
click at [616, 20] on input "text" at bounding box center [650, 19] width 128 height 14
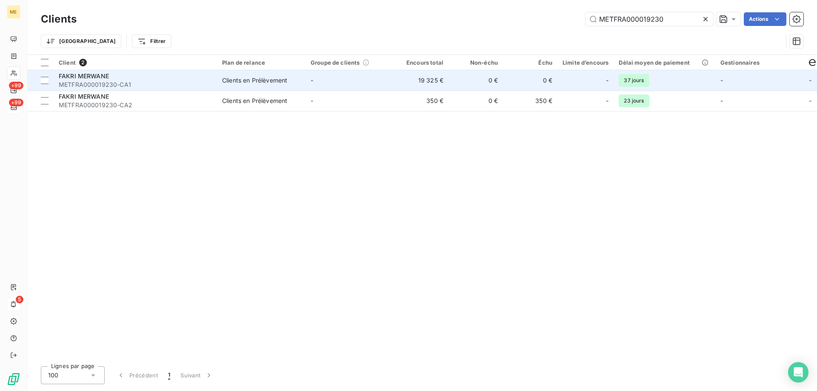
type input "METFRA000019230"
click at [369, 88] on td "-" at bounding box center [350, 80] width 89 height 20
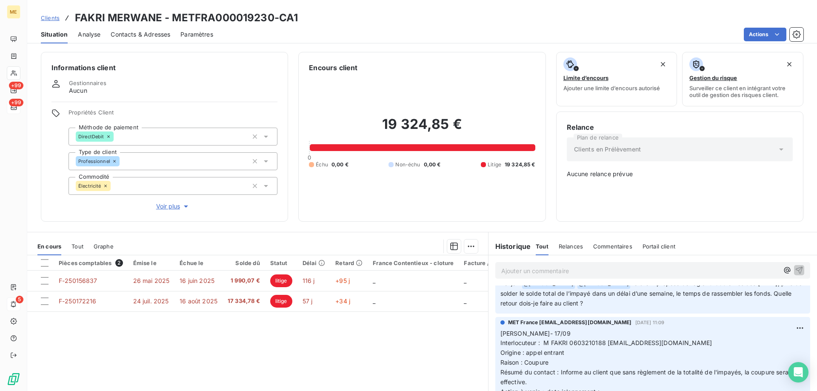
scroll to position [298, 0]
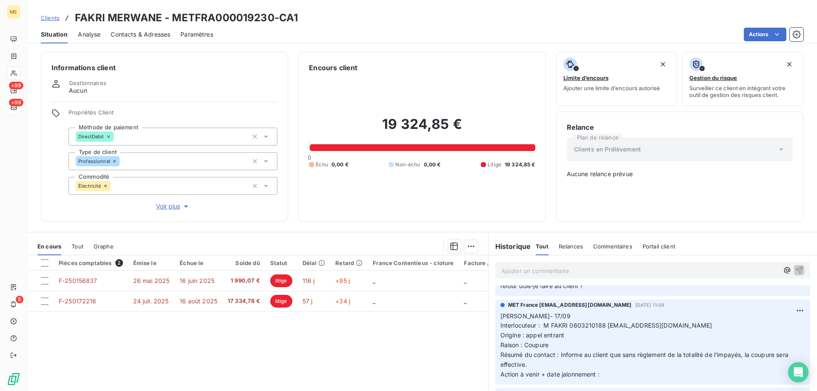
click at [601, 358] on p "[PERSON_NAME]- 17/09 Interlocuteur : M FAKRI 0603210188 [EMAIL_ADDRESS][DOMAIN_…" at bounding box center [653, 346] width 305 height 68
drag, startPoint x: 602, startPoint y: 361, endPoint x: 493, endPoint y: 301, distance: 124.0
click at [495, 301] on div "MET France [EMAIL_ADDRESS][DOMAIN_NAME] [DATE] 11:09 Lisa- 17/09 Interlocuteur …" at bounding box center [652, 342] width 315 height 85
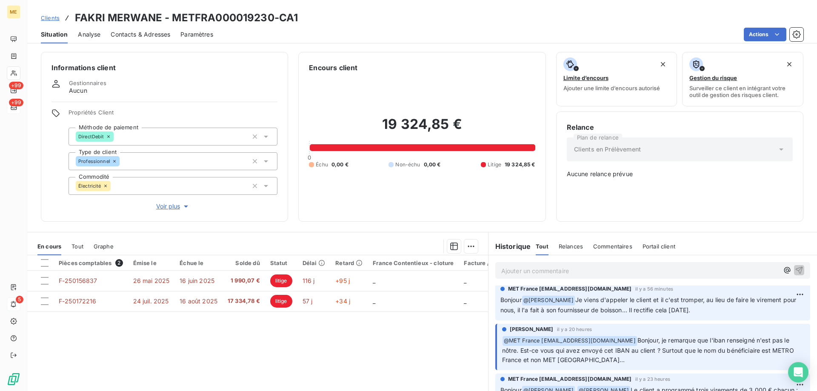
scroll to position [0, 0]
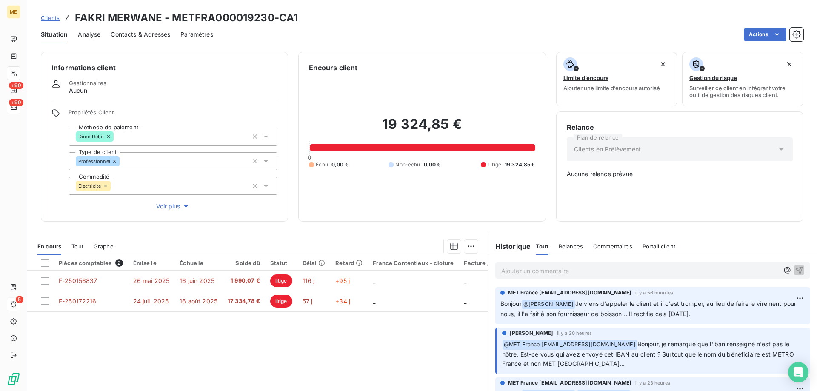
click at [622, 269] on p "Ajouter un commentaire ﻿" at bounding box center [640, 271] width 278 height 11
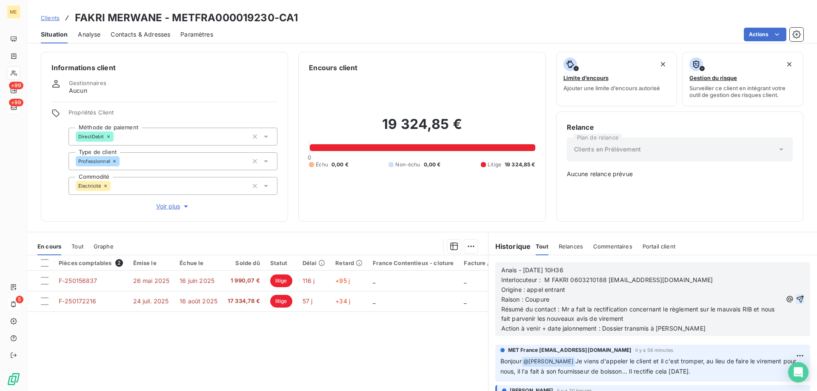
click at [797, 296] on icon "button" at bounding box center [800, 299] width 7 height 7
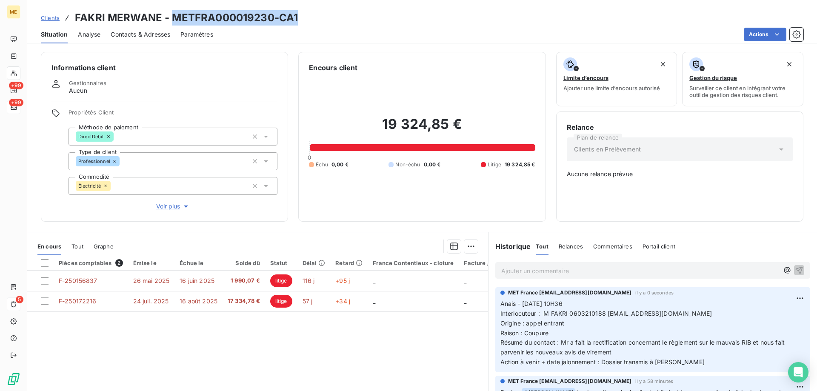
drag, startPoint x: 315, startPoint y: 18, endPoint x: 174, endPoint y: 21, distance: 141.8
click at [174, 21] on div "Clients FAKRI MERWANE - METFRA000019230-CA1" at bounding box center [422, 17] width 790 height 15
click at [301, 28] on div "Actions" at bounding box center [513, 35] width 580 height 14
drag, startPoint x: 311, startPoint y: 21, endPoint x: 73, endPoint y: 17, distance: 237.6
click at [74, 17] on div "Clients FAKRI MERWANE - METFRA000019230-CA1" at bounding box center [422, 17] width 790 height 15
